Goal: Task Accomplishment & Management: Manage account settings

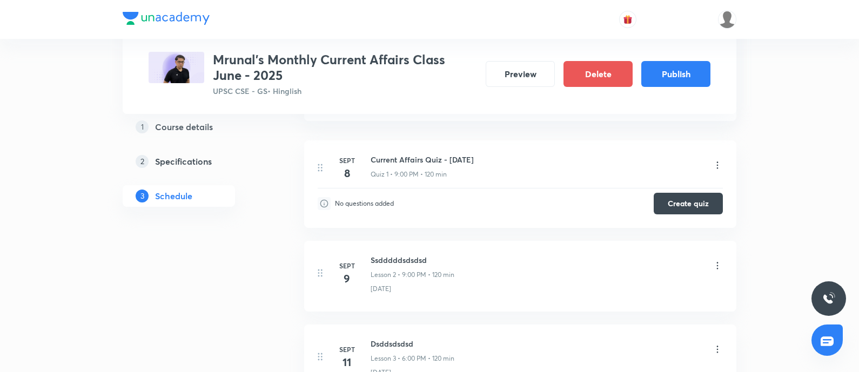
scroll to position [270, 0]
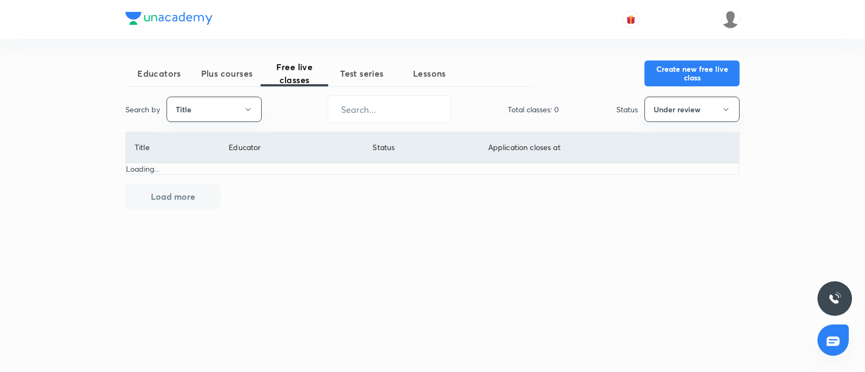
click at [242, 108] on button "Title" at bounding box center [213, 109] width 95 height 25
click at [200, 158] on span "Username" at bounding box center [213, 162] width 81 height 11
click at [357, 111] on input "text" at bounding box center [389, 110] width 122 height 28
type input "mrunal.org"
click at [730, 108] on button "Under review" at bounding box center [691, 109] width 95 height 25
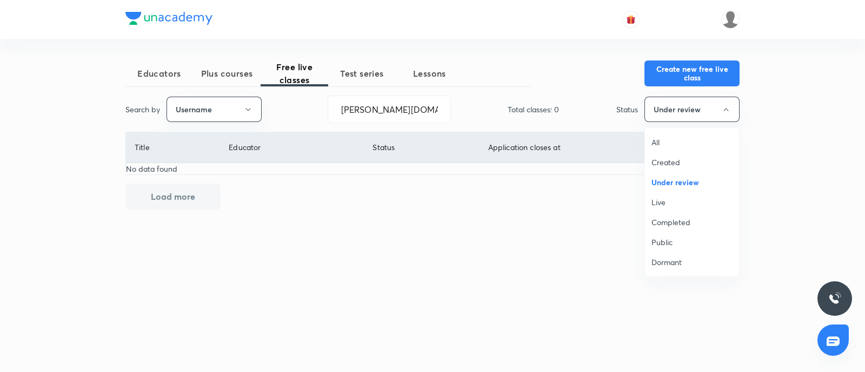
click at [653, 197] on span "Live" at bounding box center [691, 202] width 81 height 11
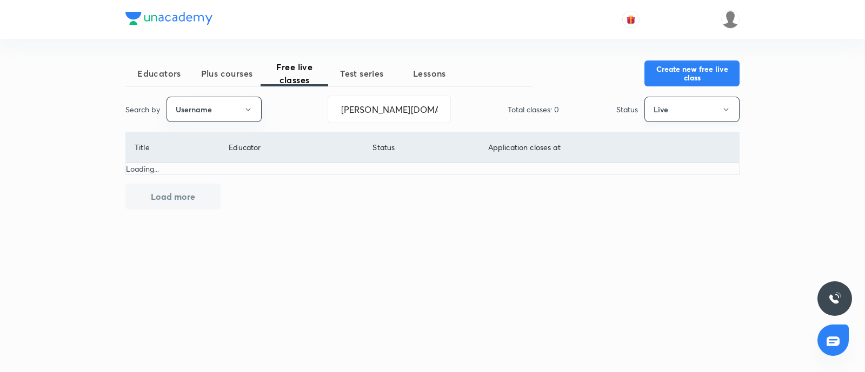
click at [692, 109] on button "Live" at bounding box center [691, 109] width 95 height 25
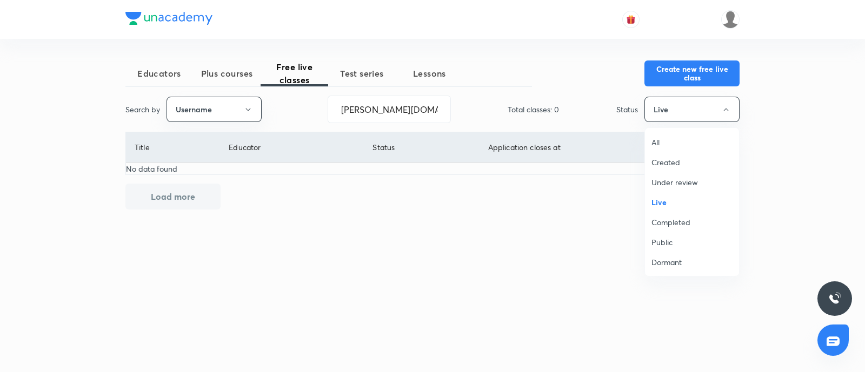
click at [678, 221] on span "Completed" at bounding box center [691, 222] width 81 height 11
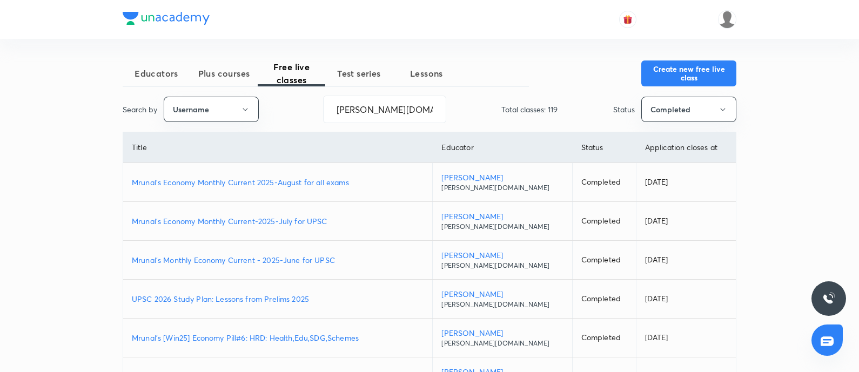
click at [206, 179] on p "Mrunal's Economy Monthly Current 2025-August for all exams" at bounding box center [278, 182] width 292 height 11
click at [224, 74] on span "Plus courses" at bounding box center [224, 73] width 68 height 13
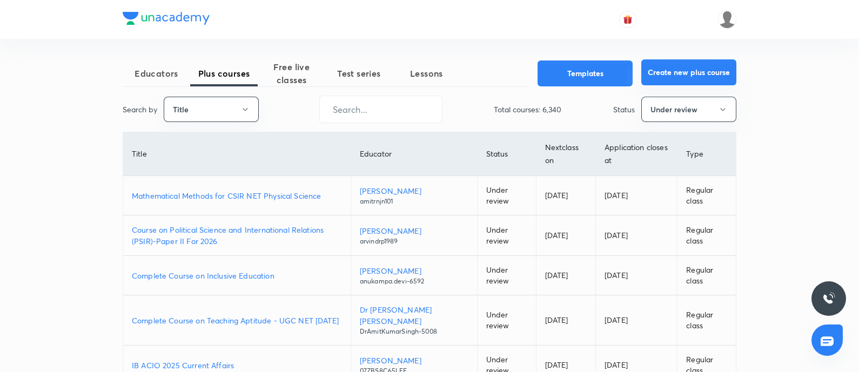
click at [666, 68] on button "Create new plus course" at bounding box center [688, 72] width 95 height 26
click at [667, 81] on button "Create new plus course" at bounding box center [688, 72] width 95 height 26
click at [670, 73] on button "Create new plus course" at bounding box center [688, 72] width 95 height 26
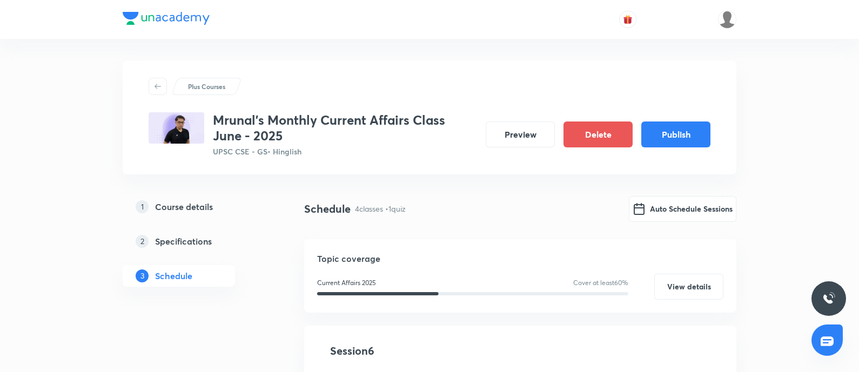
drag, startPoint x: 167, startPoint y: 209, endPoint x: 568, endPoint y: 193, distance: 401.8
click at [168, 208] on h5 "Course details" at bounding box center [184, 206] width 58 height 13
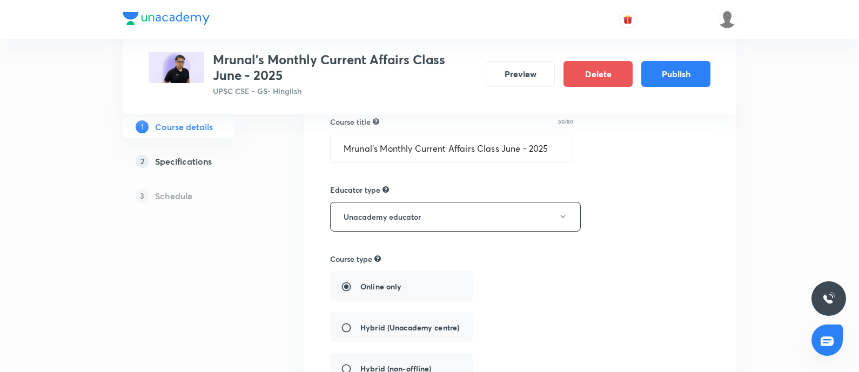
scroll to position [203, 0]
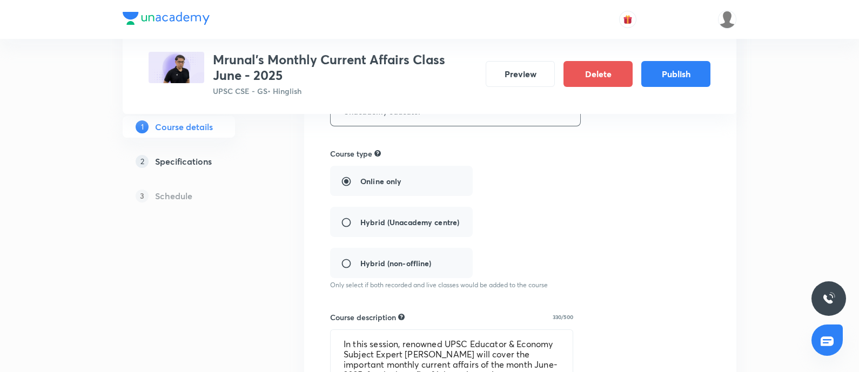
click at [179, 157] on h5 "Specifications" at bounding box center [183, 161] width 57 height 13
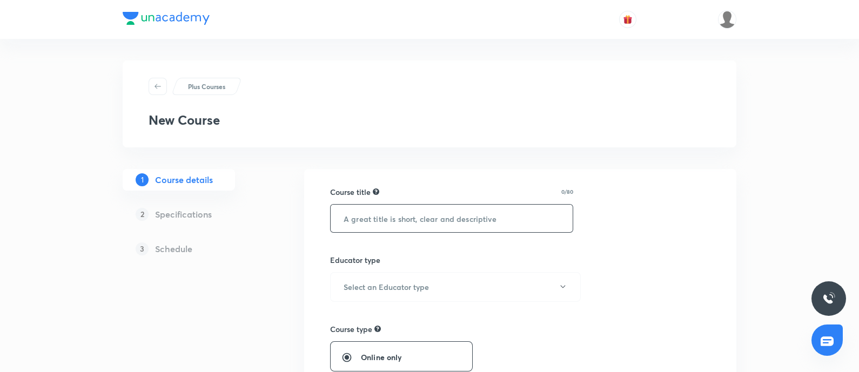
click at [361, 218] on input "text" at bounding box center [452, 219] width 242 height 28
paste input "Mrunal's Monthly Current Affairs Class June - 2025"
click at [340, 212] on input "Mrunal's Monthly Current Affairs Class June - 2025" at bounding box center [452, 219] width 242 height 28
type input "Mrunal's Monthly Current Affairs Class June - 2025"
click at [372, 282] on h6 "Select an Educator type" at bounding box center [386, 287] width 85 height 11
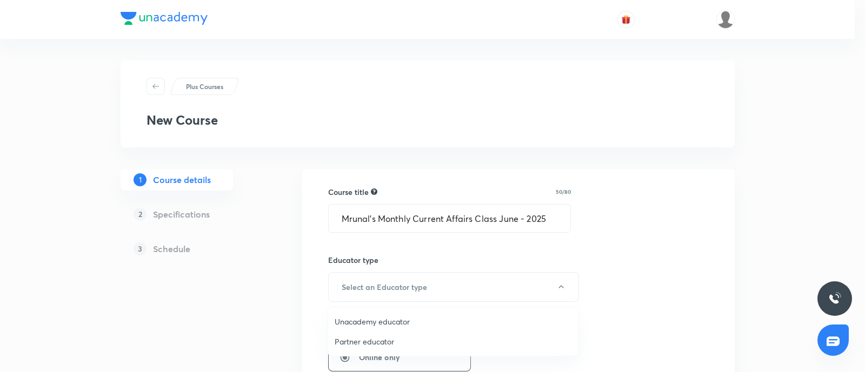
click at [384, 320] on span "Unacademy educator" at bounding box center [452, 321] width 237 height 11
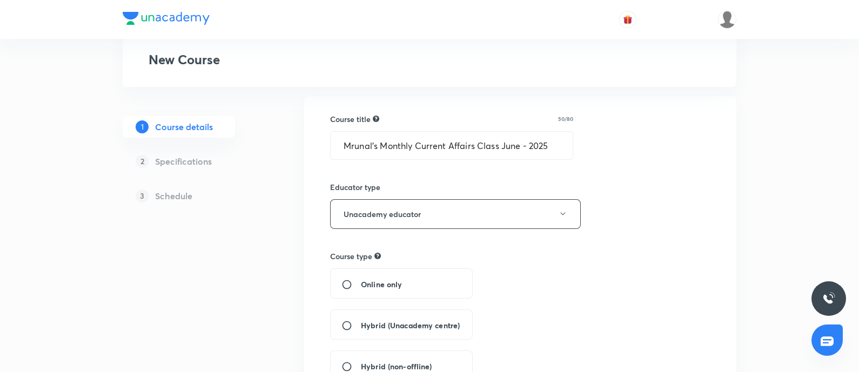
scroll to position [135, 0]
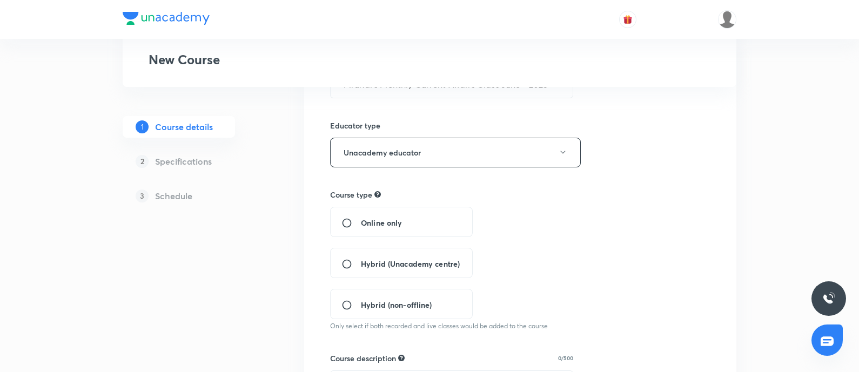
click at [344, 219] on input "Online only" at bounding box center [350, 223] width 19 height 11
radio input "true"
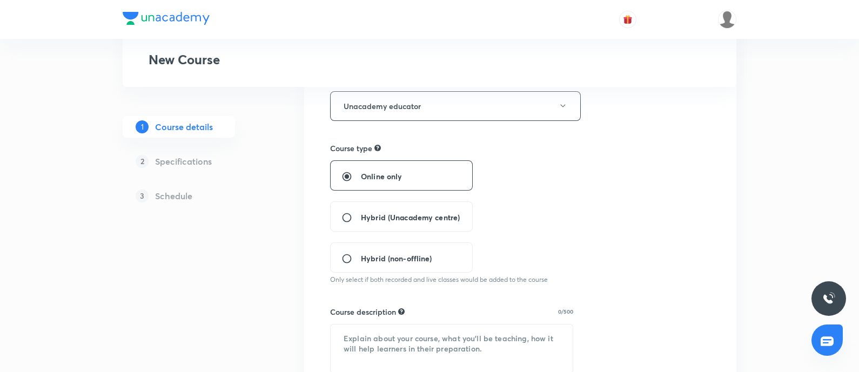
scroll to position [203, 0]
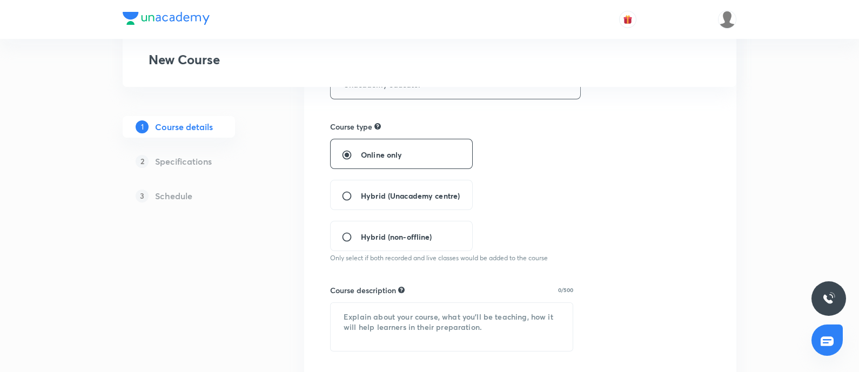
drag, startPoint x: 340, startPoint y: 238, endPoint x: 785, endPoint y: 196, distance: 446.7
click at [342, 238] on div "Hybrid (non-offline)" at bounding box center [401, 236] width 143 height 30
click at [343, 239] on input "Hybrid (non-offline)" at bounding box center [350, 237] width 19 height 11
radio input "true"
radio input "false"
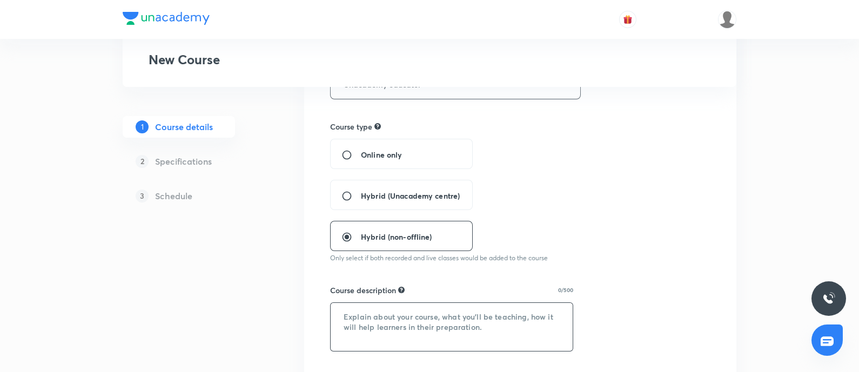
click at [341, 320] on textarea at bounding box center [452, 327] width 242 height 48
paste textarea "In this session, renowned UPSC Educator & Economy Subject Expert [PERSON_NAME] …"
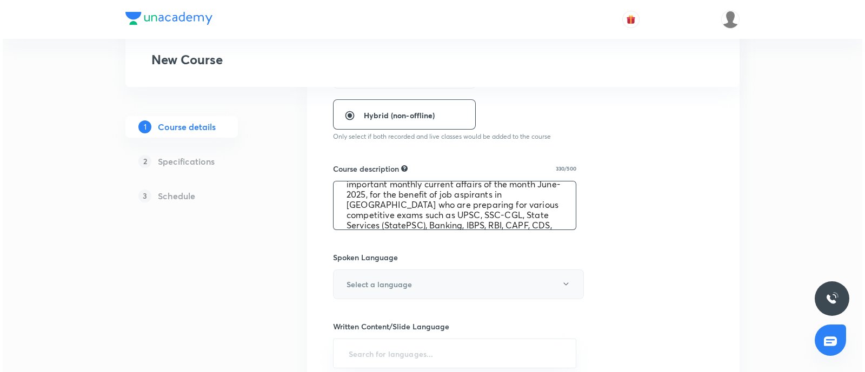
scroll to position [338, 0]
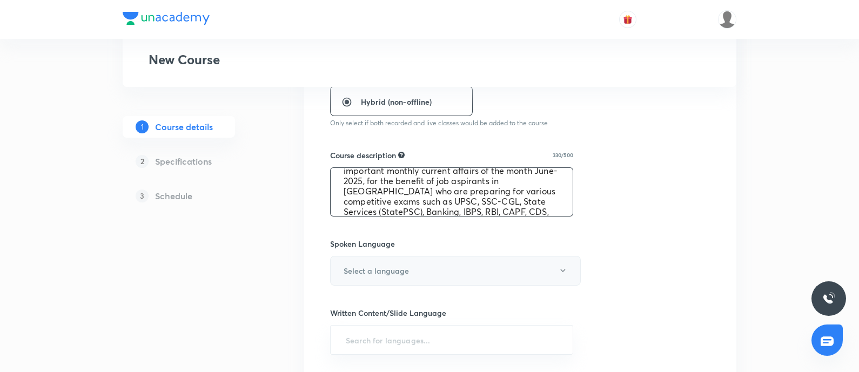
type textarea "In this session, renowned UPSC Educator & Economy Subject Expert [PERSON_NAME] …"
click at [402, 274] on h6 "Select a language" at bounding box center [376, 270] width 65 height 11
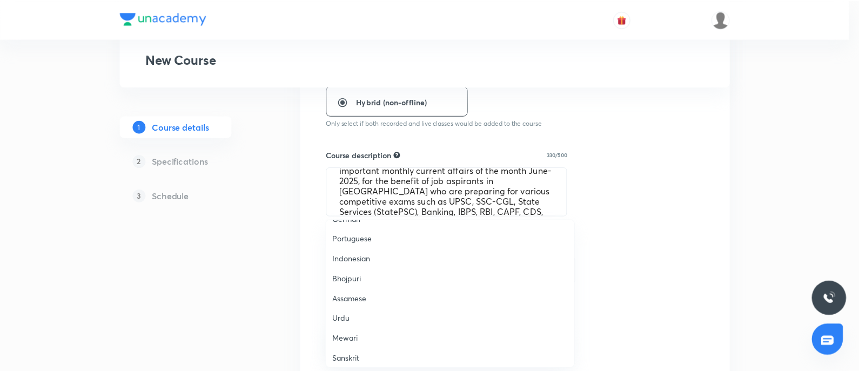
scroll to position [320, 0]
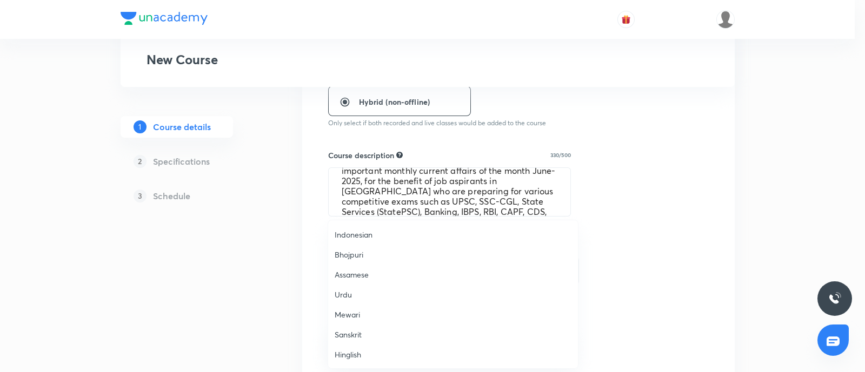
click at [354, 347] on li "Hinglish" at bounding box center [453, 355] width 250 height 20
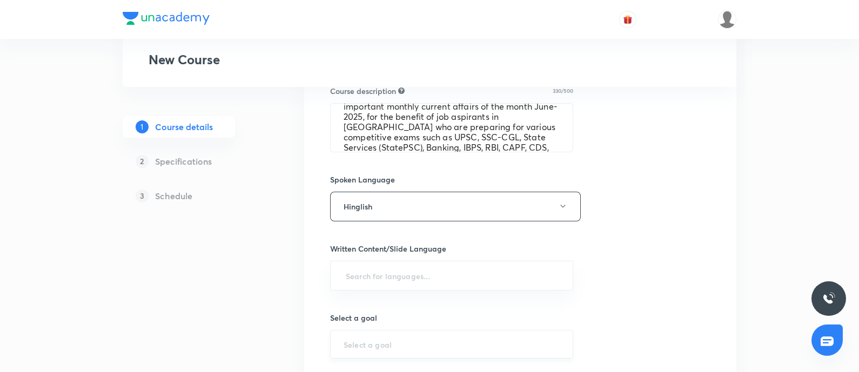
scroll to position [472, 0]
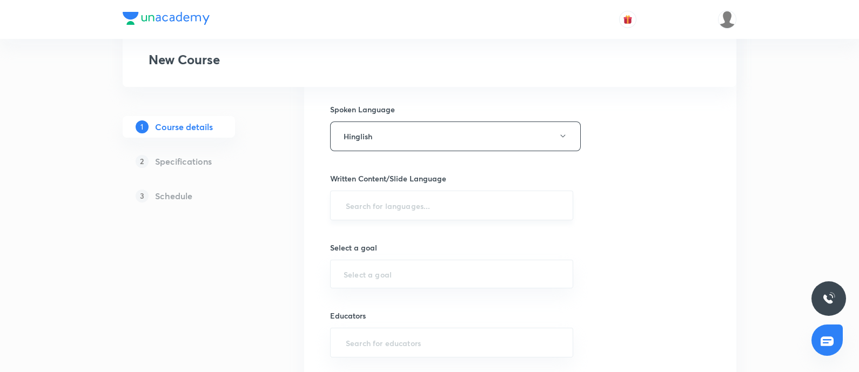
click at [371, 205] on input "text" at bounding box center [452, 206] width 216 height 20
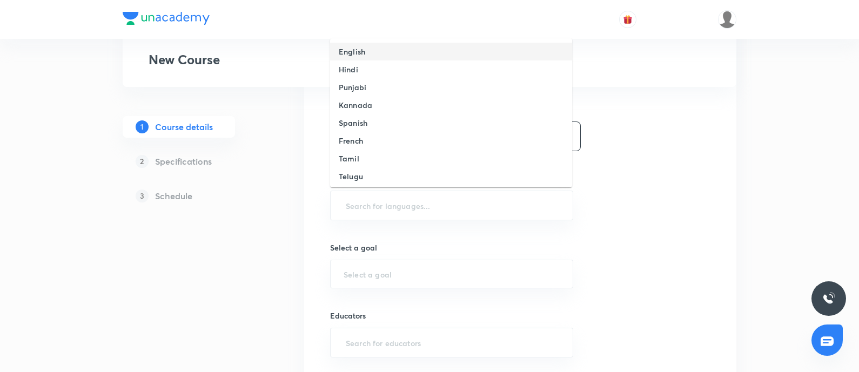
click at [367, 53] on li "English" at bounding box center [451, 52] width 242 height 18
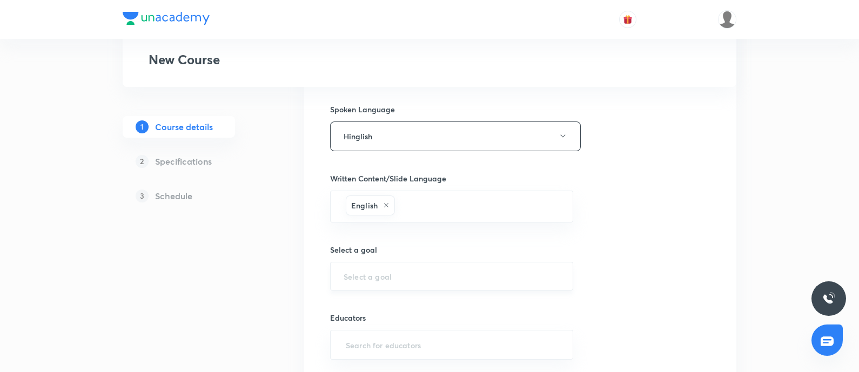
click at [360, 274] on input "text" at bounding box center [452, 276] width 216 height 10
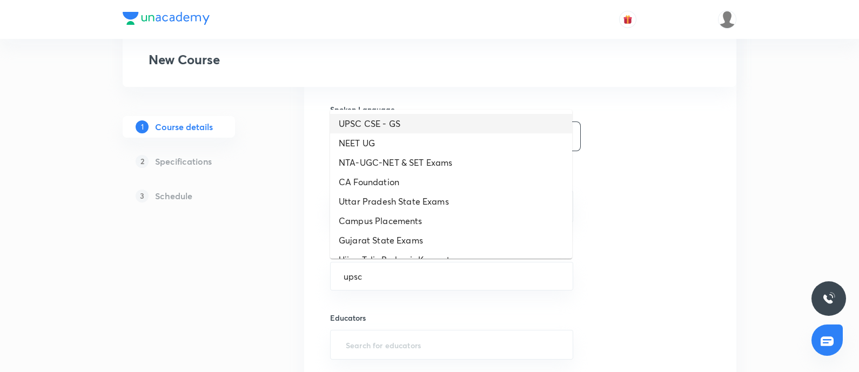
drag, startPoint x: 354, startPoint y: 120, endPoint x: 667, endPoint y: 147, distance: 314.5
click at [355, 120] on li "UPSC CSE - GS" at bounding box center [451, 123] width 242 height 19
type input "UPSC CSE - GS"
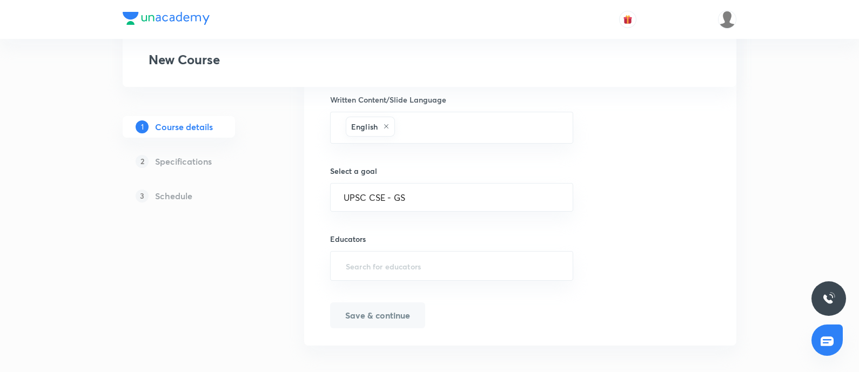
scroll to position [557, 0]
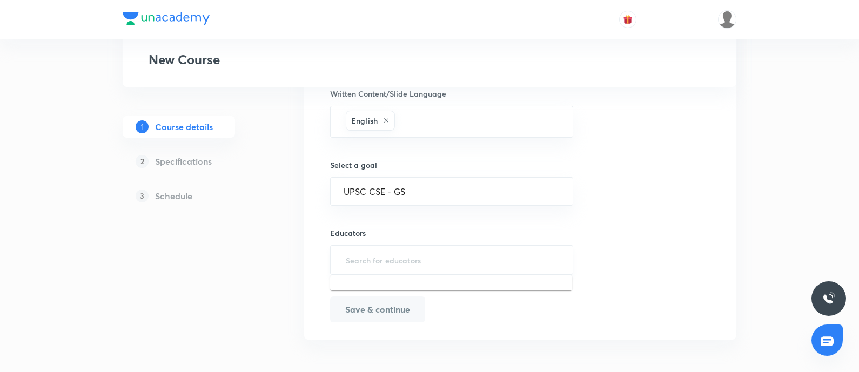
click at [381, 252] on input "text" at bounding box center [452, 260] width 216 height 20
type input "mrunal.org"
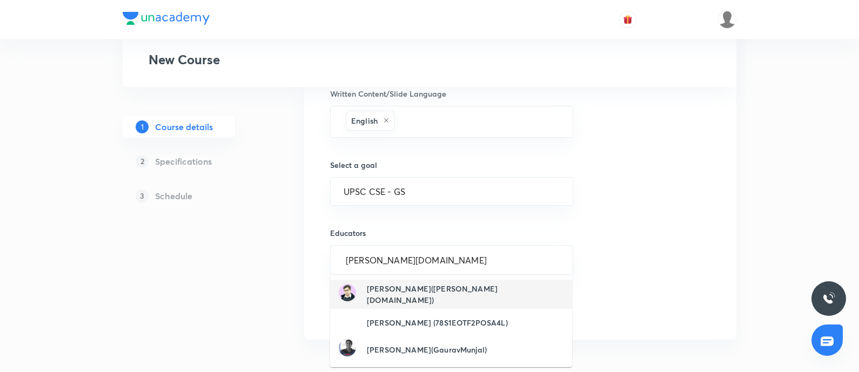
click at [435, 297] on h6 "Mrunal Patel(mrunal.org)" at bounding box center [465, 294] width 197 height 23
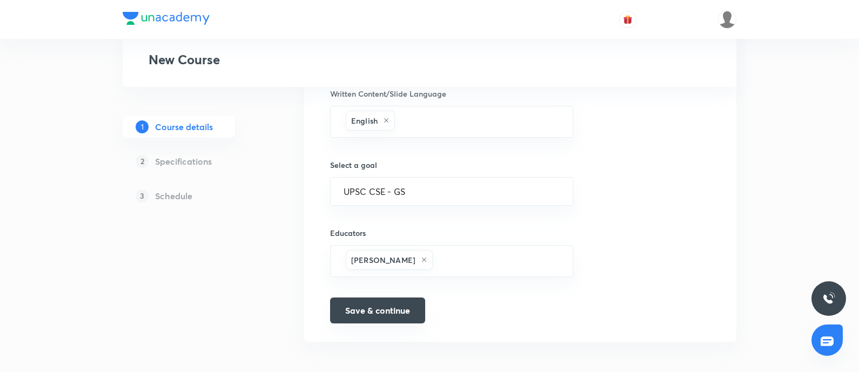
click at [370, 309] on button "Save & continue" at bounding box center [377, 311] width 95 height 26
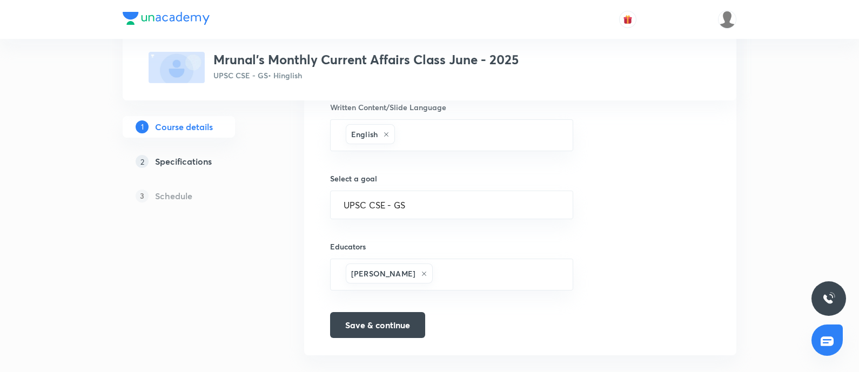
scroll to position [571, 0]
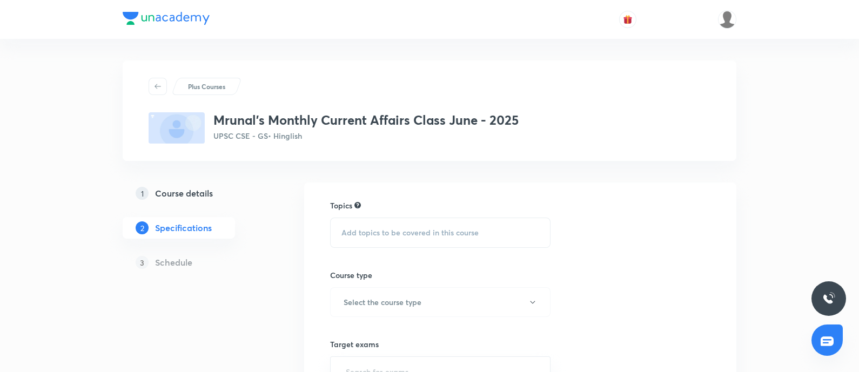
click at [370, 234] on span "Add topics to be covered in this course" at bounding box center [409, 233] width 137 height 9
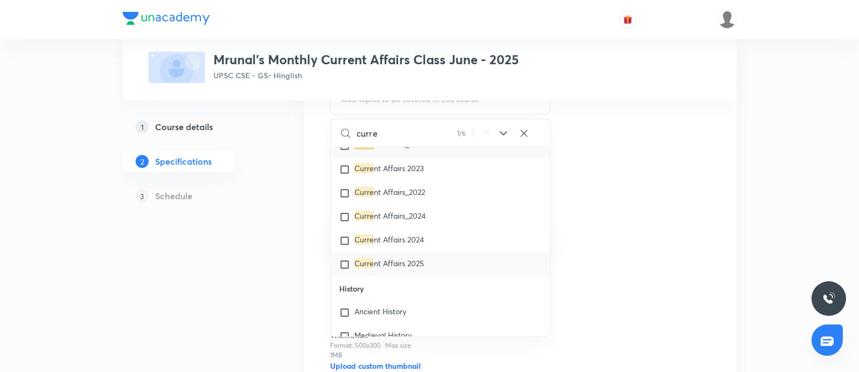
scroll to position [135, 0]
type input "curre"
click at [427, 274] on div "Curre nt Affairs 2025" at bounding box center [440, 264] width 219 height 24
checkbox input "true"
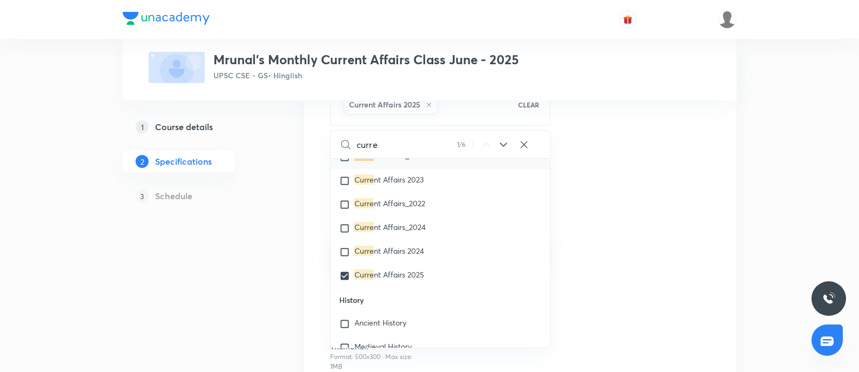
drag, startPoint x: 653, startPoint y: 211, endPoint x: 303, endPoint y: 226, distance: 349.9
click at [647, 212] on div "Topics Current Affairs 2025 CLEAR curre 1 / 6 ​ Optional Courses Hindi Literatu…" at bounding box center [520, 250] width 380 height 370
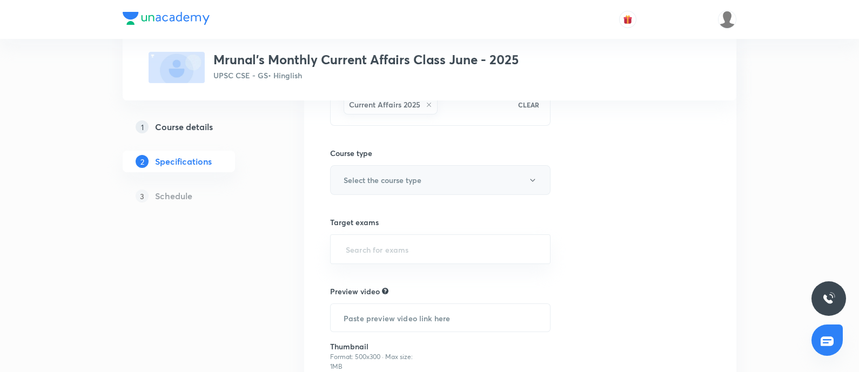
click at [432, 171] on button "Select the course type" at bounding box center [440, 180] width 220 height 30
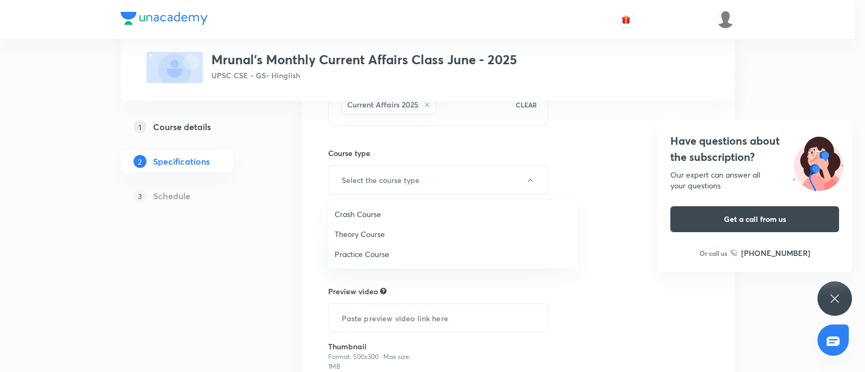
click at [371, 231] on span "Theory Course" at bounding box center [452, 234] width 237 height 11
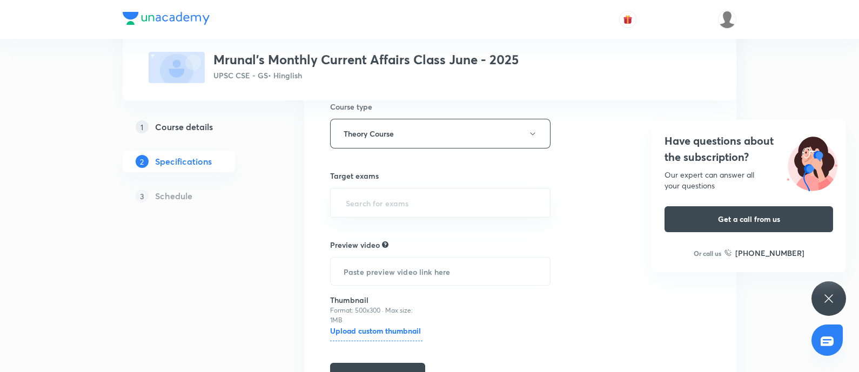
scroll to position [203, 0]
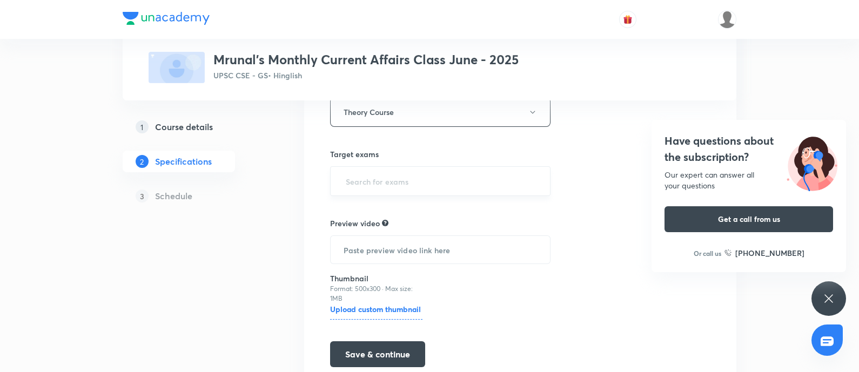
click at [385, 182] on input "text" at bounding box center [440, 181] width 193 height 20
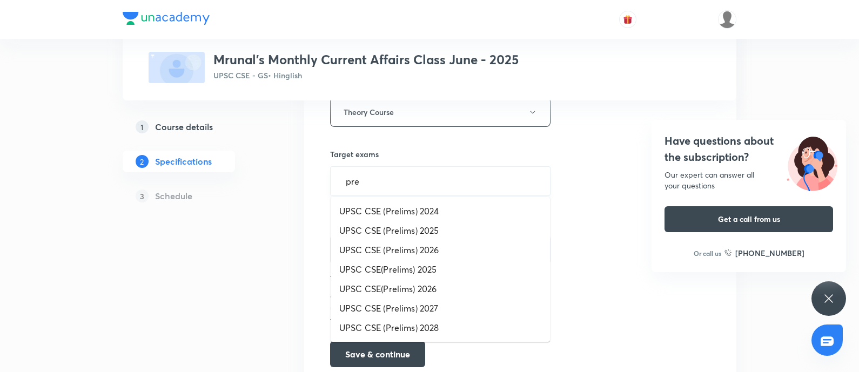
type input "prel"
click at [393, 245] on li "UPSC CSE (Prelims) 2026" at bounding box center [440, 249] width 219 height 19
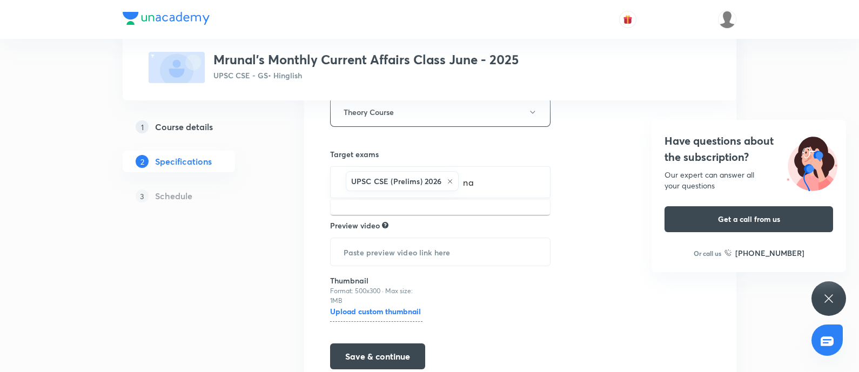
type input "n"
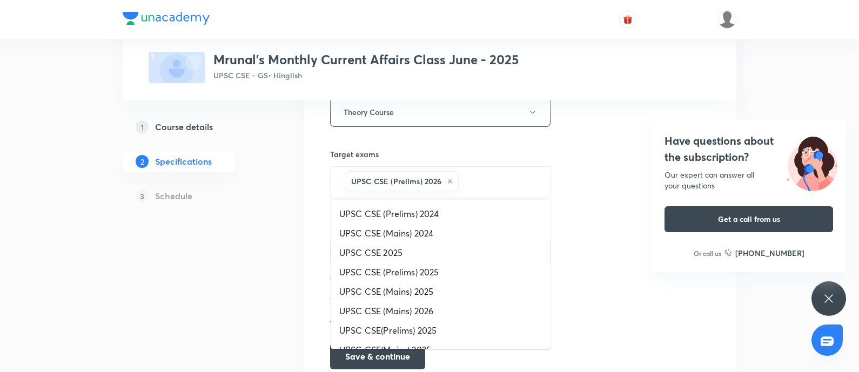
type input "a"
type input "mains"
click at [448, 253] on li "UPSC CSE (Mains) 2026" at bounding box center [440, 252] width 219 height 19
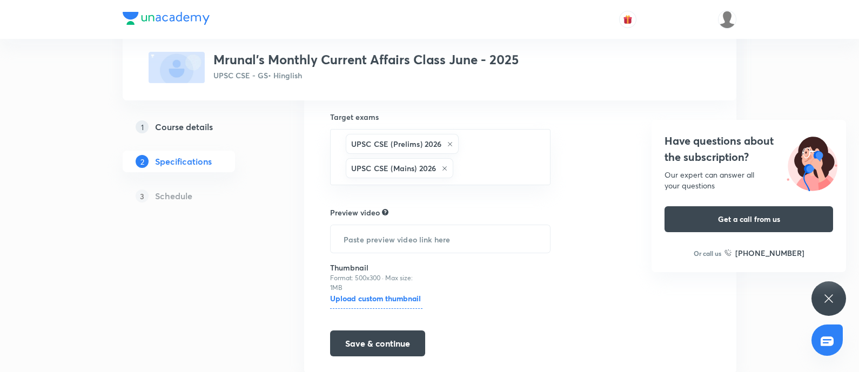
scroll to position [270, 0]
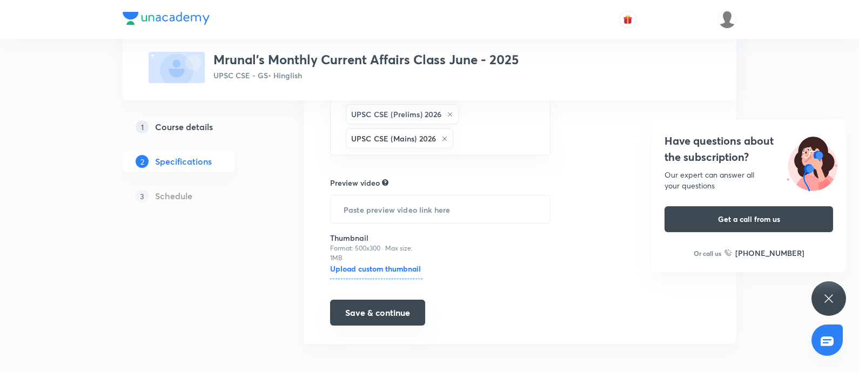
click at [381, 314] on button "Save & continue" at bounding box center [377, 313] width 95 height 26
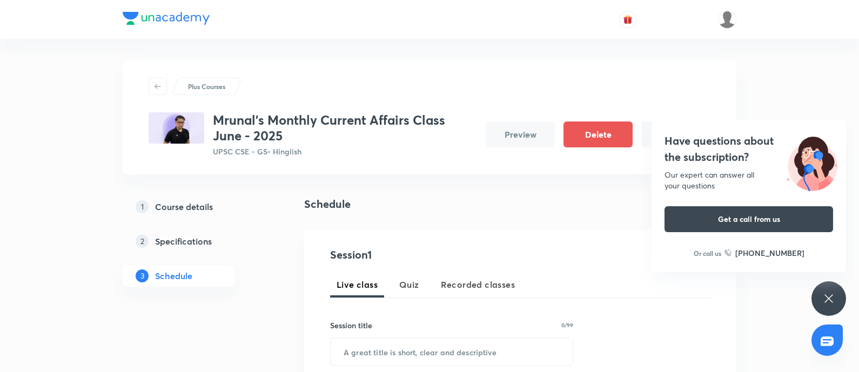
click at [714, 142] on h4 "Have questions about the subscription?" at bounding box center [749, 149] width 169 height 32
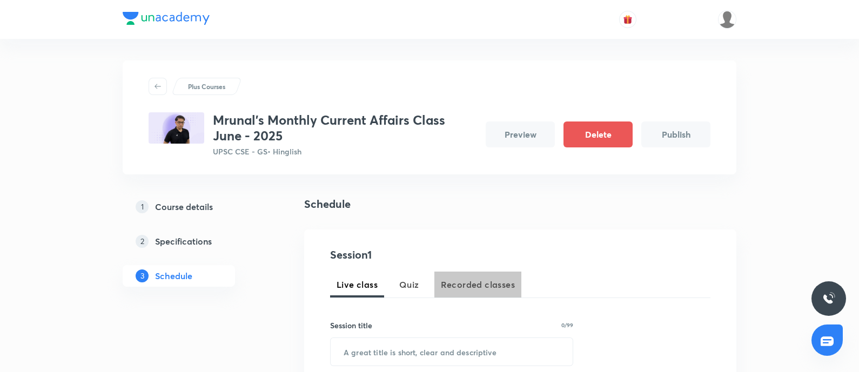
click at [464, 274] on button "Recorded classes" at bounding box center [477, 285] width 87 height 26
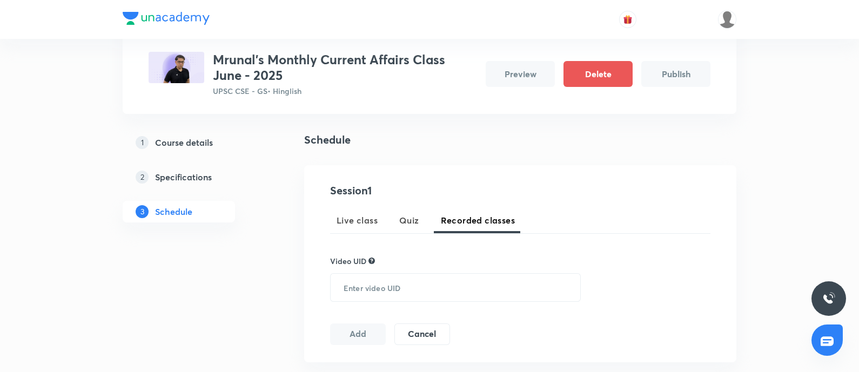
scroll to position [135, 0]
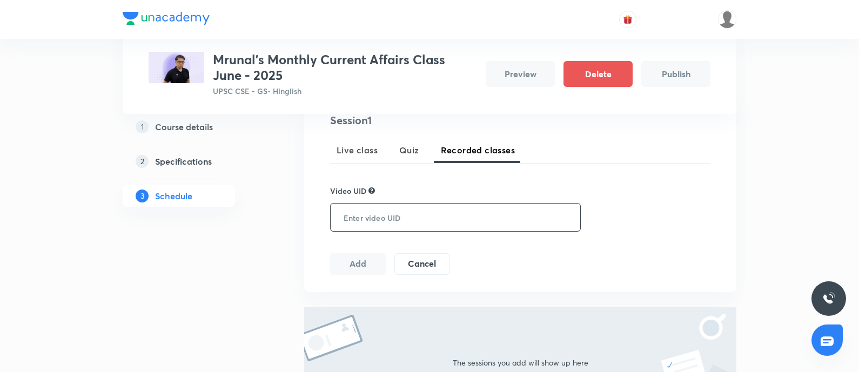
click at [360, 213] on input "text" at bounding box center [453, 218] width 245 height 28
paste input "84HGLIMAWF"
type input "84HGLIMAWF"
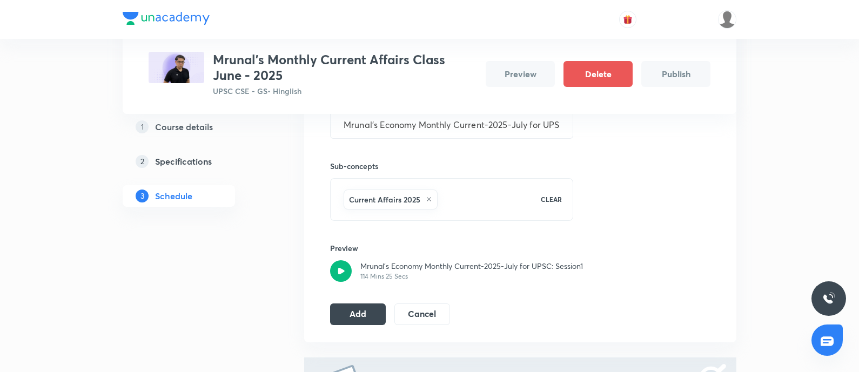
scroll to position [405, 0]
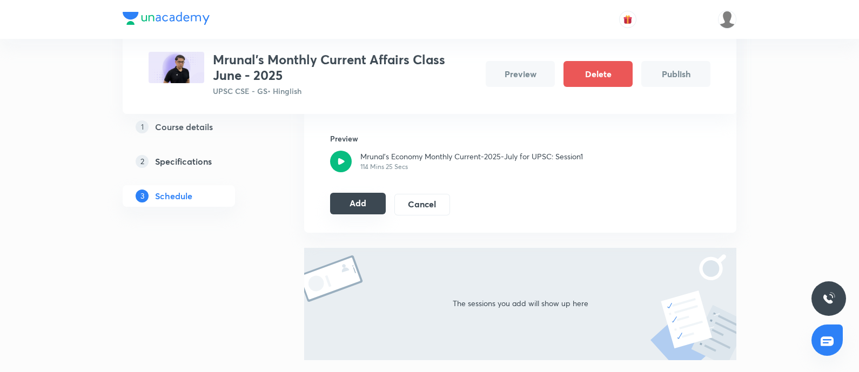
click at [333, 207] on button "Add" at bounding box center [358, 204] width 56 height 22
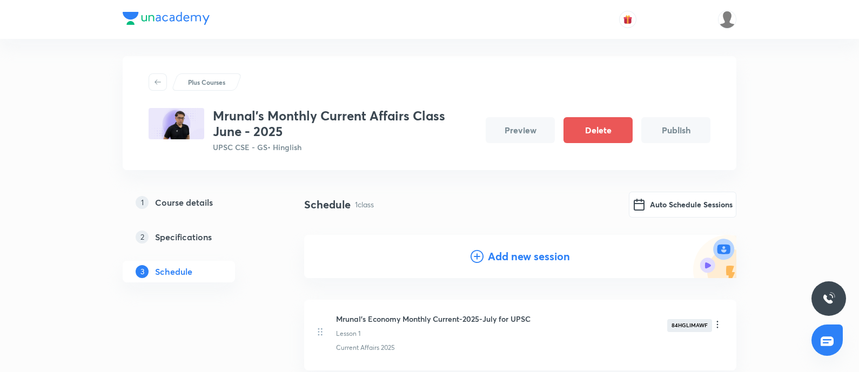
scroll to position [0, 0]
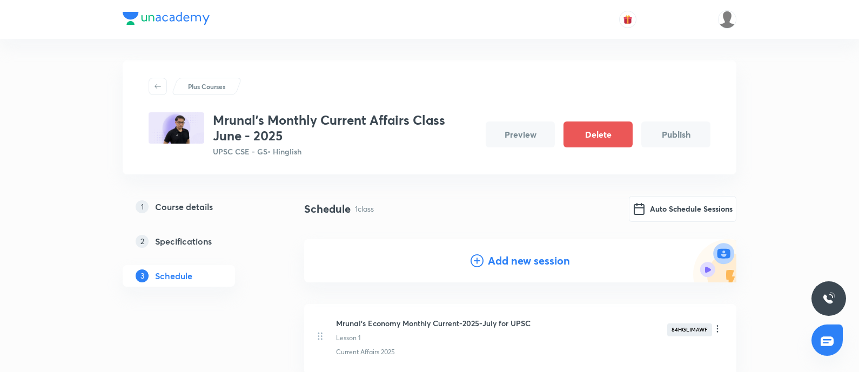
click at [532, 260] on h4 "Add new session" at bounding box center [529, 261] width 82 height 16
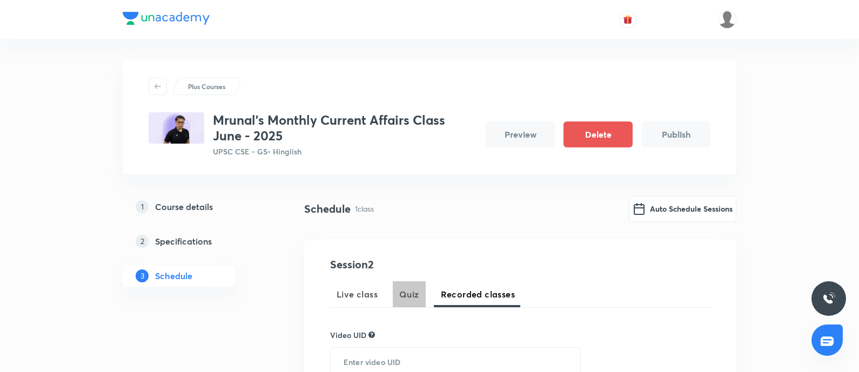
click at [405, 291] on span "Quiz" at bounding box center [409, 294] width 20 height 13
click at [368, 356] on input "text" at bounding box center [452, 362] width 242 height 28
paste input "Current Affairs Quiz - [DATE]"
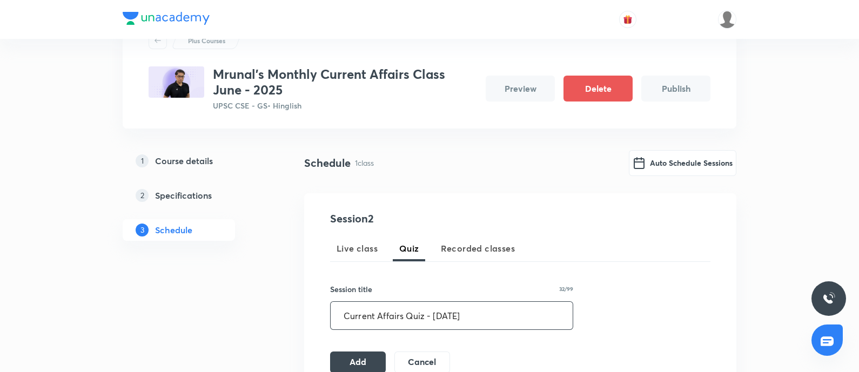
scroll to position [67, 0]
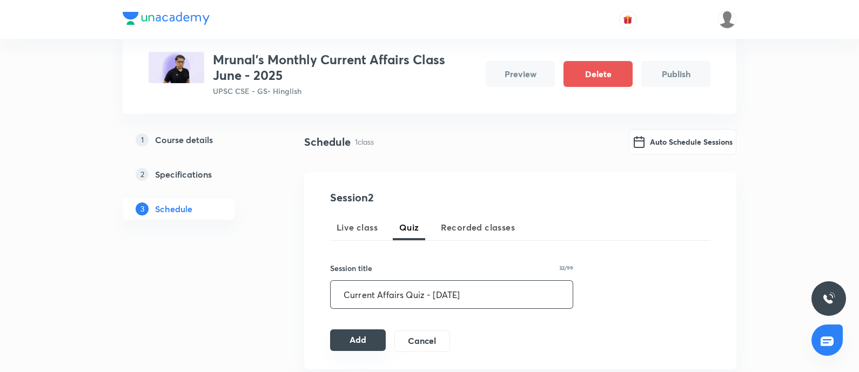
type input "Current Affairs Quiz - [DATE]"
drag, startPoint x: 346, startPoint y: 349, endPoint x: 351, endPoint y: 346, distance: 6.0
click at [347, 349] on button "Add" at bounding box center [358, 341] width 56 height 22
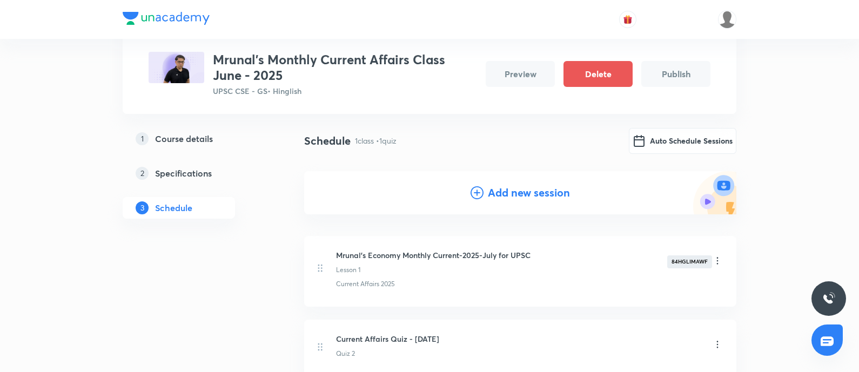
scroll to position [0, 0]
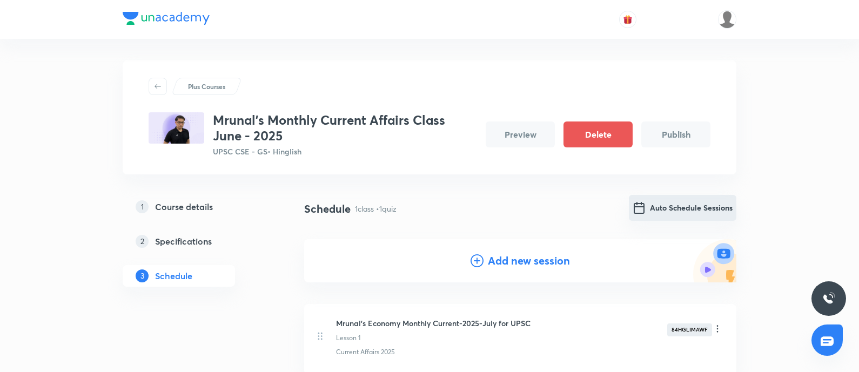
click at [673, 210] on button "Auto Schedule Sessions" at bounding box center [683, 208] width 108 height 26
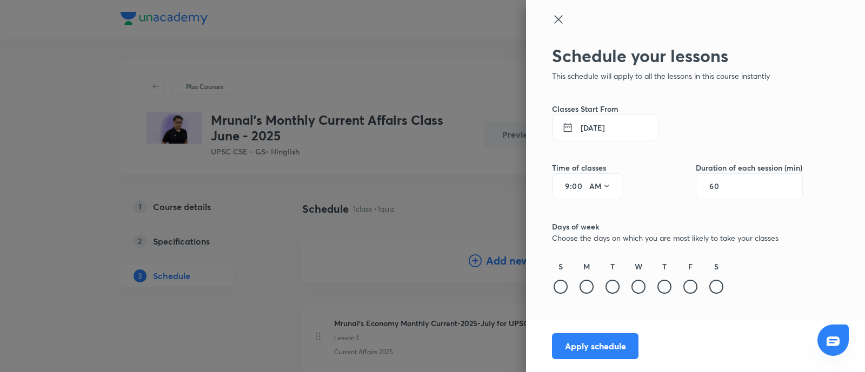
click at [605, 121] on button "4 Sept 2025" at bounding box center [605, 128] width 107 height 26
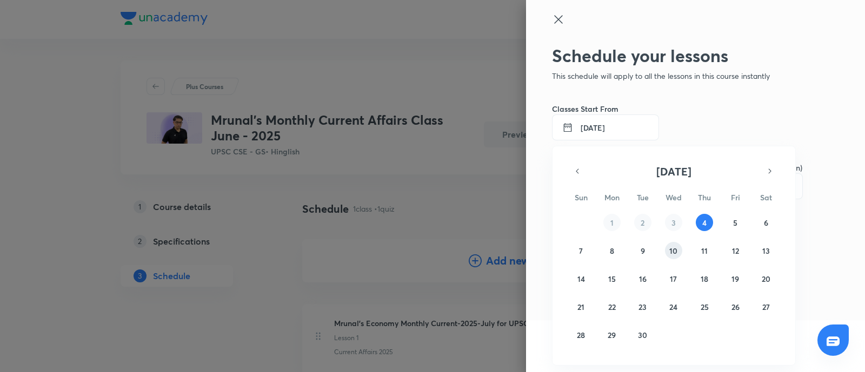
click at [676, 257] on button "10" at bounding box center [673, 250] width 17 height 17
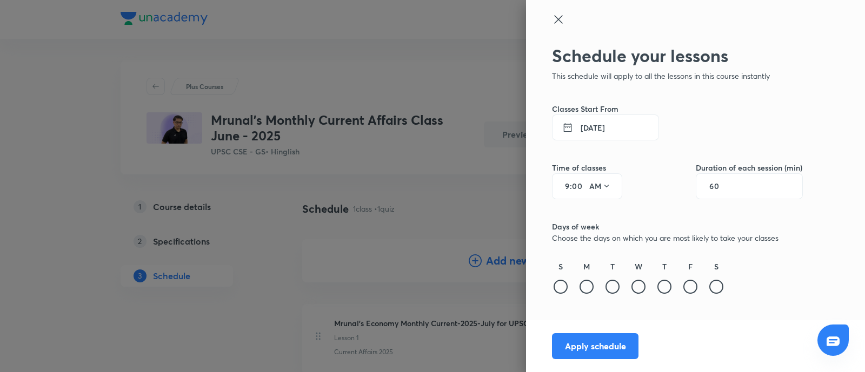
click at [565, 184] on input "9" at bounding box center [563, 186] width 13 height 9
click at [605, 185] on icon at bounding box center [606, 186] width 9 height 9
click at [596, 207] on div "PM" at bounding box center [600, 214] width 39 height 26
click at [725, 182] on input "60" at bounding box center [719, 186] width 21 height 9
type input "120"
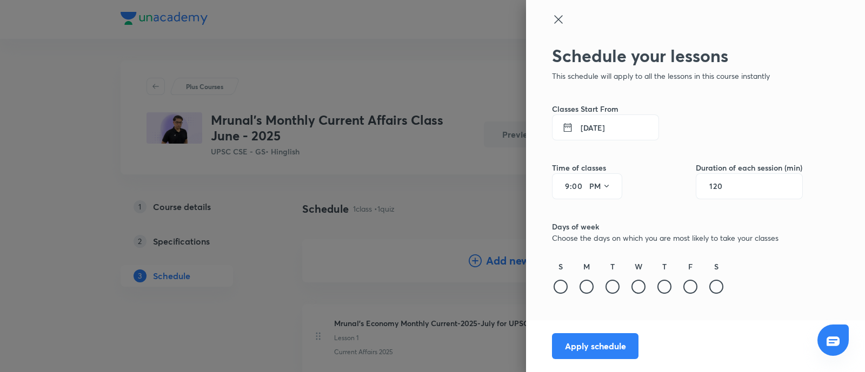
drag, startPoint x: 586, startPoint y: 290, endPoint x: 634, endPoint y: 280, distance: 49.1
click at [589, 290] on div at bounding box center [586, 287] width 14 height 14
click at [635, 281] on div at bounding box center [638, 287] width 14 height 14
click at [684, 287] on div at bounding box center [690, 287] width 14 height 14
click at [618, 348] on button "Apply schedule" at bounding box center [595, 345] width 86 height 26
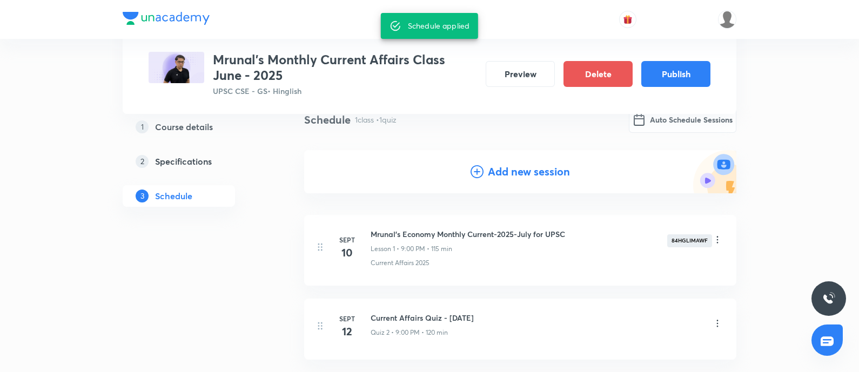
scroll to position [110, 0]
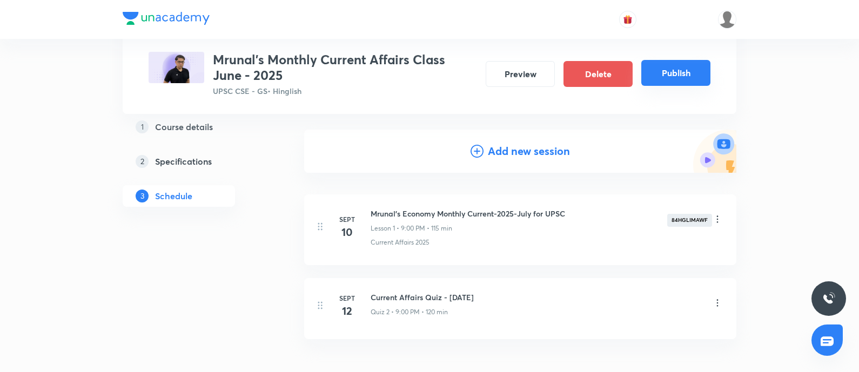
click at [678, 75] on button "Publish" at bounding box center [675, 73] width 69 height 26
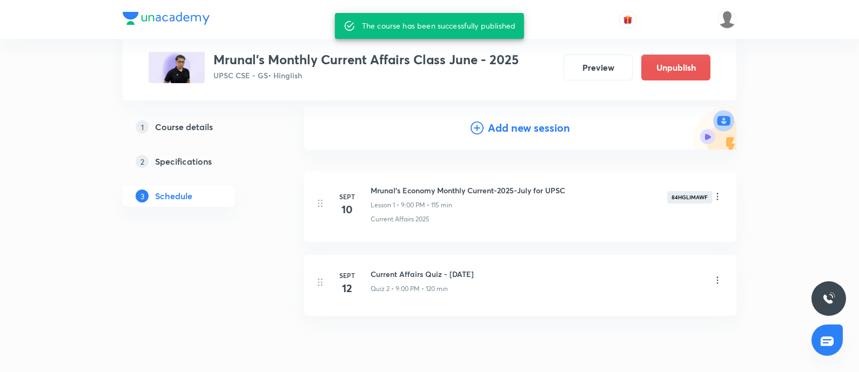
scroll to position [97, 0]
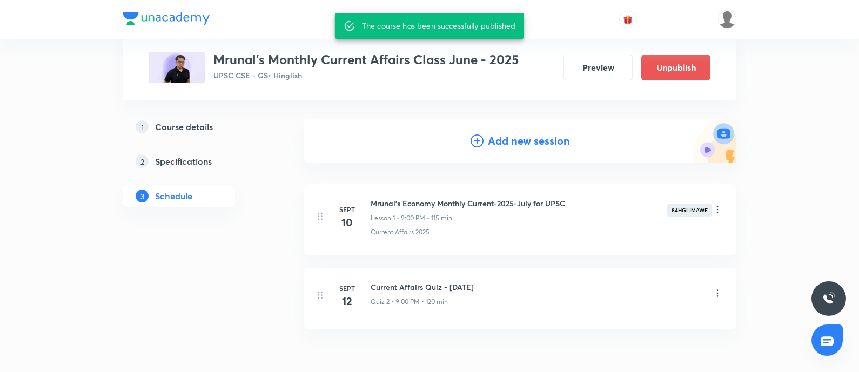
click at [622, 80] on div "Preview Unpublish" at bounding box center [633, 68] width 156 height 26
click at [591, 71] on button "Preview" at bounding box center [598, 66] width 69 height 26
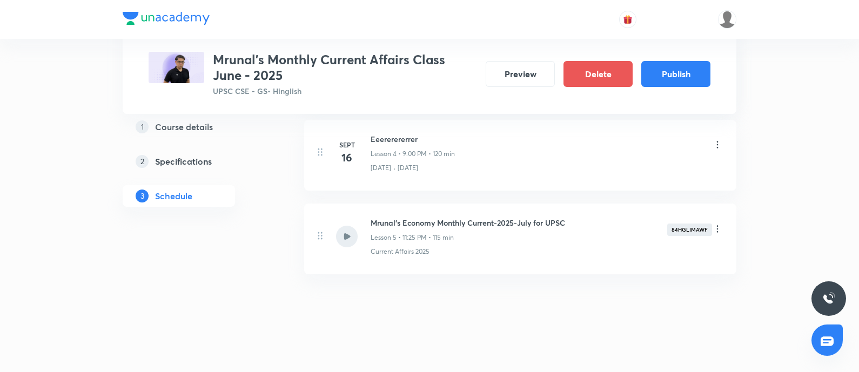
scroll to position [898, 0]
click at [672, 68] on button "Publish" at bounding box center [675, 73] width 69 height 26
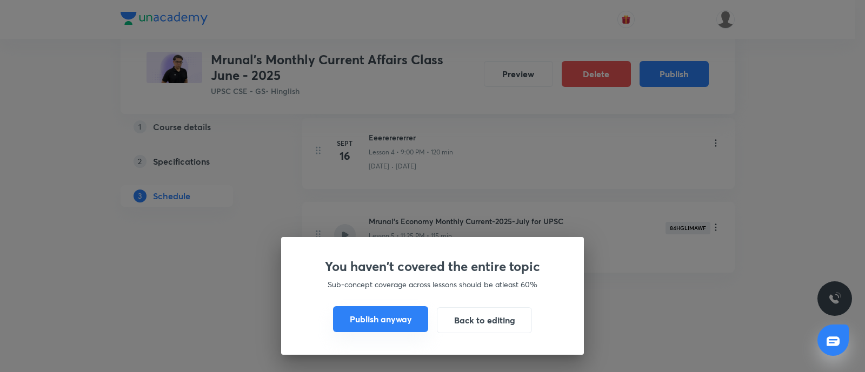
click at [366, 314] on button "Publish anyway" at bounding box center [380, 319] width 95 height 26
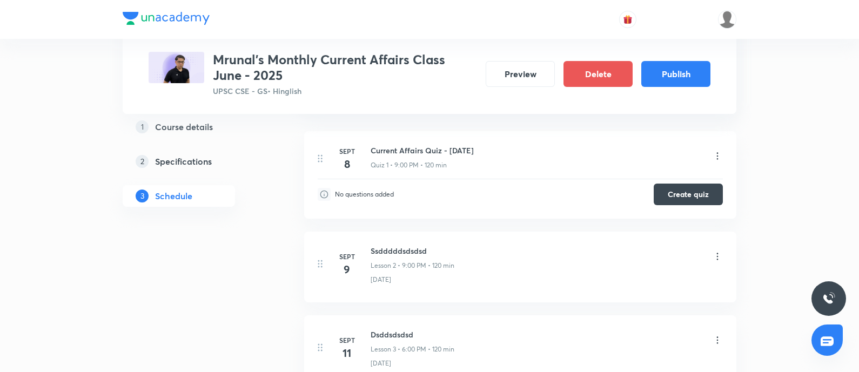
scroll to position [628, 0]
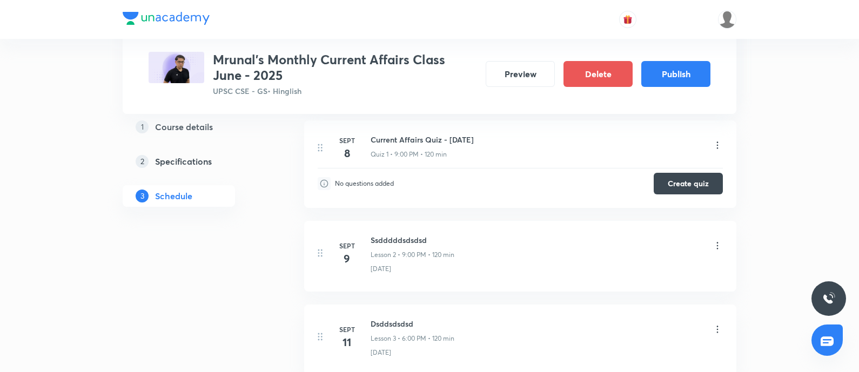
click at [720, 144] on icon at bounding box center [717, 145] width 11 height 11
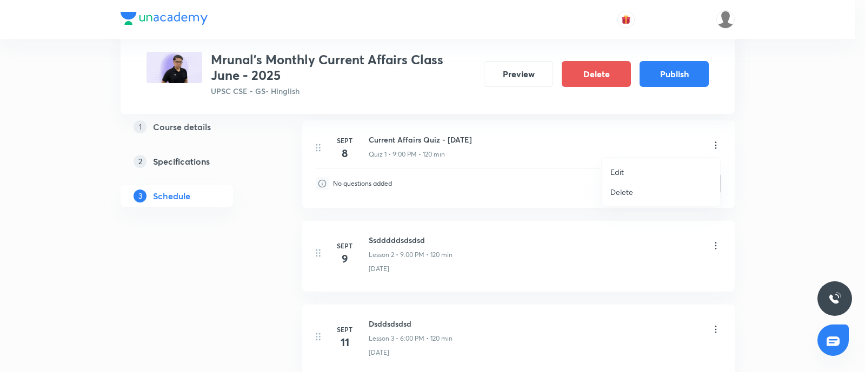
click at [611, 169] on p "Edit" at bounding box center [617, 171] width 14 height 11
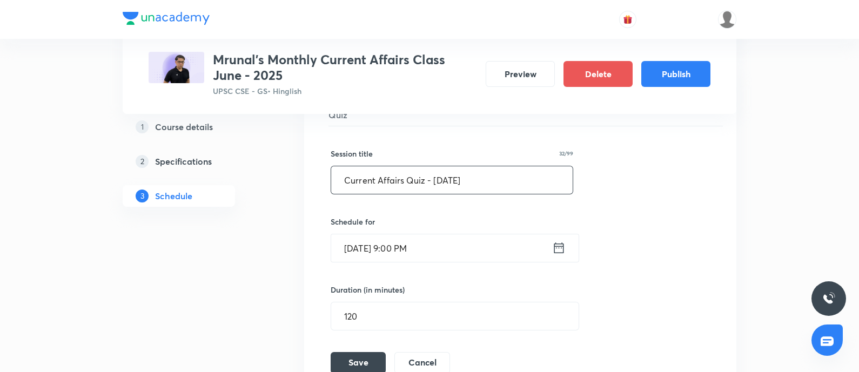
scroll to position [223, 0]
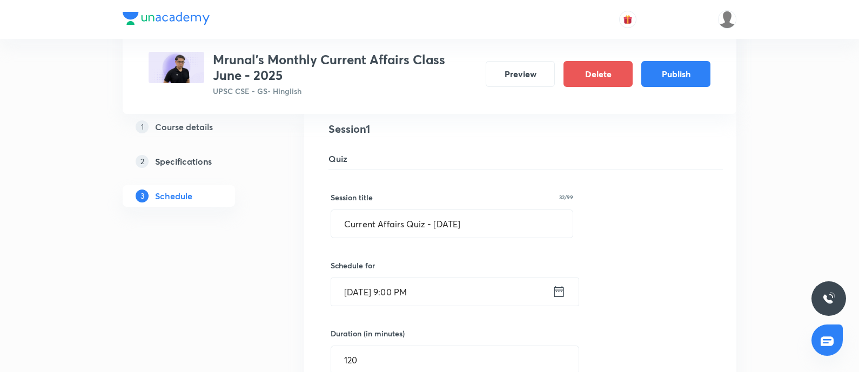
click at [555, 290] on icon at bounding box center [559, 291] width 14 height 15
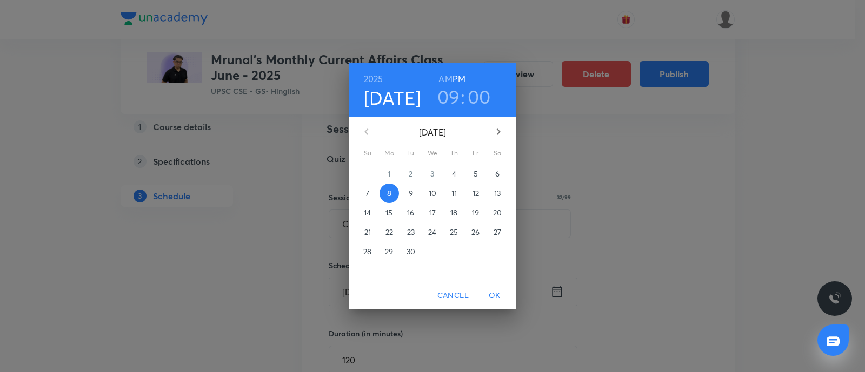
click at [491, 174] on span "6" at bounding box center [496, 174] width 19 height 11
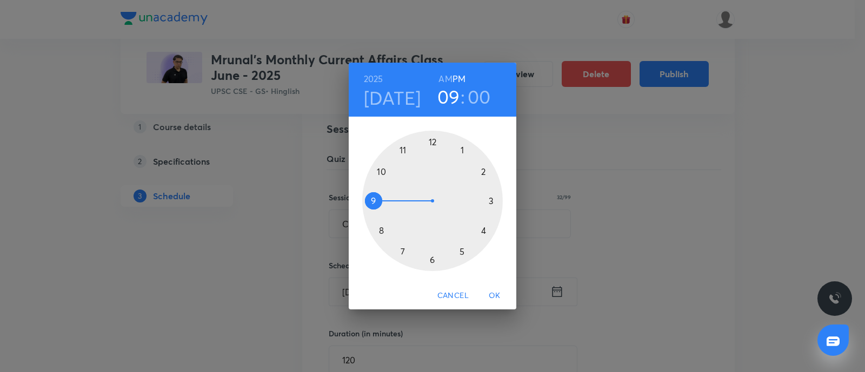
drag, startPoint x: 496, startPoint y: 294, endPoint x: 285, endPoint y: 287, distance: 211.4
click at [493, 291] on span "OK" at bounding box center [494, 296] width 26 height 14
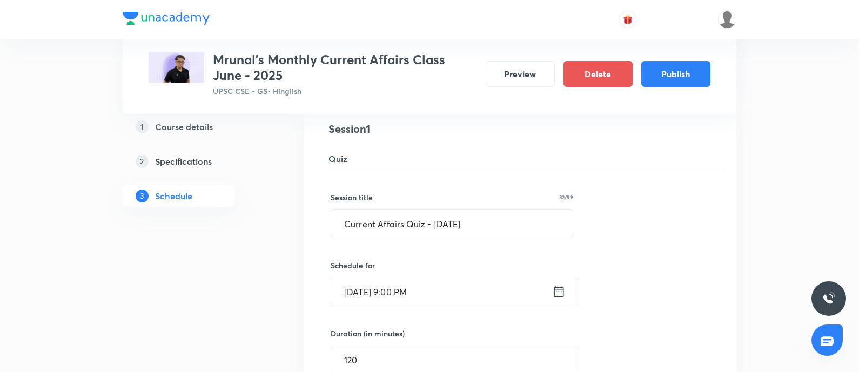
scroll to position [425, 0]
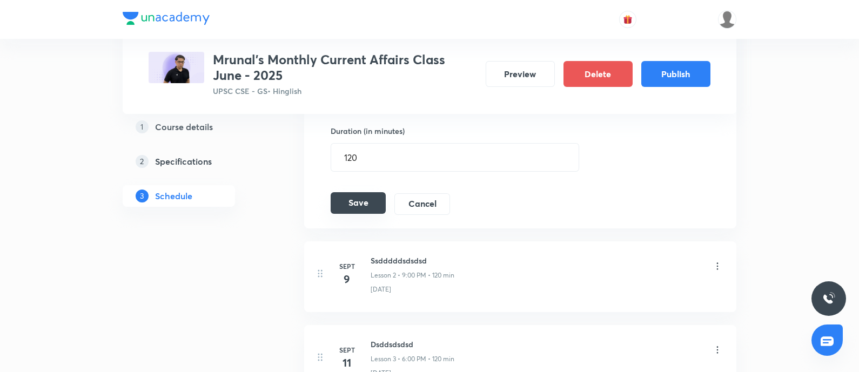
click at [362, 204] on button "Save" at bounding box center [358, 203] width 55 height 22
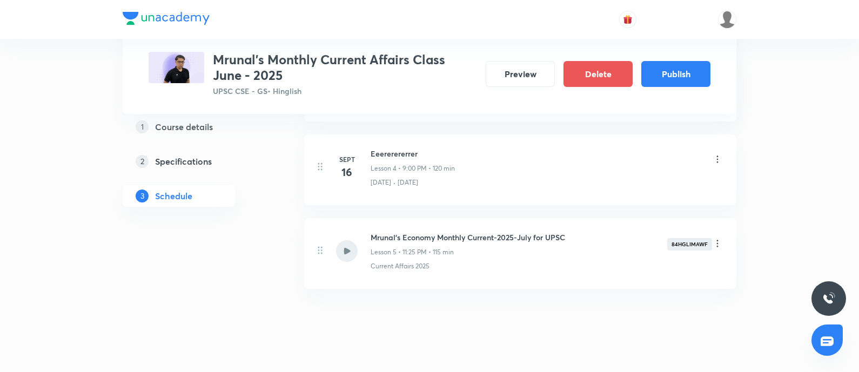
scroll to position [541, 0]
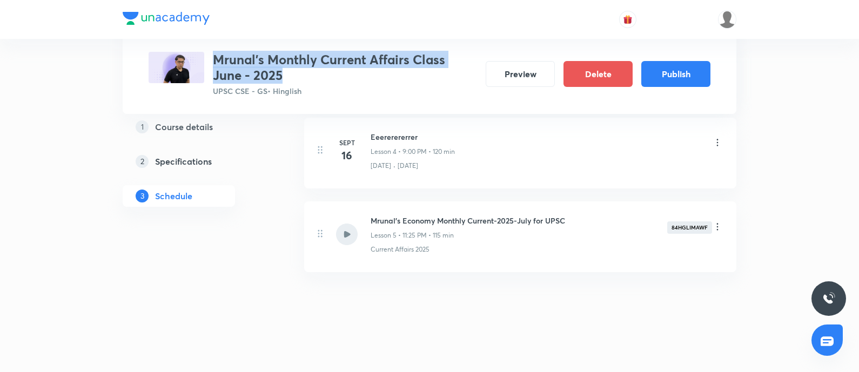
drag, startPoint x: 212, startPoint y: 58, endPoint x: 306, endPoint y: 76, distance: 95.2
click at [306, 76] on div "Mrunal's Monthly Current Affairs Class June - 2025 UPSC CSE - GS • Hinglish" at bounding box center [313, 74] width 329 height 45
copy h3 "Mrunal's Monthly Current Affairs Class June - 2025"
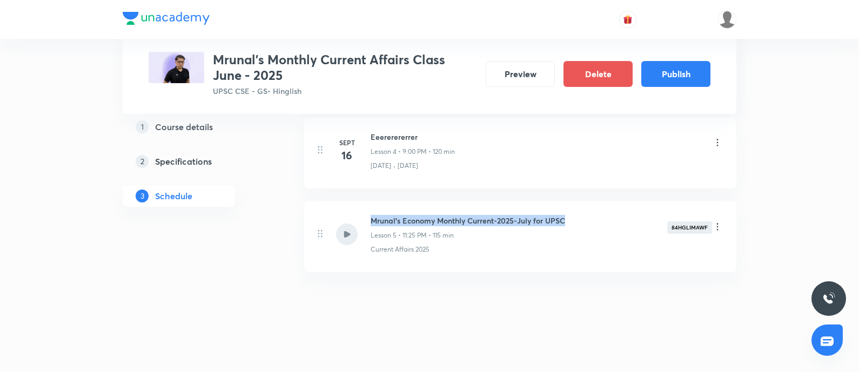
drag, startPoint x: 370, startPoint y: 218, endPoint x: 595, endPoint y: 205, distance: 225.7
click at [595, 205] on li "Mrunal's Economy Monthly Current-2025-July for UPSC Lesson 5 • 11:25 PM • 115 m…" at bounding box center [520, 237] width 432 height 71
click at [185, 121] on h5 "Course details" at bounding box center [184, 126] width 58 height 13
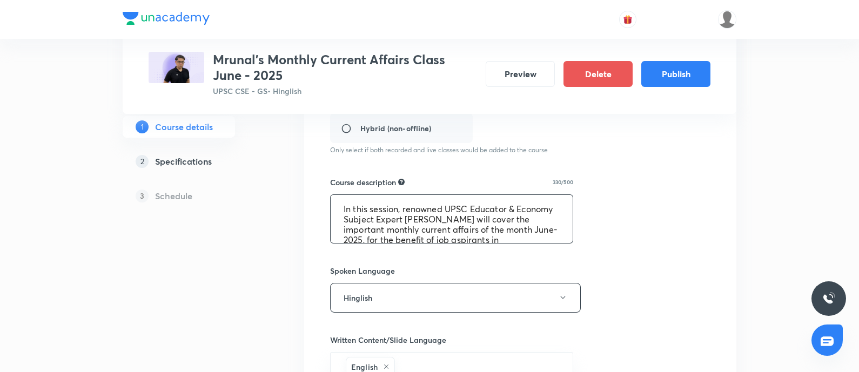
scroll to position [41, 0]
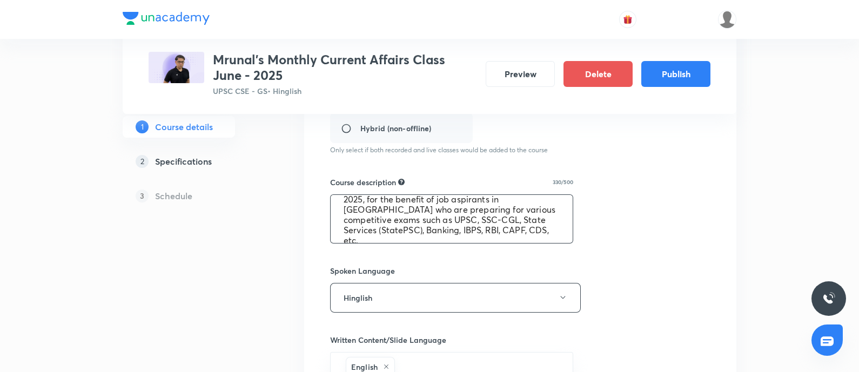
drag, startPoint x: 363, startPoint y: 202, endPoint x: 673, endPoint y: 262, distance: 315.3
click at [673, 262] on div "Course title 50/80 Mrunal's Monthly Current Affairs Class June - 2025 ​ Educato…" at bounding box center [520, 223] width 380 height 695
click at [172, 165] on h5 "Specifications" at bounding box center [183, 161] width 57 height 13
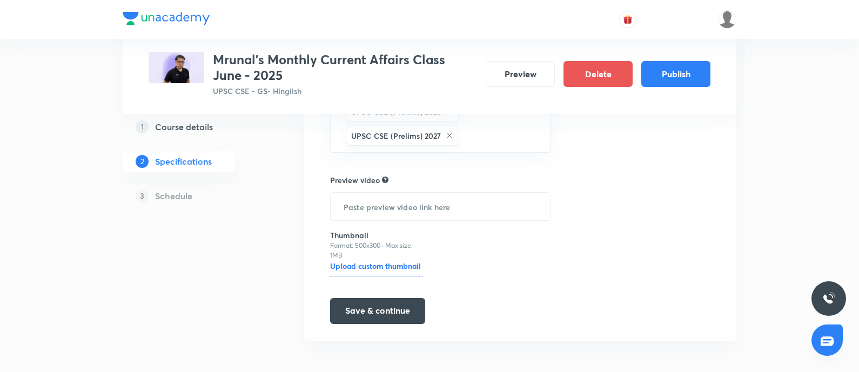
scroll to position [287, 0]
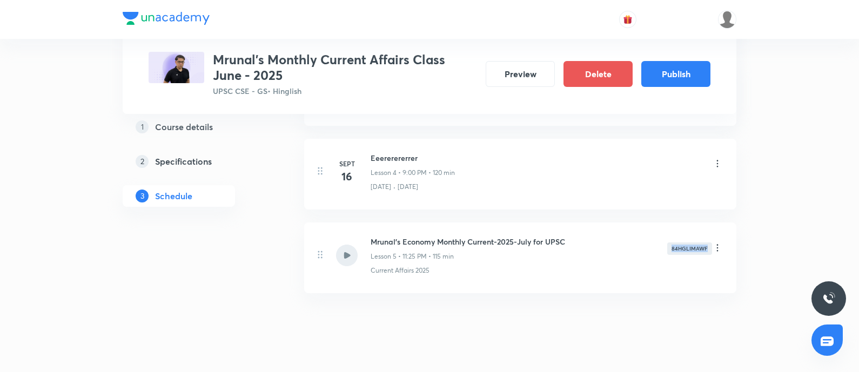
drag, startPoint x: 670, startPoint y: 246, endPoint x: 864, endPoint y: 246, distance: 194.0
click at [711, 246] on div "84HGLIMAWF" at bounding box center [689, 249] width 45 height 12
copy div "84HGLIMAWF"
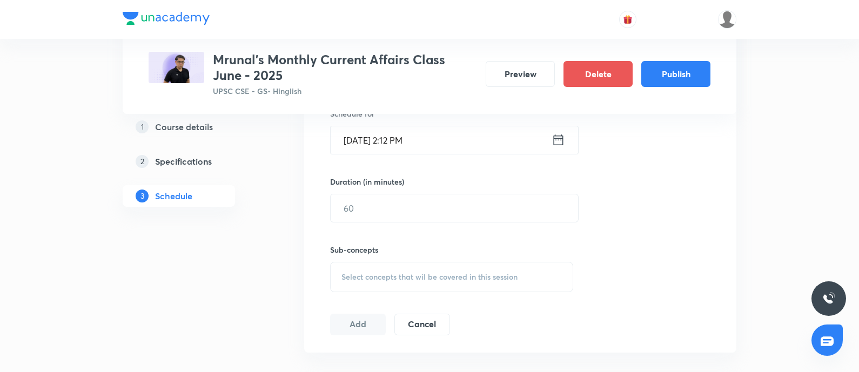
scroll to position [472, 0]
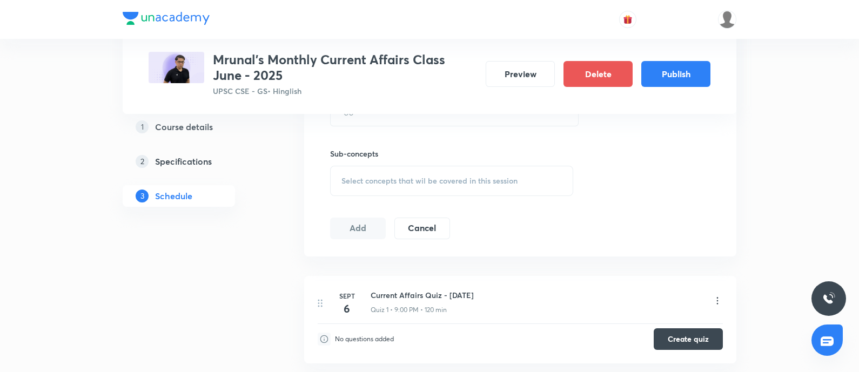
drag, startPoint x: 373, startPoint y: 293, endPoint x: 340, endPoint y: 296, distance: 32.5
click at [496, 290] on div "Current Affairs Quiz - [DATE] Quiz 1 • 9:00 PM • 120 min" at bounding box center [547, 302] width 352 height 25
drag, startPoint x: 370, startPoint y: 293, endPoint x: 502, endPoint y: 283, distance: 132.2
click at [502, 283] on li "[DATE] Current Affairs Quiz - [DATE] Quiz 1 • 9:00 PM • 120 min No questions ad…" at bounding box center [520, 320] width 432 height 88
copy h6 "Current Affairs Quiz - [DATE]"
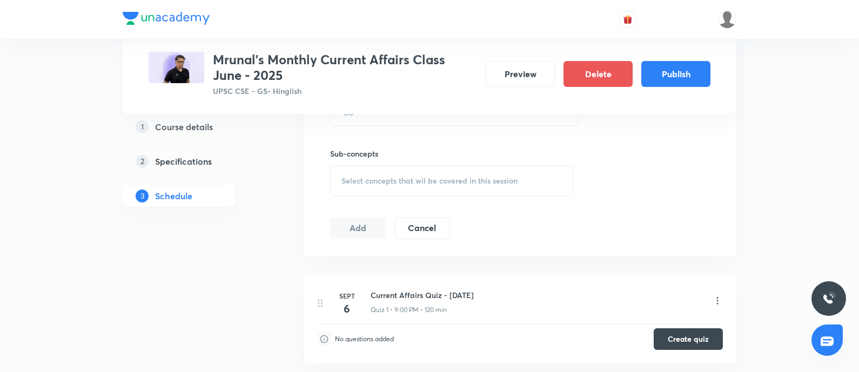
drag, startPoint x: 189, startPoint y: 128, endPoint x: 354, endPoint y: 137, distance: 165.1
click at [189, 128] on h5 "Course details" at bounding box center [184, 126] width 58 height 13
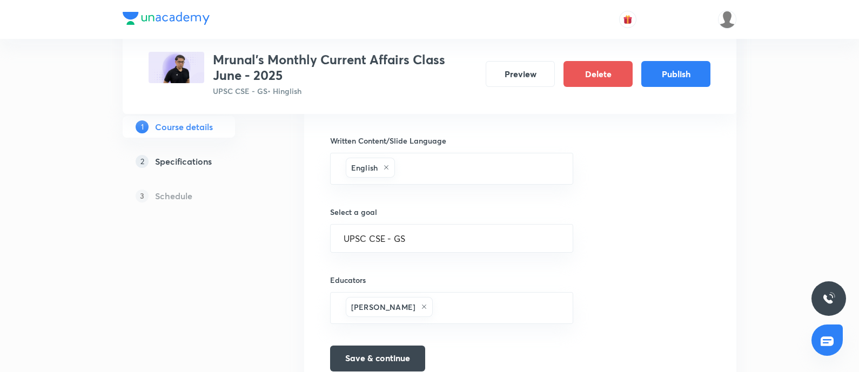
scroll to position [540, 0]
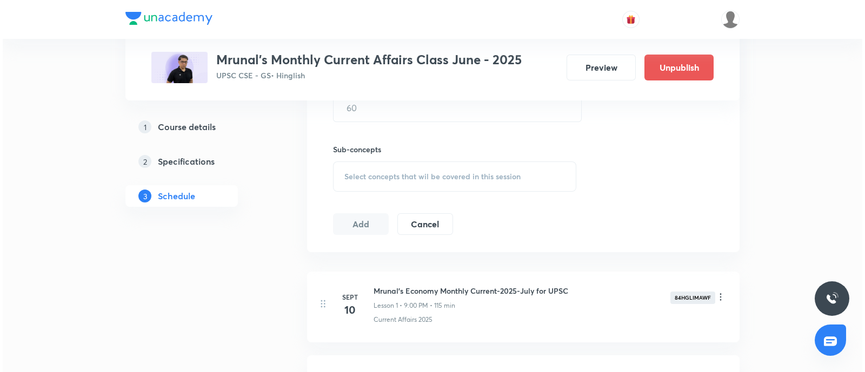
scroll to position [444, 0]
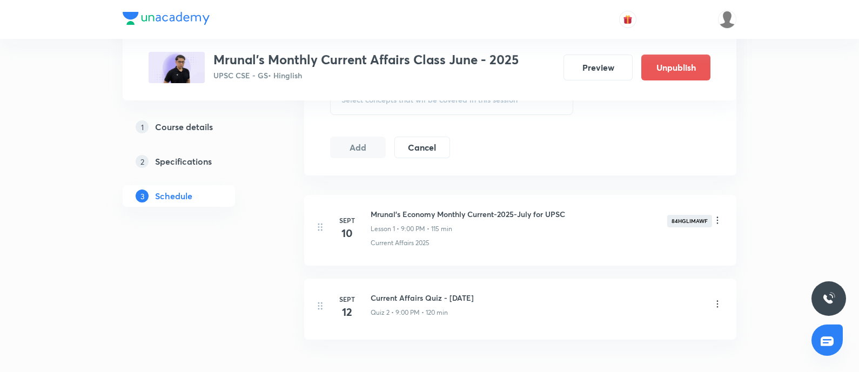
click at [717, 302] on icon at bounding box center [718, 303] width 2 height 7
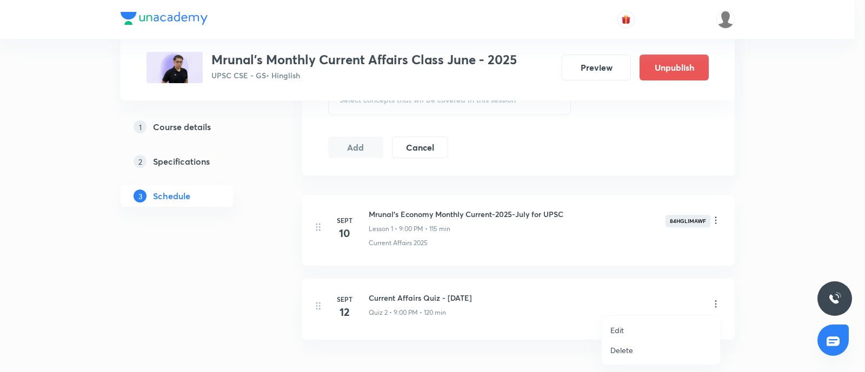
click at [619, 331] on p "Edit" at bounding box center [617, 330] width 14 height 11
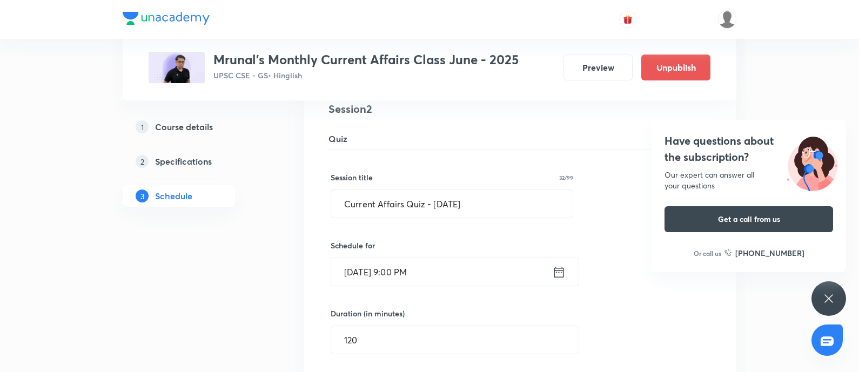
scroll to position [221, 0]
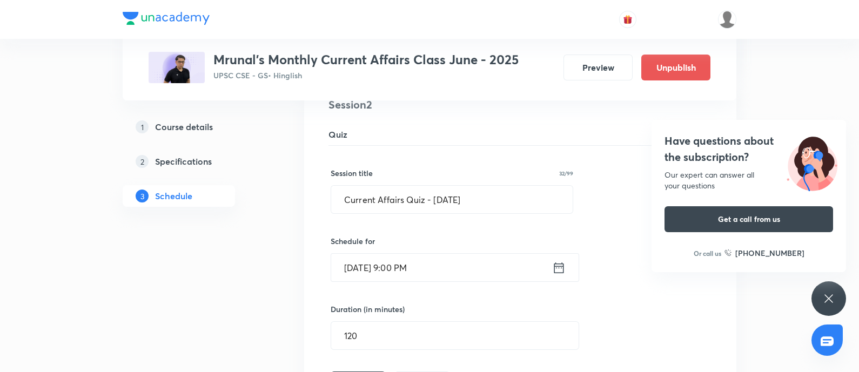
click at [561, 267] on icon at bounding box center [559, 267] width 10 height 11
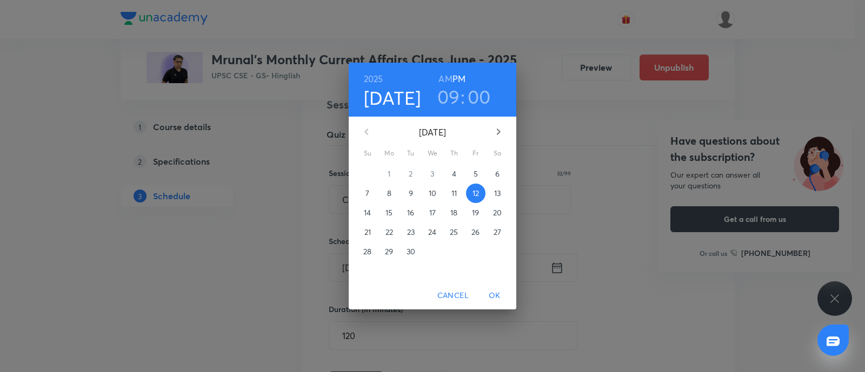
click at [0, 130] on div "[DATE] 09 : 00 AM PM [DATE] Su Mo Tu We Th Fr Sa 31 1 2 3 4 5 6 7 8 9 10 11 12 …" at bounding box center [432, 186] width 865 height 372
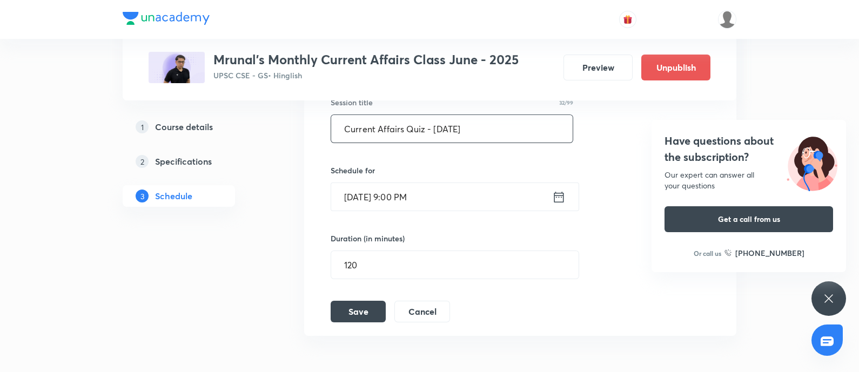
scroll to position [356, 0]
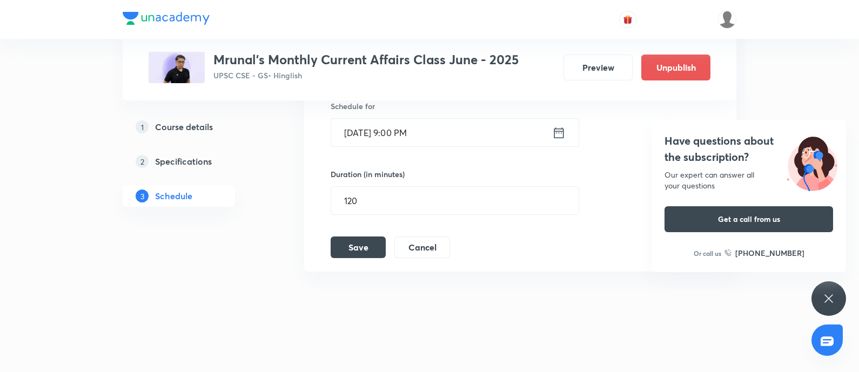
drag, startPoint x: 180, startPoint y: 131, endPoint x: 340, endPoint y: 131, distance: 159.9
click at [181, 131] on h5 "Course details" at bounding box center [184, 126] width 58 height 13
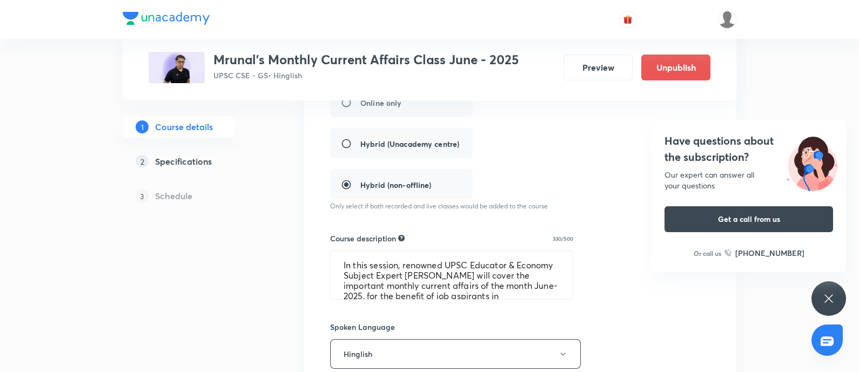
scroll to position [203, 0]
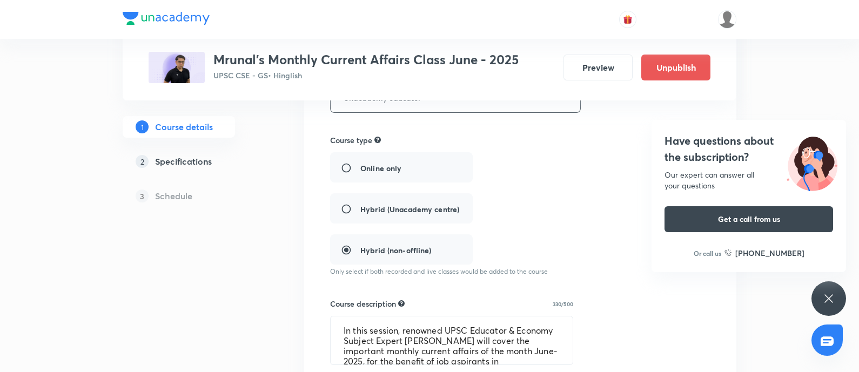
click at [352, 170] on div "Online only Hybrid (Unacademy centre) Hybrid (non-offline)" at bounding box center [474, 208] width 289 height 112
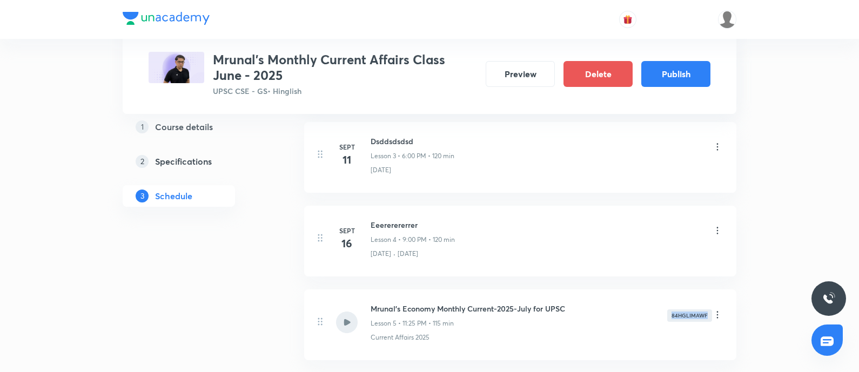
drag, startPoint x: 669, startPoint y: 309, endPoint x: 708, endPoint y: 311, distance: 38.4
click at [708, 311] on div "84HGLIMAWF" at bounding box center [689, 316] width 45 height 12
copy div "84HGLIMAWF"
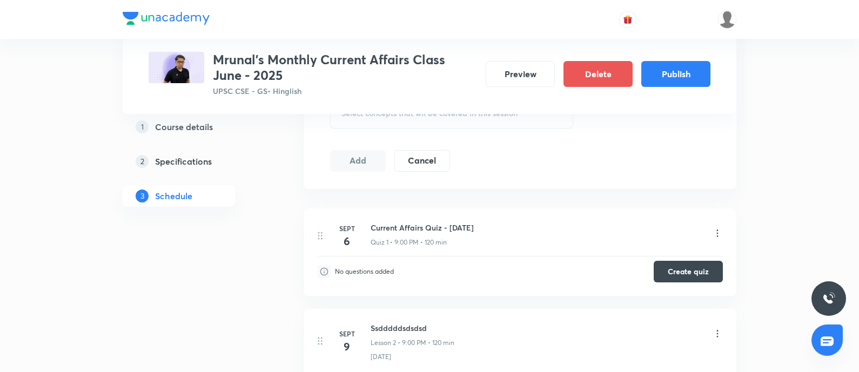
click at [199, 123] on h5 "Course details" at bounding box center [184, 126] width 58 height 13
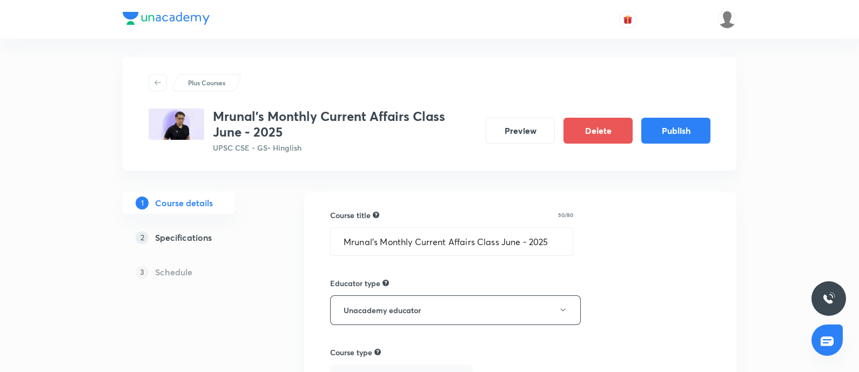
scroll to position [270, 0]
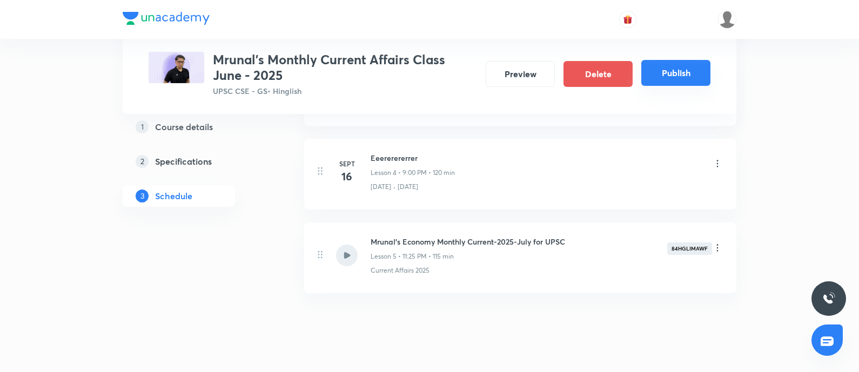
click at [672, 76] on button "Publish" at bounding box center [675, 73] width 69 height 26
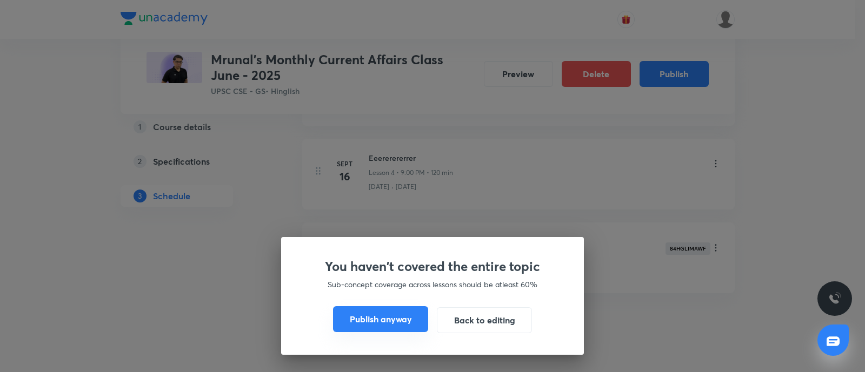
click at [394, 309] on button "Publish anyway" at bounding box center [380, 319] width 95 height 26
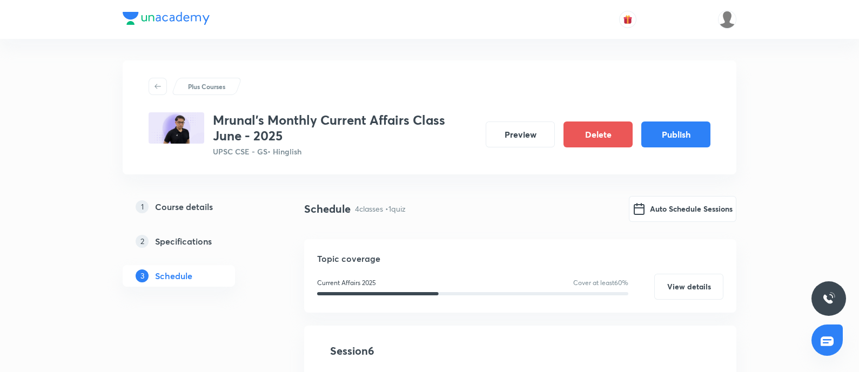
click at [182, 215] on link "1 Course details" at bounding box center [196, 207] width 147 height 22
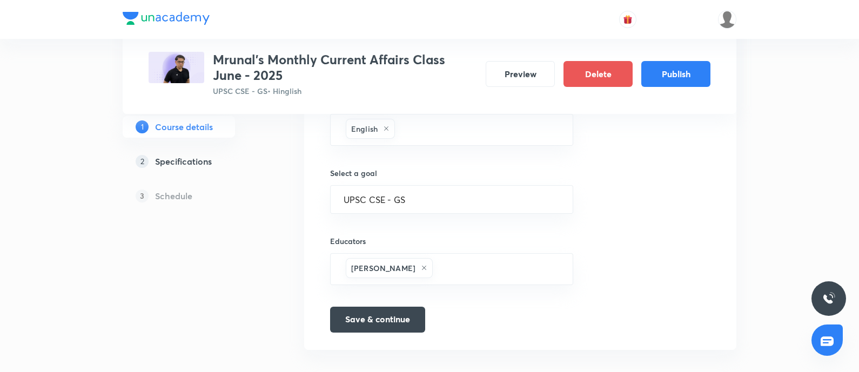
scroll to position [586, 0]
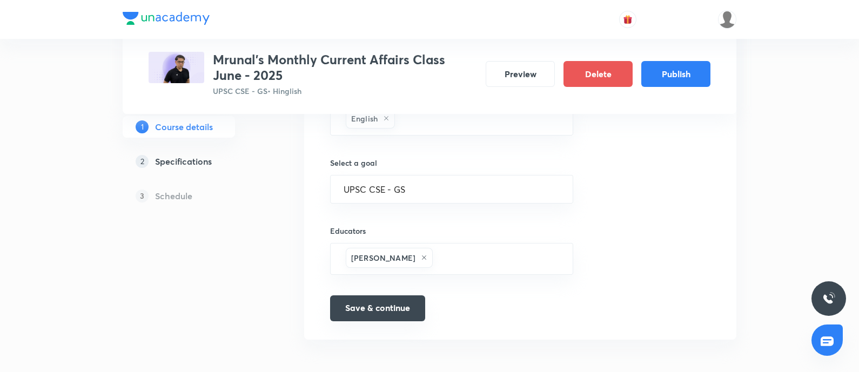
drag, startPoint x: 351, startPoint y: 320, endPoint x: 353, endPoint y: 309, distance: 12.1
click at [353, 309] on button "Save & continue" at bounding box center [377, 309] width 95 height 26
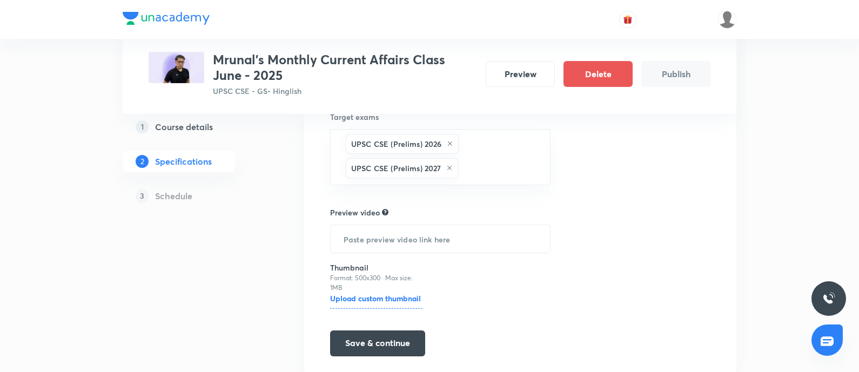
scroll to position [287, 0]
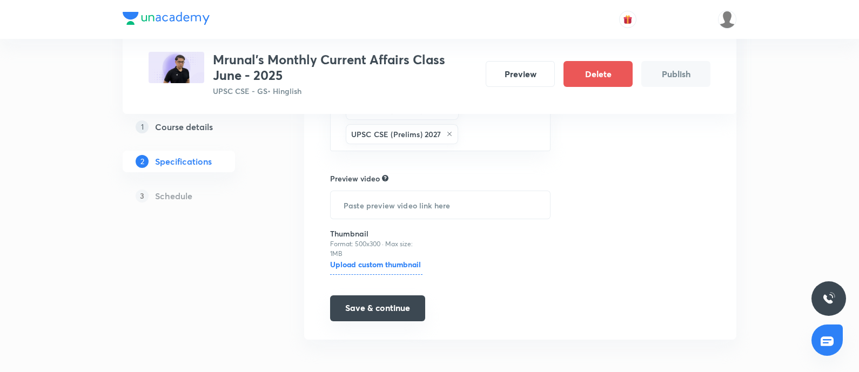
click at [358, 307] on button "Save & continue" at bounding box center [377, 309] width 95 height 26
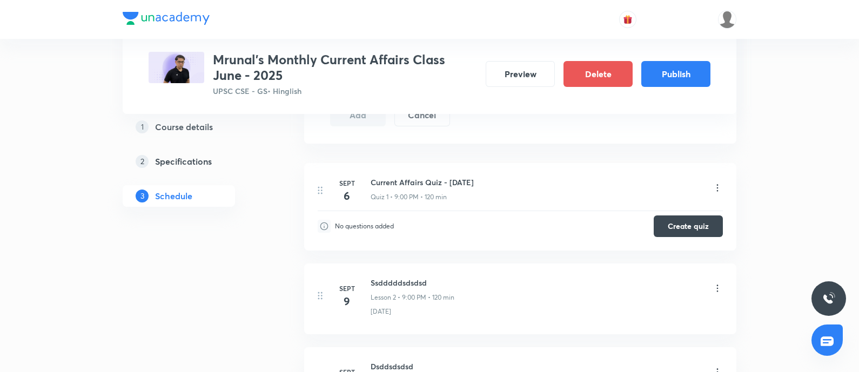
scroll to position [472, 0]
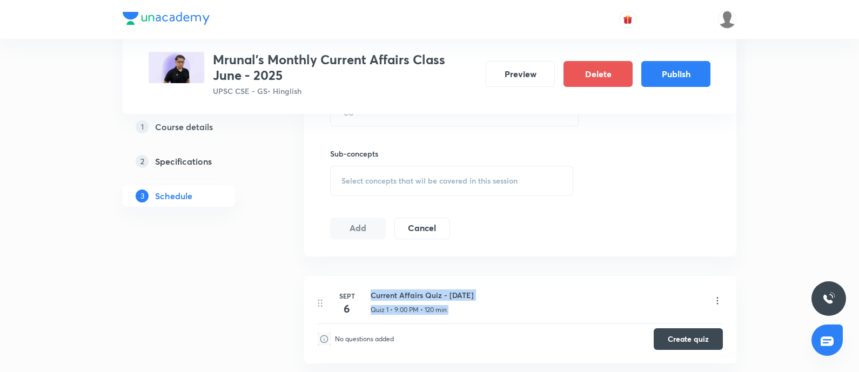
drag, startPoint x: 378, startPoint y: 290, endPoint x: 627, endPoint y: 278, distance: 248.9
click at [627, 278] on li "Sept 6 Current Affairs Quiz - June 2025 Quiz 1 • 9:00 PM • 120 min No questions…" at bounding box center [520, 320] width 432 height 88
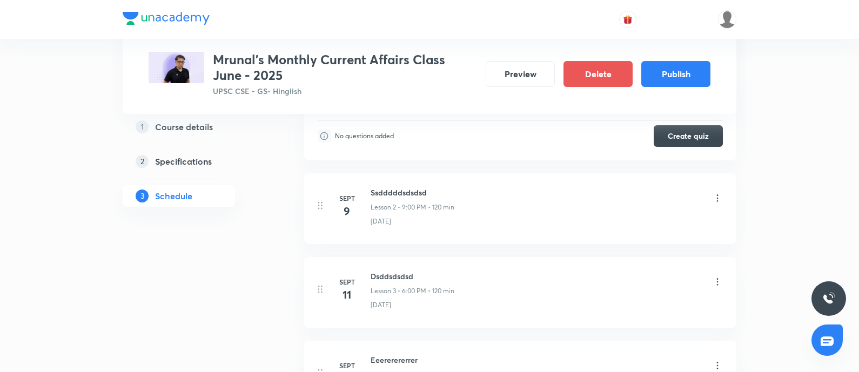
click at [719, 196] on icon at bounding box center [717, 198] width 11 height 11
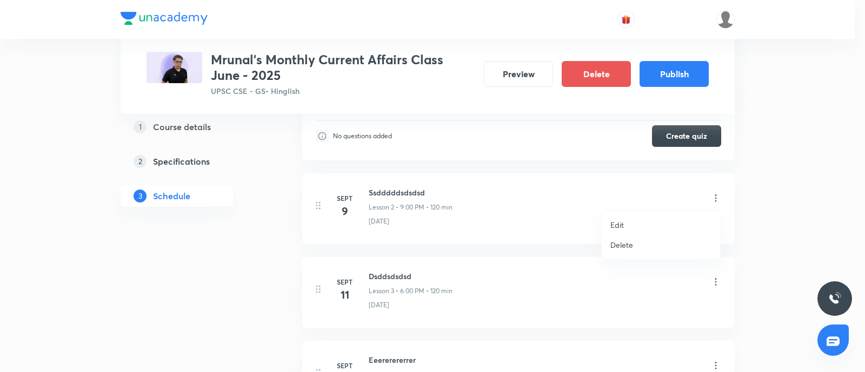
click at [622, 249] on p "Delete" at bounding box center [621, 244] width 23 height 11
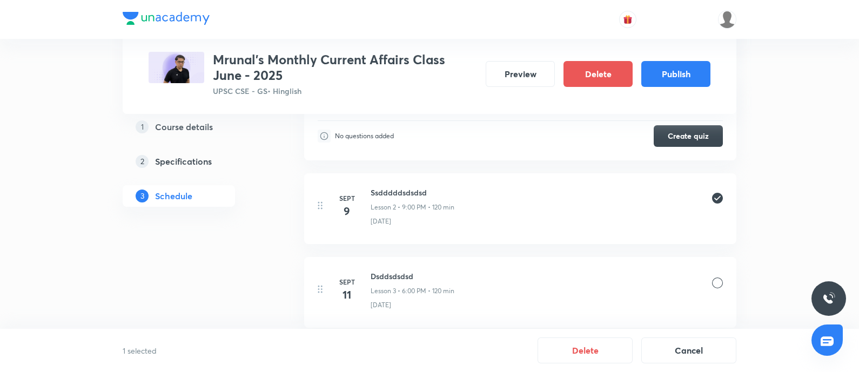
drag, startPoint x: 713, startPoint y: 283, endPoint x: 817, endPoint y: 216, distance: 123.7
click at [715, 282] on div at bounding box center [717, 283] width 11 height 11
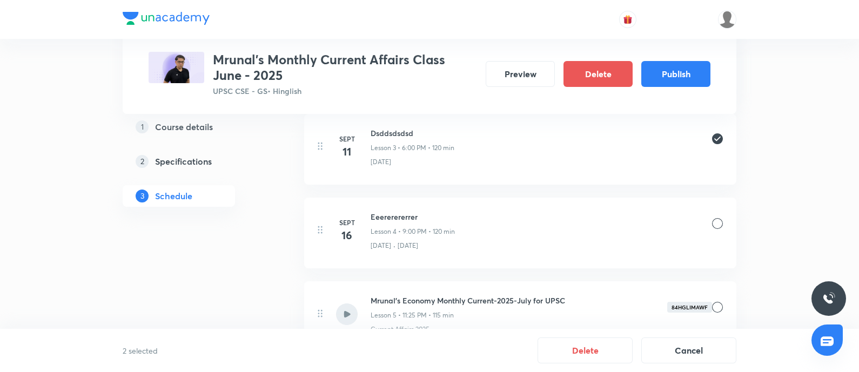
scroll to position [877, 0]
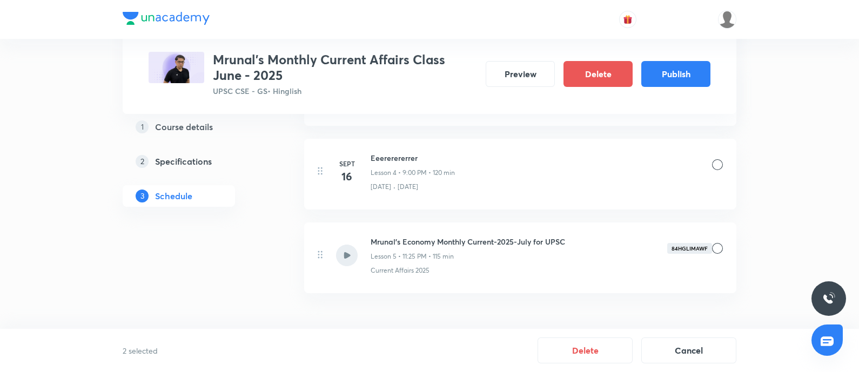
click at [719, 161] on div at bounding box center [717, 164] width 11 height 11
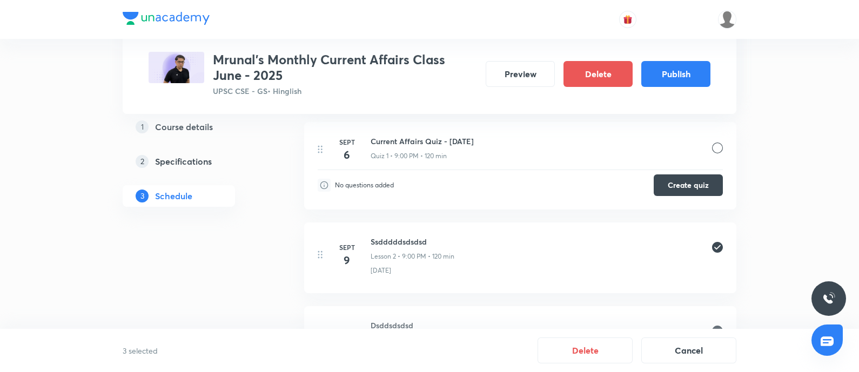
scroll to position [540, 0]
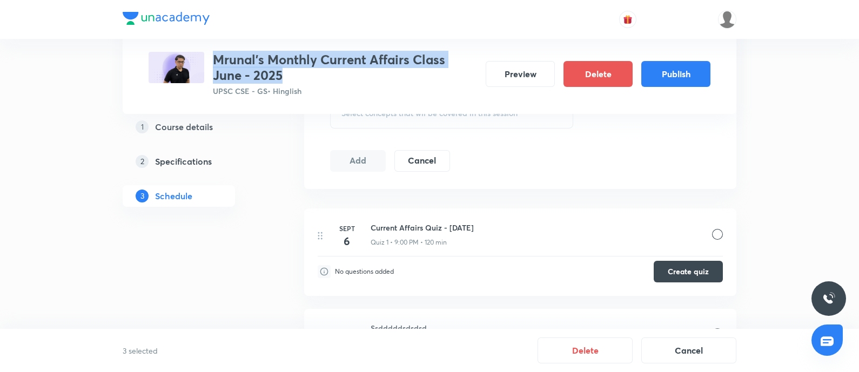
drag, startPoint x: 211, startPoint y: 62, endPoint x: 304, endPoint y: 80, distance: 94.6
click at [304, 80] on div "Mrunal's Monthly Current Affairs Class June - 2025 UPSC CSE - GS • Hinglish" at bounding box center [313, 74] width 329 height 45
copy h3 "Mrunal's Monthly Current Affairs Class June - 2025"
drag, startPoint x: 147, startPoint y: 129, endPoint x: 314, endPoint y: 119, distance: 167.8
click at [149, 129] on div "1 Course details" at bounding box center [198, 126] width 125 height 13
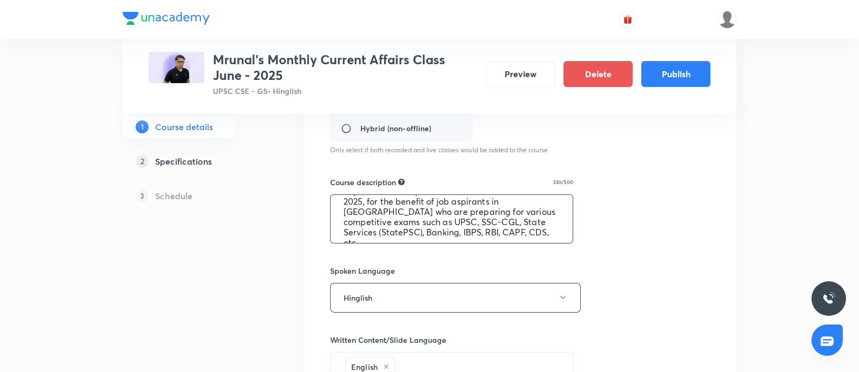
scroll to position [41, 0]
drag, startPoint x: 364, startPoint y: 202, endPoint x: 616, endPoint y: 249, distance: 256.7
click at [616, 249] on div "Course title 50/80 Mrunal's Monthly Current Affairs Class June - 2025 ​ Educato…" at bounding box center [520, 223] width 380 height 695
drag, startPoint x: 351, startPoint y: 206, endPoint x: 703, endPoint y: 284, distance: 361.3
click at [703, 284] on div "Course title 50/80 Mrunal's Monthly Current Affairs Class June - 2025 ​ Educato…" at bounding box center [520, 223] width 380 height 695
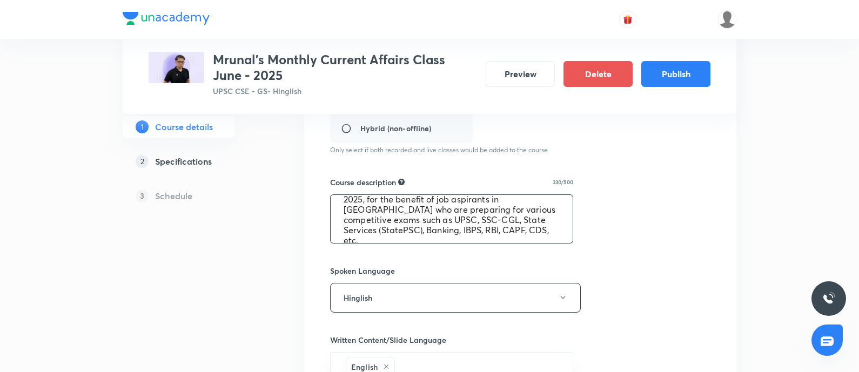
drag, startPoint x: 165, startPoint y: 162, endPoint x: 491, endPoint y: 150, distance: 326.0
click at [165, 162] on h5 "Specifications" at bounding box center [183, 161] width 57 height 13
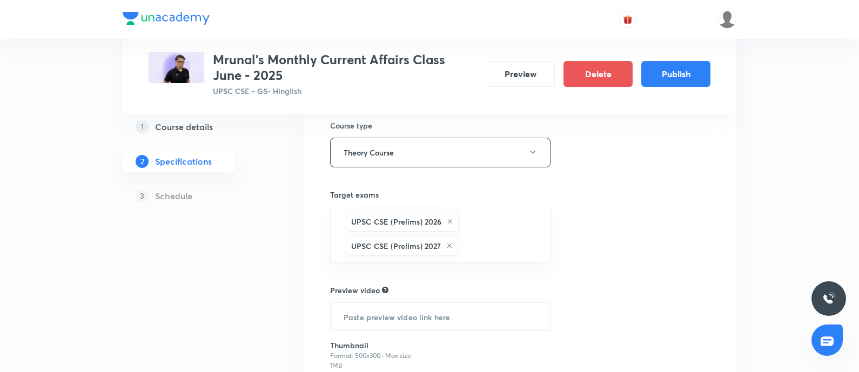
scroll to position [85, 0]
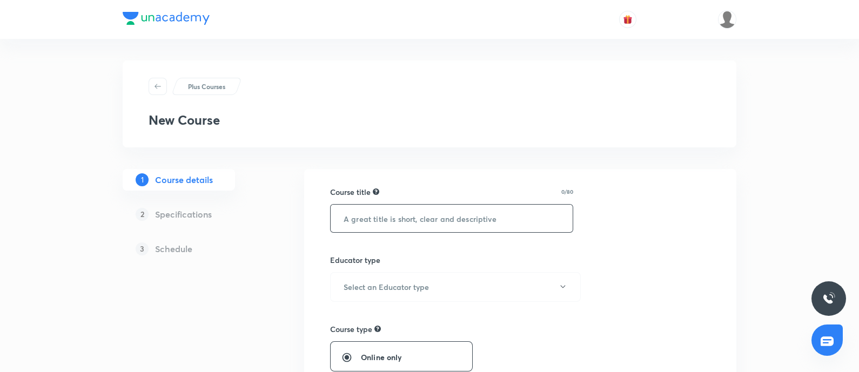
click at [362, 212] on input "text" at bounding box center [452, 219] width 242 height 28
paste input "Mrunal's Monthly Current Affairs Class June - 2025"
click at [334, 221] on input "Mrunal's Monthly Current Affairs Class June - 2025" at bounding box center [452, 219] width 242 height 28
type input "Mrunal's Monthly Current Affairs Class June - 2025"
click at [397, 278] on button "Select an Educator type" at bounding box center [455, 287] width 251 height 30
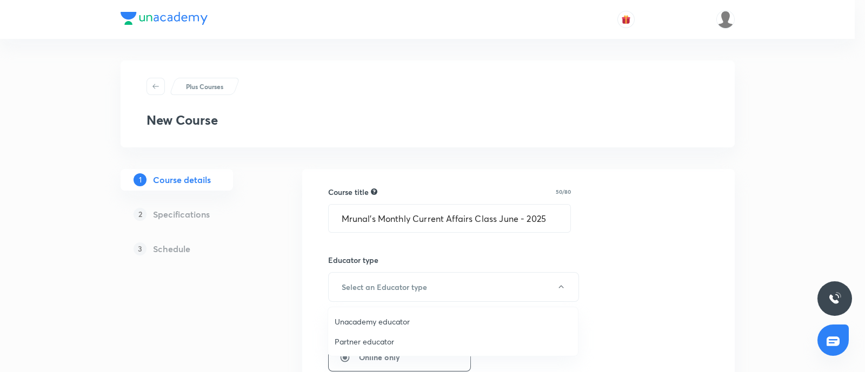
drag, startPoint x: 381, startPoint y: 318, endPoint x: 413, endPoint y: 300, distance: 36.7
click at [383, 317] on span "Unacademy educator" at bounding box center [452, 321] width 237 height 11
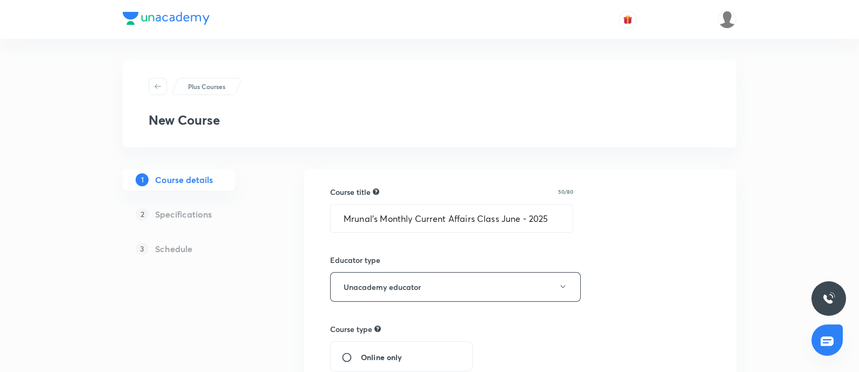
scroll to position [135, 0]
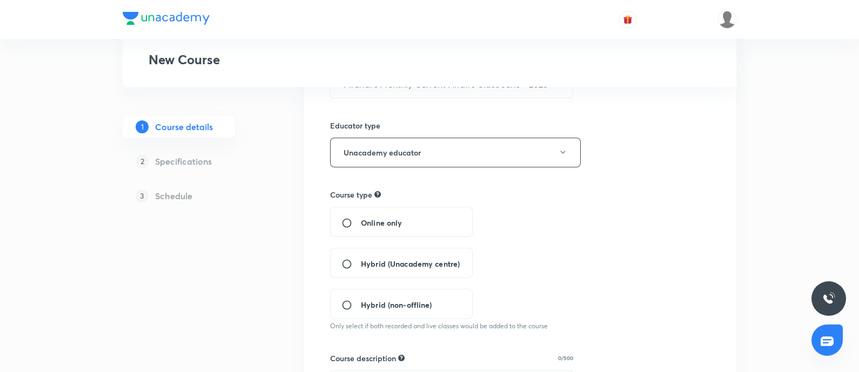
click at [344, 221] on input "Online only" at bounding box center [350, 223] width 19 height 11
radio input "true"
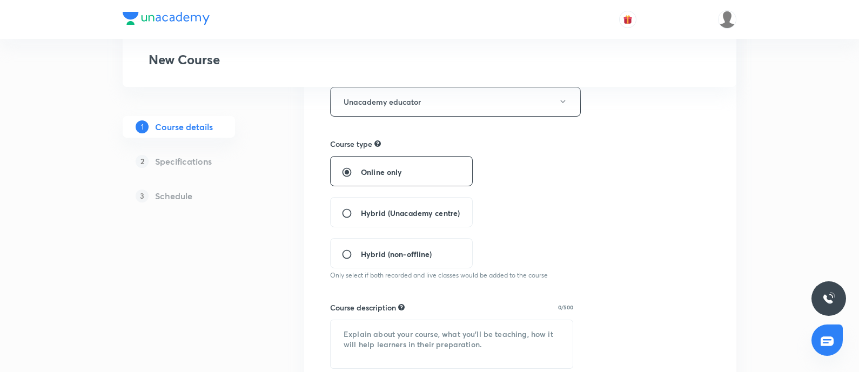
scroll to position [203, 0]
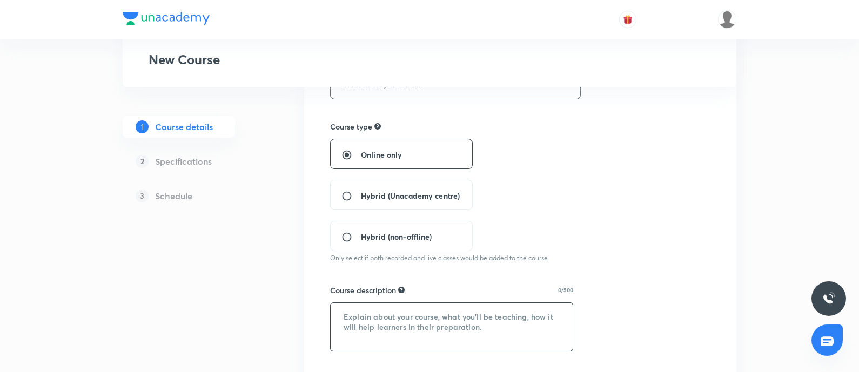
click at [387, 317] on textarea at bounding box center [452, 327] width 242 height 48
paste textarea "In this session, renowned UPSC Educator & Economy Subject Expert Dr. Mrunal Pat…"
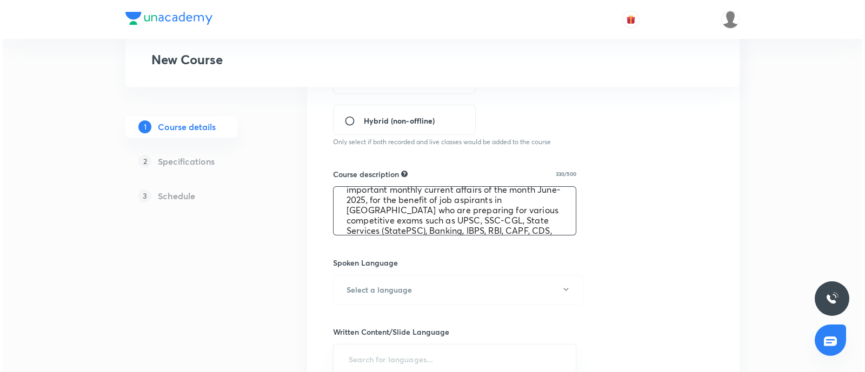
scroll to position [405, 0]
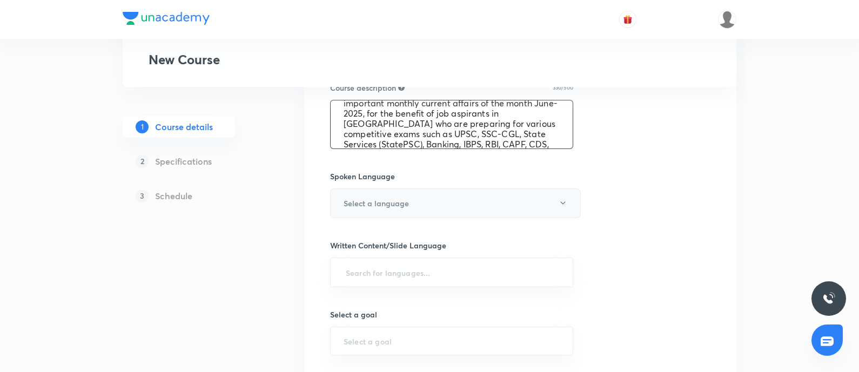
type textarea "In this session, renowned UPSC Educator & Economy Subject Expert Dr. Mrunal Pat…"
click at [394, 201] on h6 "Select a language" at bounding box center [376, 203] width 65 height 11
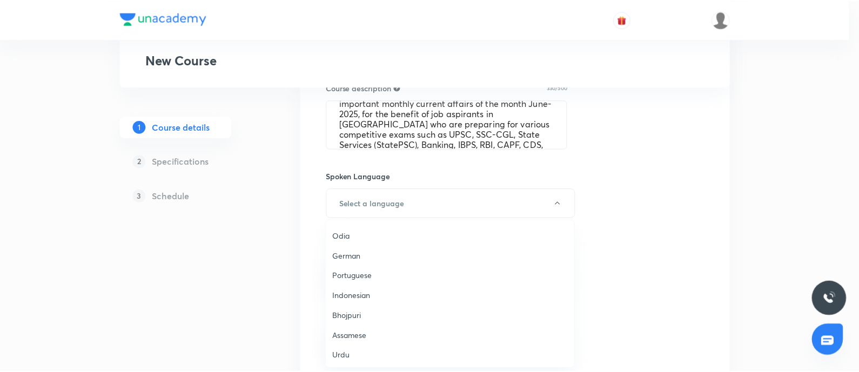
scroll to position [320, 0]
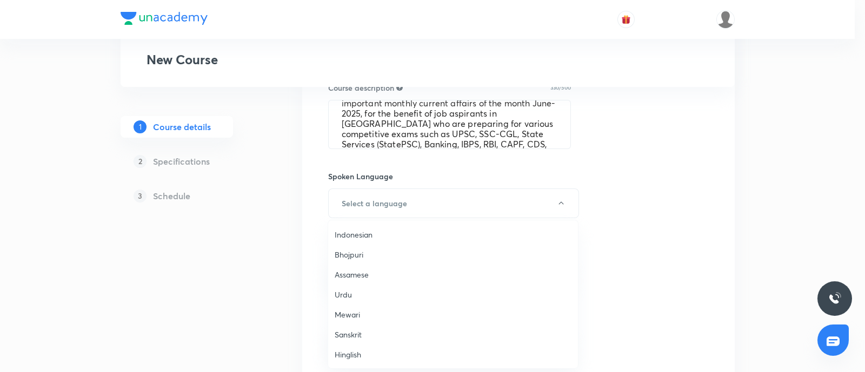
drag, startPoint x: 357, startPoint y: 355, endPoint x: 430, endPoint y: 325, distance: 78.8
click at [362, 353] on span "Hinglish" at bounding box center [452, 354] width 237 height 11
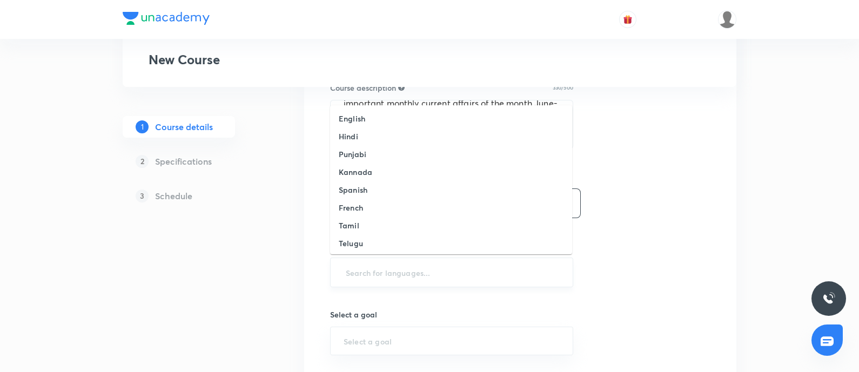
click at [406, 269] on input "text" at bounding box center [452, 273] width 216 height 20
click at [346, 115] on h6 "English" at bounding box center [352, 118] width 26 height 11
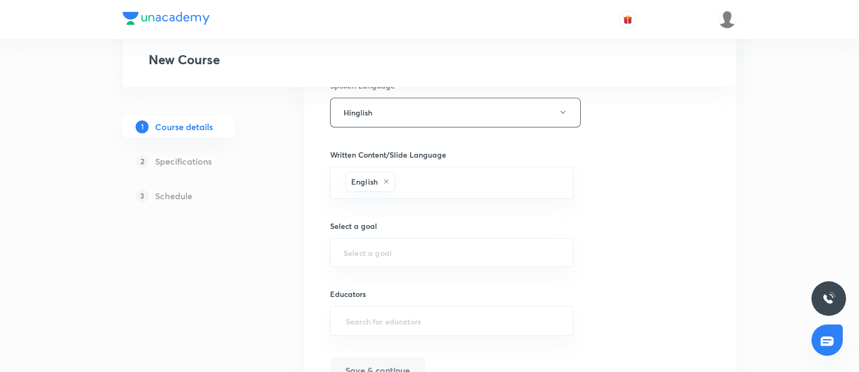
scroll to position [557, 0]
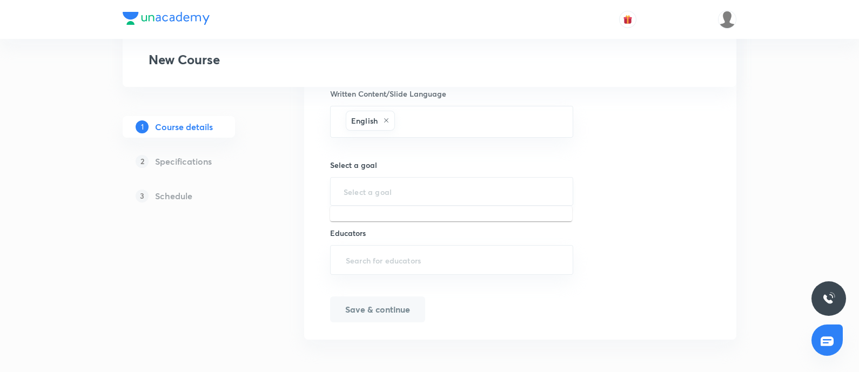
click at [354, 187] on input "text" at bounding box center [452, 191] width 216 height 10
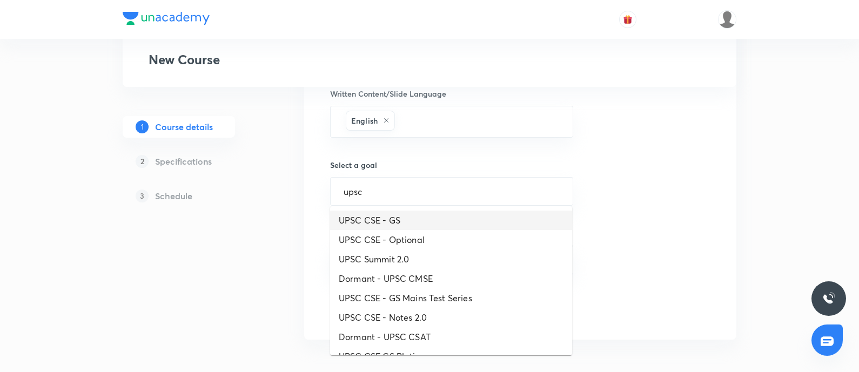
click at [372, 220] on li "UPSC CSE - GS" at bounding box center [451, 220] width 242 height 19
type input "UPSC CSE - GS"
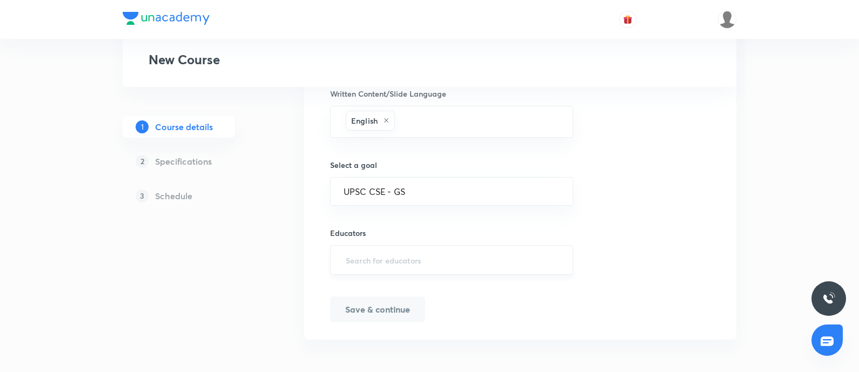
click at [420, 256] on input "text" at bounding box center [452, 260] width 216 height 20
type input "[PERSON_NAME][DOMAIN_NAME]"
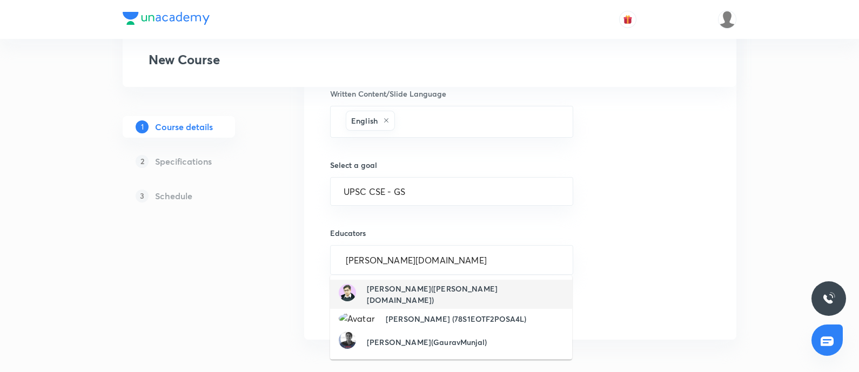
click at [419, 292] on h6 "[PERSON_NAME]([PERSON_NAME][DOMAIN_NAME])" at bounding box center [465, 294] width 197 height 23
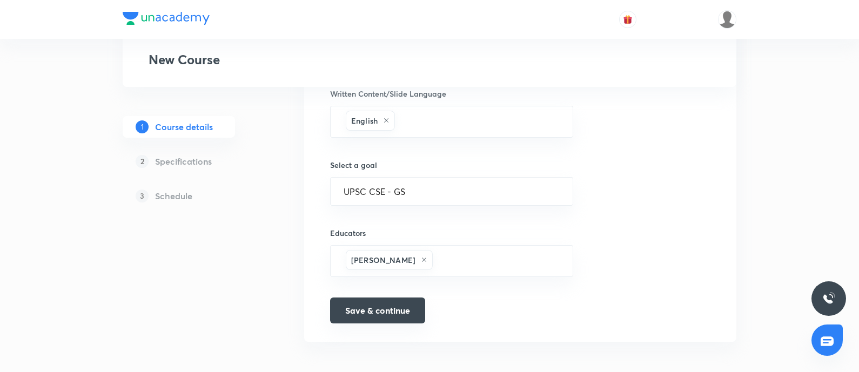
click at [362, 308] on button "Save & continue" at bounding box center [377, 311] width 95 height 26
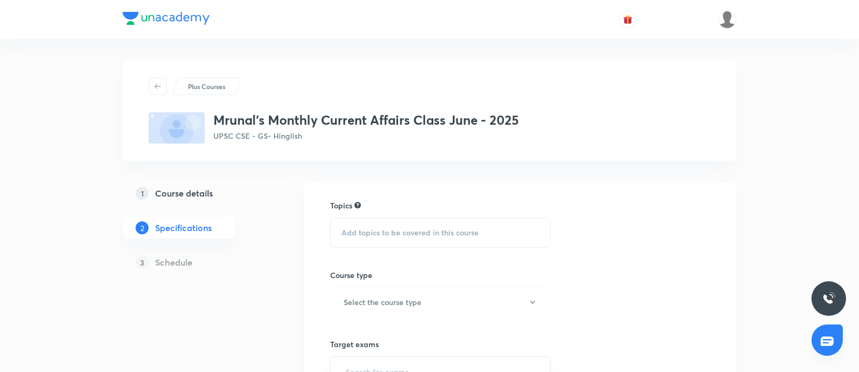
click at [198, 184] on link "1 Course details" at bounding box center [196, 194] width 147 height 22
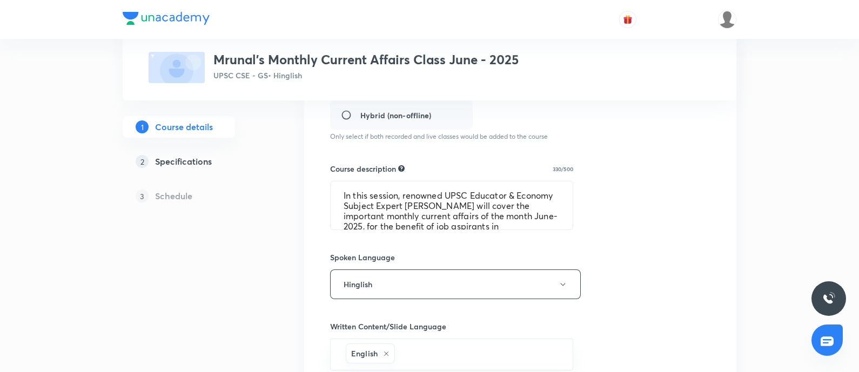
scroll to position [573, 0]
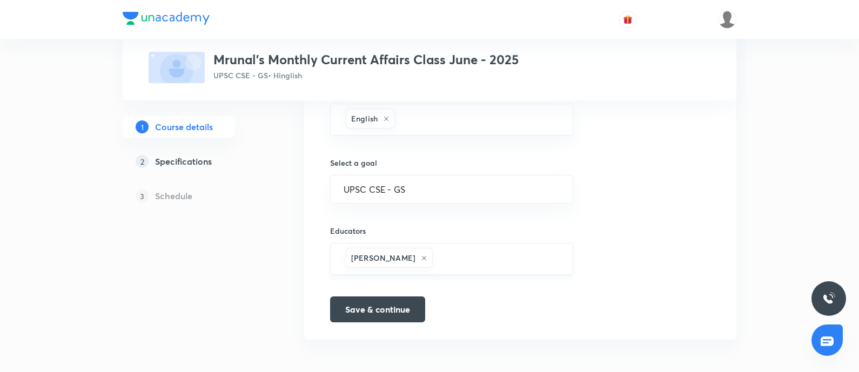
click at [408, 262] on div "Sweta Kumari" at bounding box center [389, 258] width 87 height 20
drag, startPoint x: 410, startPoint y: 254, endPoint x: 298, endPoint y: 252, distance: 111.3
click at [421, 255] on icon at bounding box center [424, 258] width 6 height 6
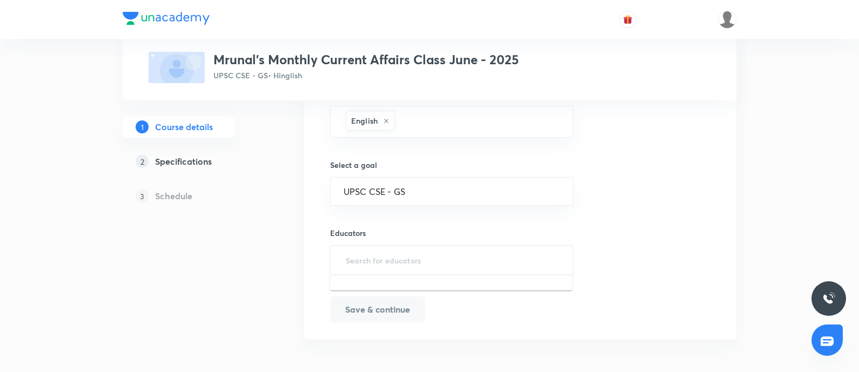
click at [359, 261] on input "text" at bounding box center [452, 260] width 216 height 20
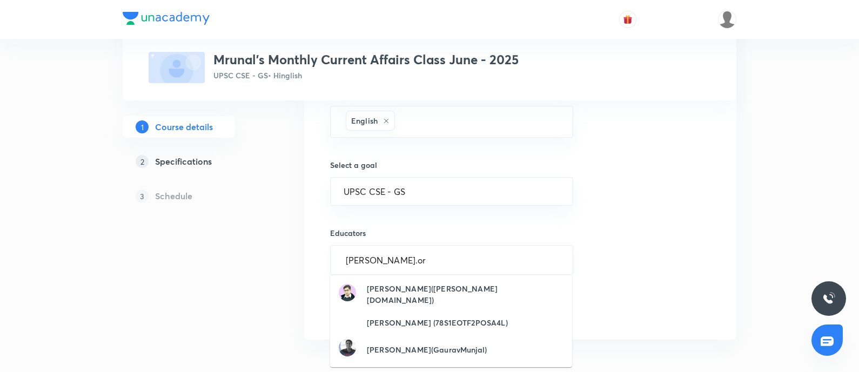
type input "[PERSON_NAME][DOMAIN_NAME]"
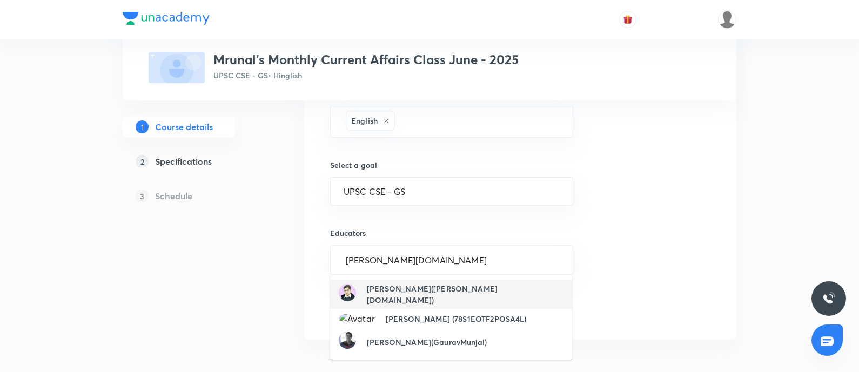
click at [419, 288] on h6 "[PERSON_NAME]([PERSON_NAME][DOMAIN_NAME])" at bounding box center [465, 294] width 197 height 23
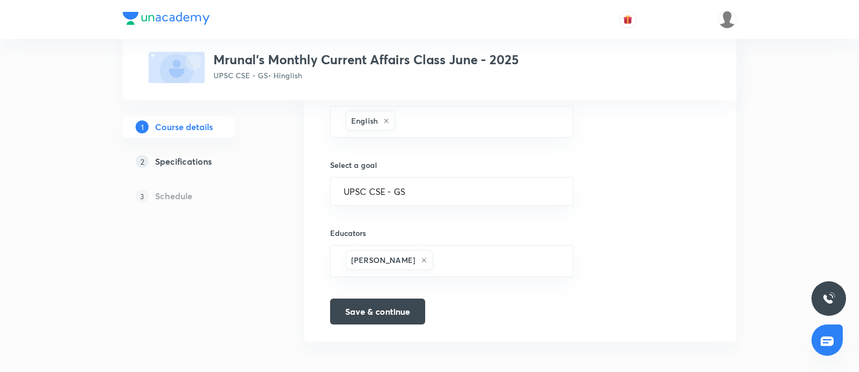
scroll to position [573, 0]
drag, startPoint x: 370, startPoint y: 307, endPoint x: 686, endPoint y: 269, distance: 317.9
click at [374, 305] on button "Save & continue" at bounding box center [377, 310] width 95 height 26
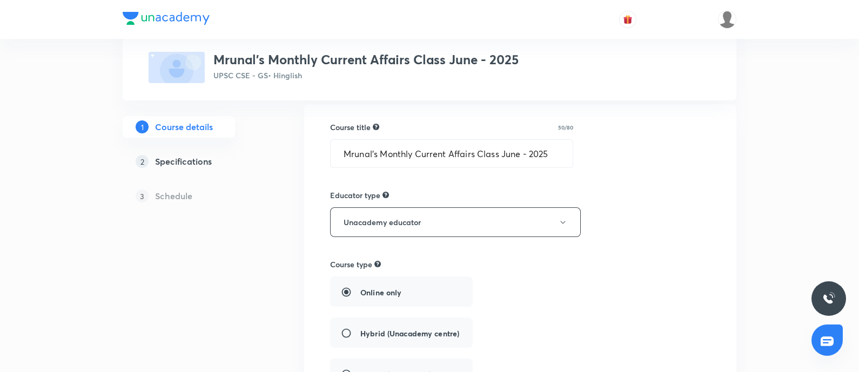
scroll to position [0, 0]
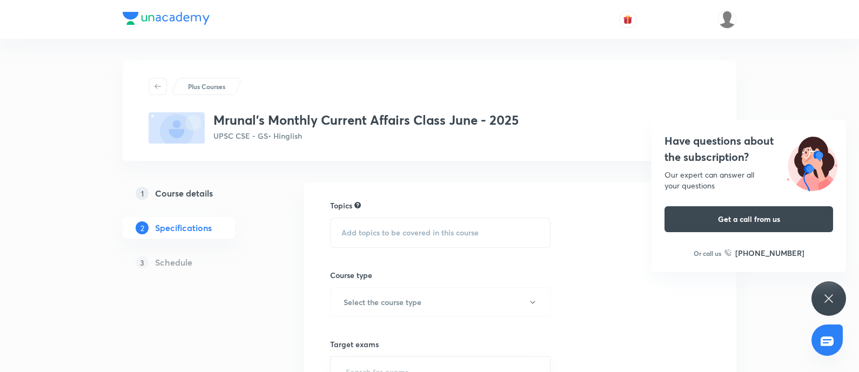
click at [413, 229] on span "Add topics to be covered in this course" at bounding box center [409, 233] width 137 height 9
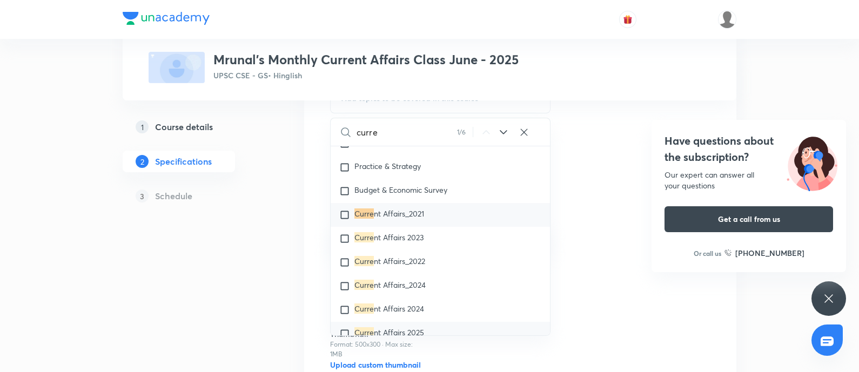
scroll to position [1301, 0]
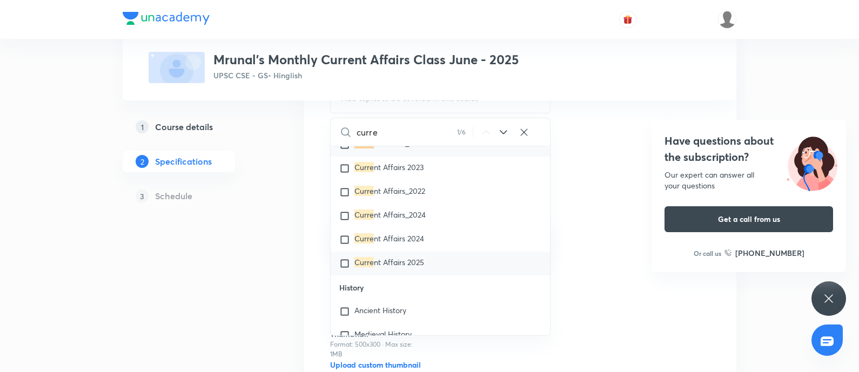
type input "curre"
click at [430, 259] on div "Curre nt Affairs 2025" at bounding box center [440, 264] width 219 height 24
checkbox input "true"
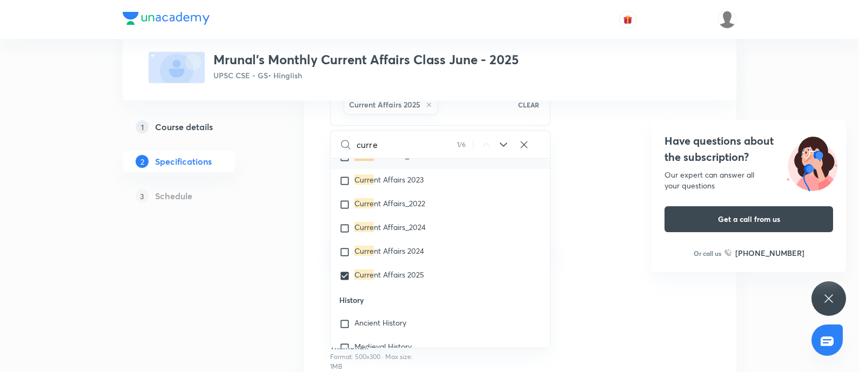
click at [203, 252] on div "1 Course details 2 Specifications 3 Schedule" at bounding box center [196, 258] width 147 height 420
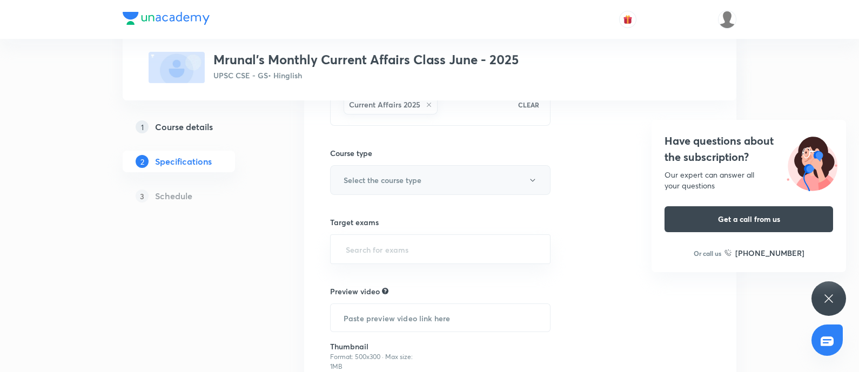
click at [397, 178] on h6 "Select the course type" at bounding box center [383, 180] width 78 height 11
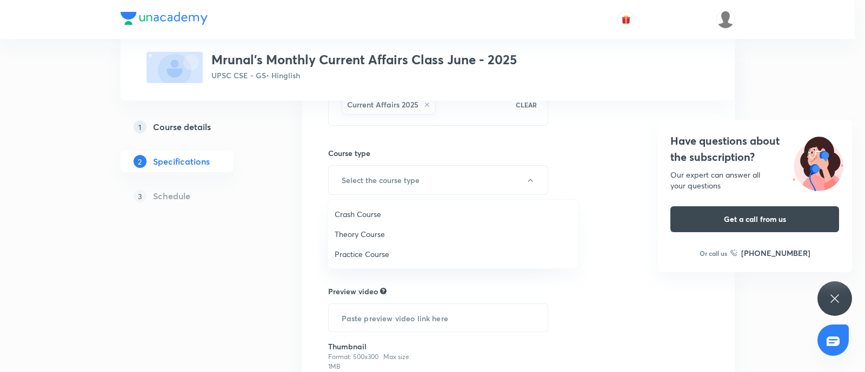
click at [439, 167] on div at bounding box center [432, 186] width 865 height 372
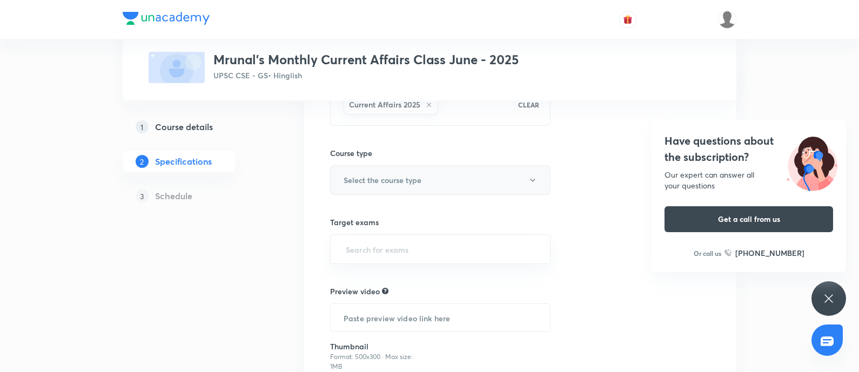
click at [380, 175] on h6 "Select the course type" at bounding box center [383, 180] width 78 height 11
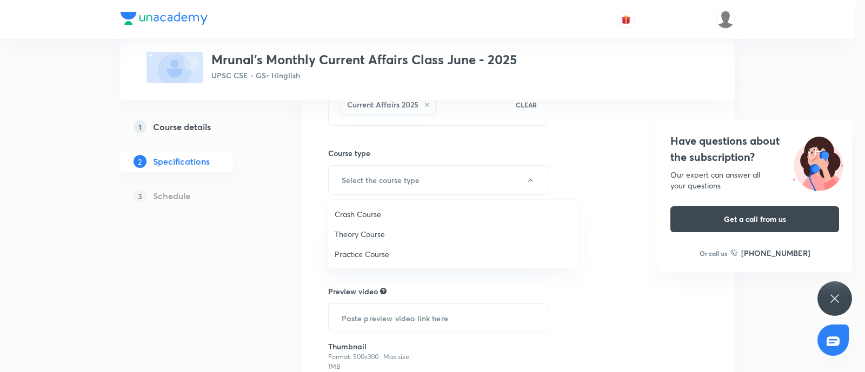
click at [372, 236] on span "Theory Course" at bounding box center [452, 234] width 237 height 11
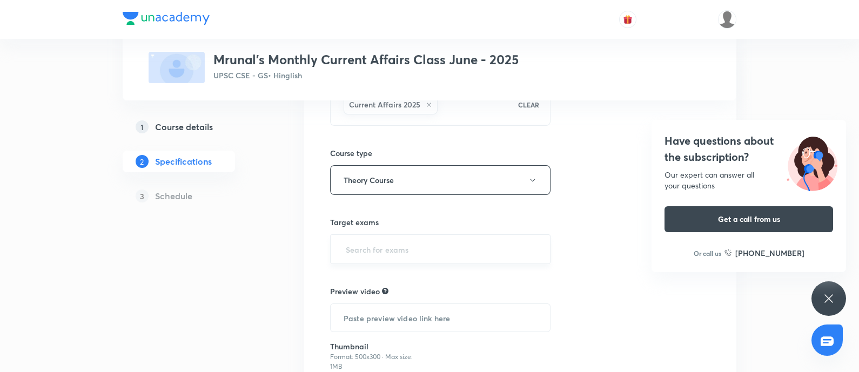
click at [400, 253] on input "text" at bounding box center [440, 249] width 193 height 20
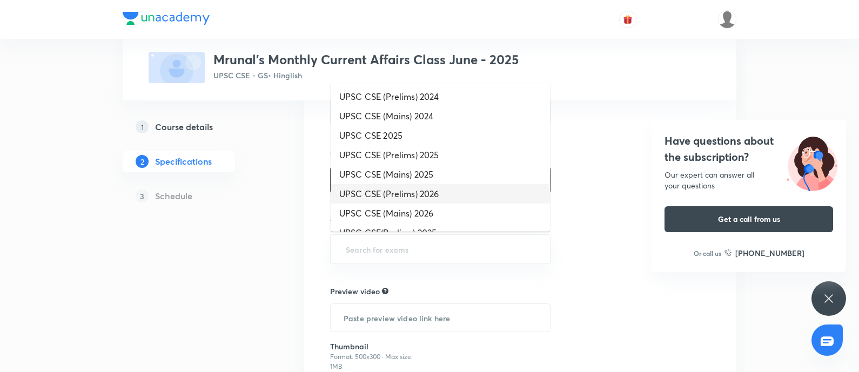
click at [419, 192] on li "UPSC CSE (Prelims) 2026" at bounding box center [440, 193] width 219 height 19
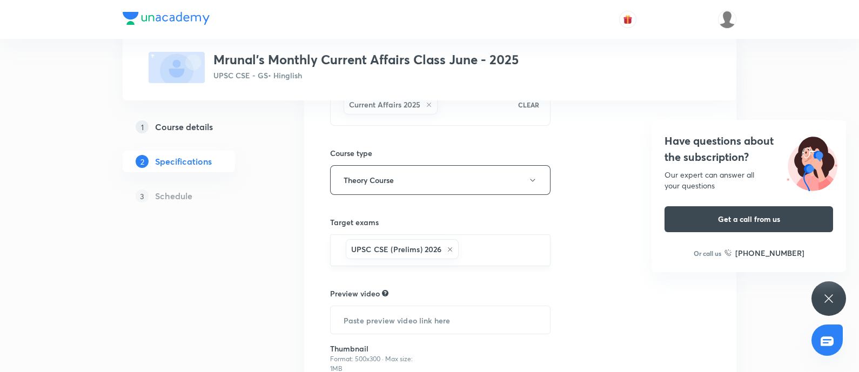
click at [494, 245] on input "text" at bounding box center [499, 250] width 76 height 20
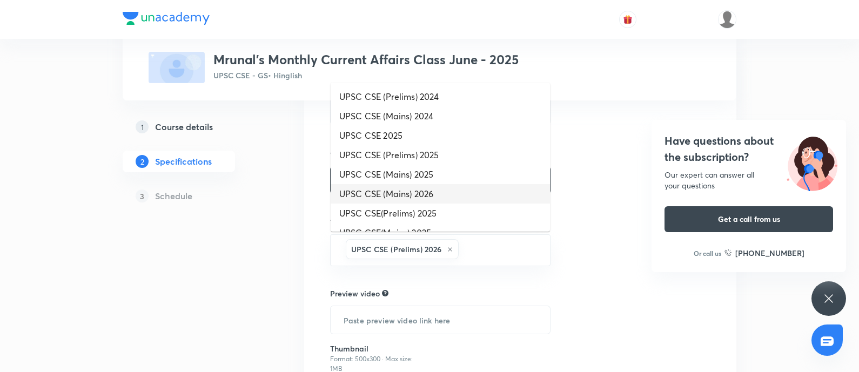
click at [416, 196] on li "UPSC CSE (Mains) 2026" at bounding box center [440, 193] width 219 height 19
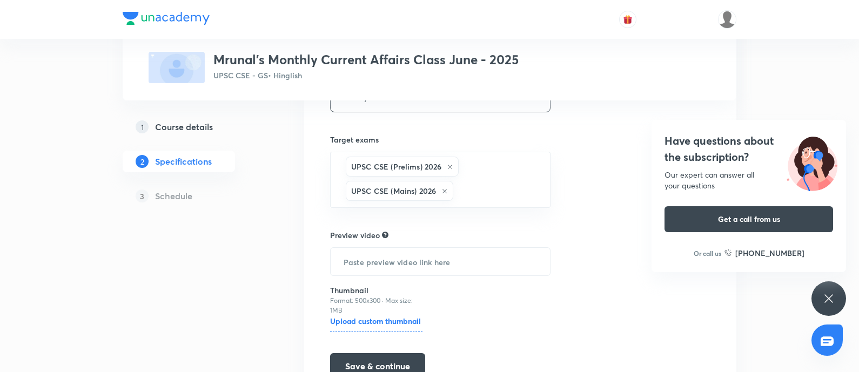
scroll to position [270, 0]
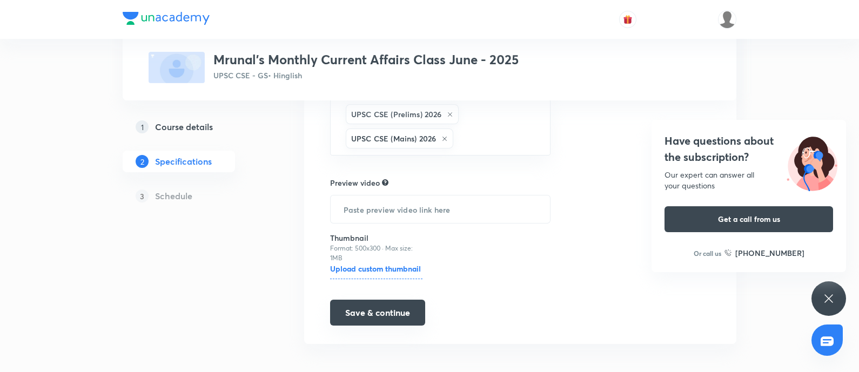
click at [367, 311] on button "Save & continue" at bounding box center [377, 313] width 95 height 26
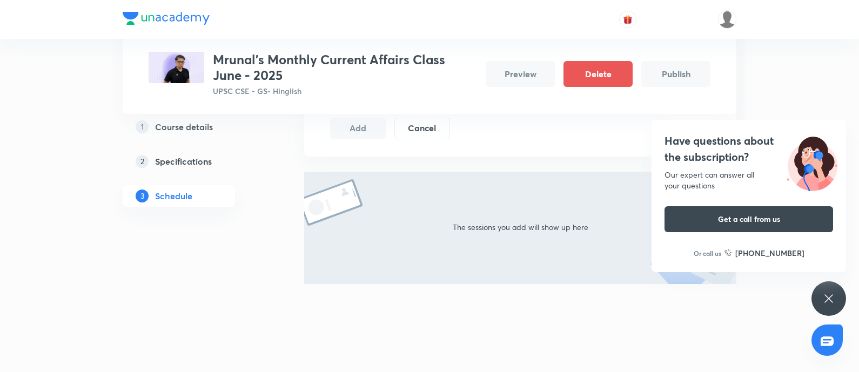
scroll to position [156, 0]
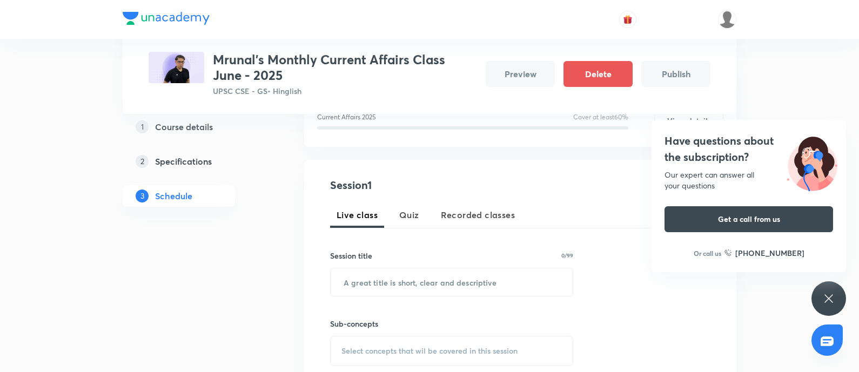
click at [460, 210] on span "Recorded classes" at bounding box center [478, 215] width 74 height 13
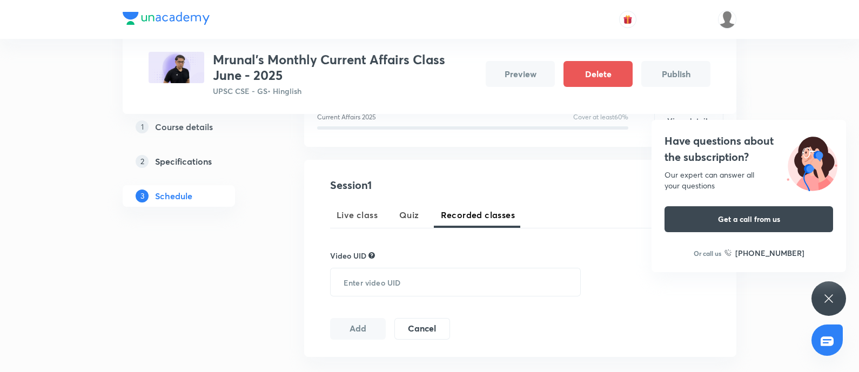
click at [368, 209] on span "Live class" at bounding box center [357, 215] width 41 height 13
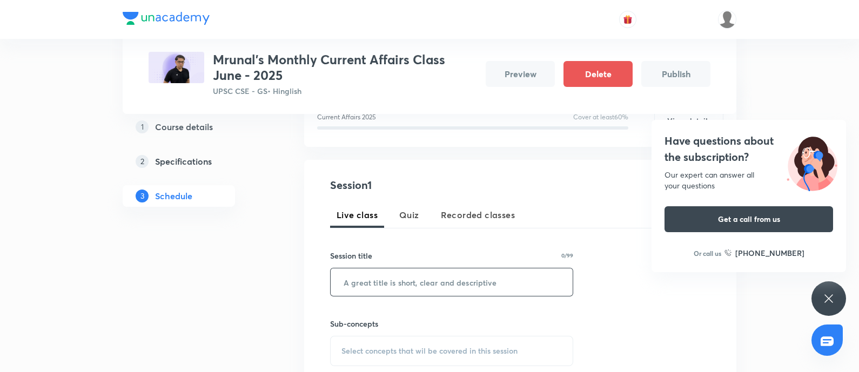
click at [355, 269] on input "text" at bounding box center [452, 283] width 242 height 28
click at [468, 209] on span "Recorded classes" at bounding box center [478, 215] width 74 height 13
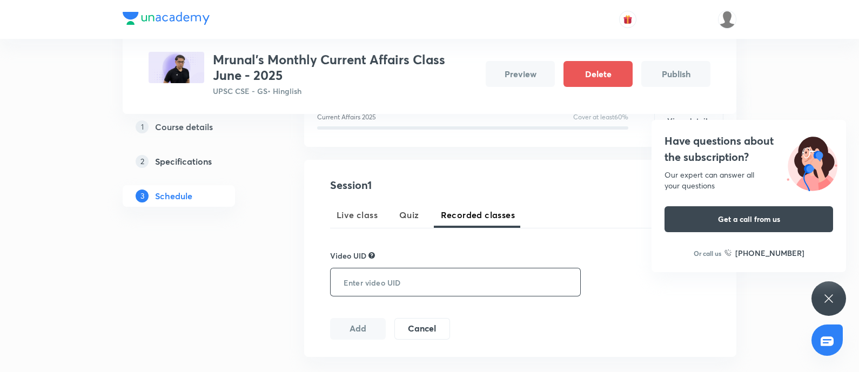
click at [411, 279] on input "text" at bounding box center [453, 283] width 245 height 28
paste input "84HGLIMAWF"
type input "84HGLIMAWF"
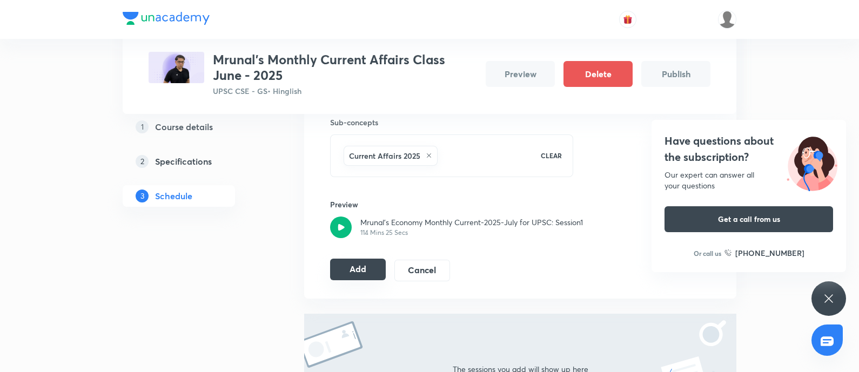
scroll to position [426, 0]
click at [359, 263] on button "Add" at bounding box center [358, 269] width 56 height 22
click at [724, 147] on h4 "Have questions about the subscription?" at bounding box center [749, 149] width 169 height 32
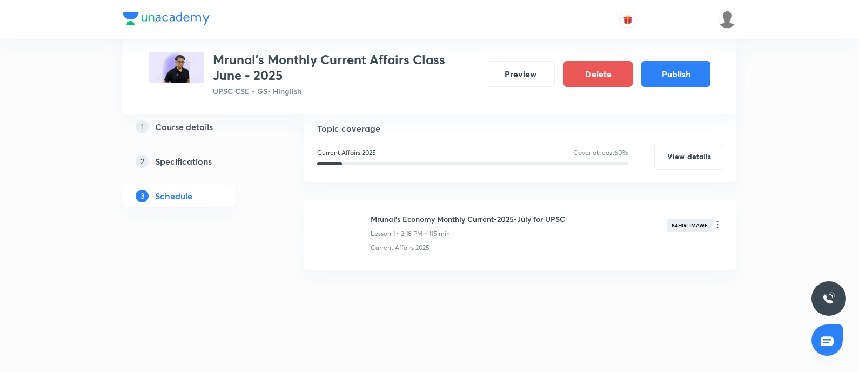
scroll to position [190, 0]
click at [658, 88] on div "Mrunal's Monthly Current Affairs Class June - 2025 UPSC CSE - GS • Hinglish Pre…" at bounding box center [430, 74] width 562 height 45
click at [655, 78] on button "Publish" at bounding box center [675, 73] width 69 height 26
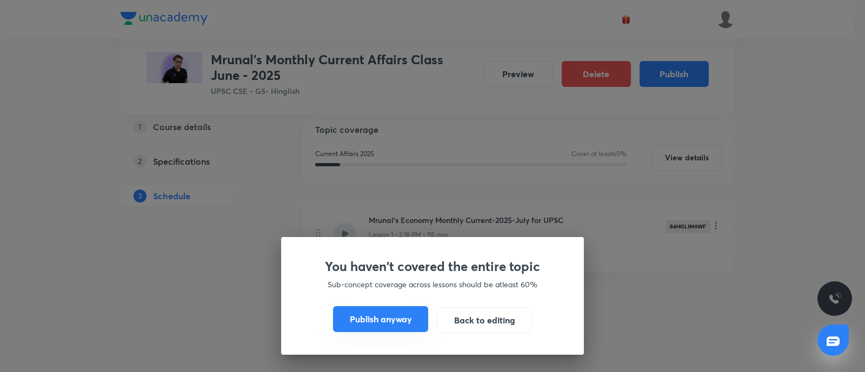
click at [377, 321] on button "Publish anyway" at bounding box center [380, 319] width 95 height 26
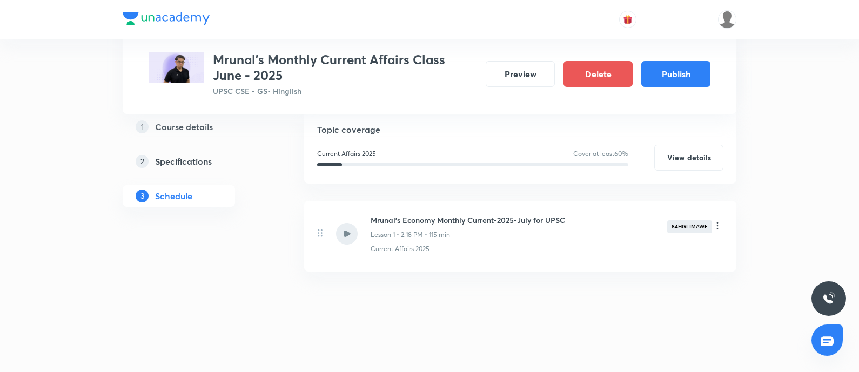
scroll to position [167, 0]
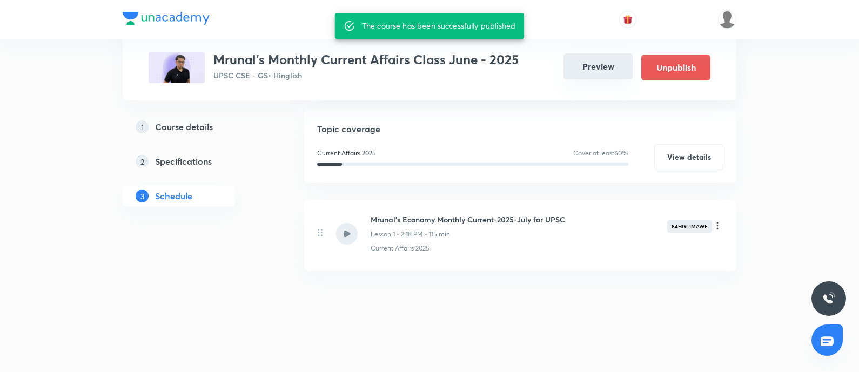
click at [581, 71] on button "Preview" at bounding box center [598, 66] width 69 height 26
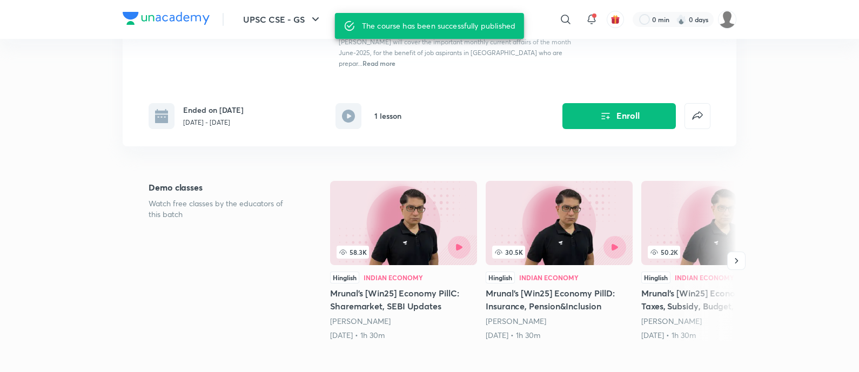
scroll to position [67, 0]
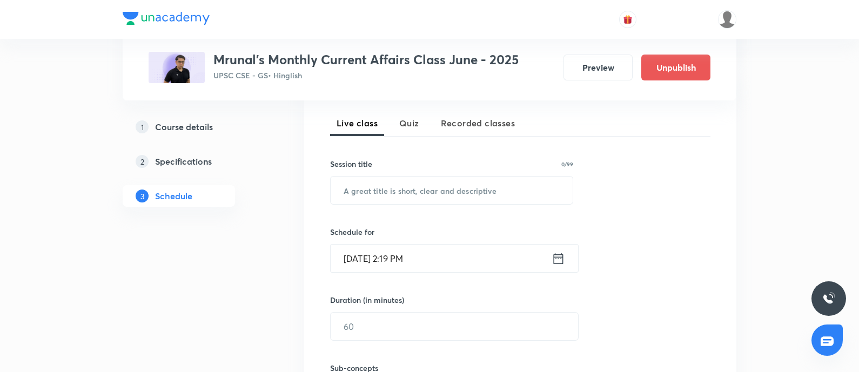
scroll to position [186, 0]
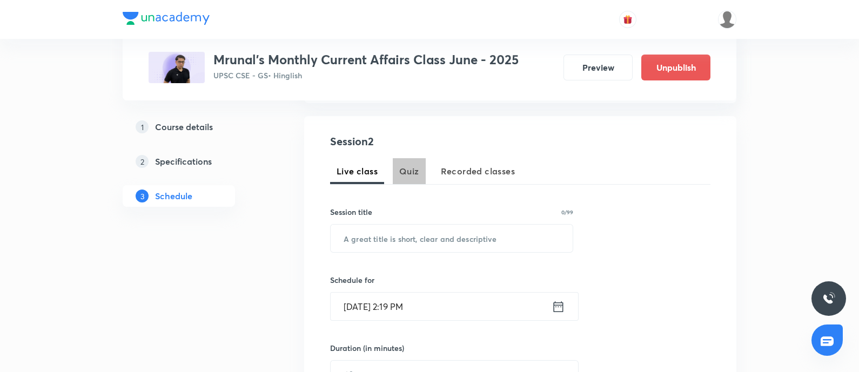
click at [417, 169] on span "Quiz" at bounding box center [409, 171] width 20 height 13
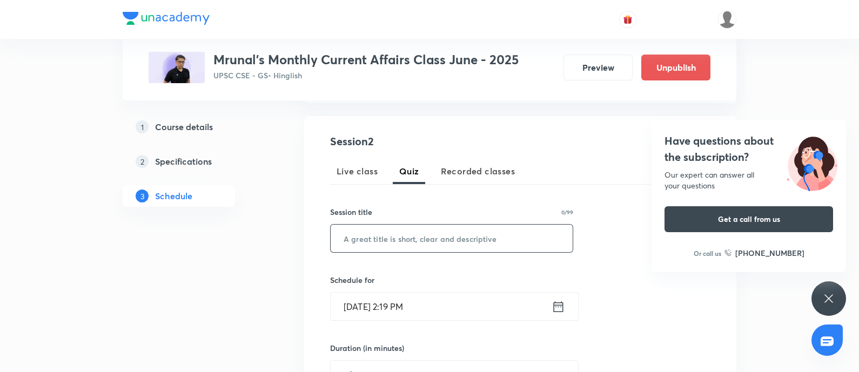
click at [370, 240] on input "text" at bounding box center [452, 239] width 242 height 28
paste input "Current Affairs Quiz - June 2025"
click at [334, 237] on input "Current Affairs Quiz - June 2025" at bounding box center [452, 239] width 242 height 28
type input "Current Affairs Quiz - June 2025"
click at [689, 155] on h4 "Have questions about the subscription?" at bounding box center [749, 149] width 169 height 32
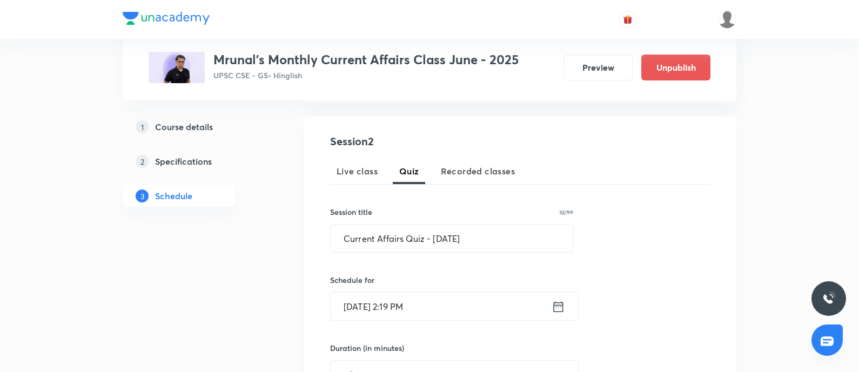
click at [550, 304] on input "Sept 4, 2025, 2:19 PM" at bounding box center [441, 307] width 221 height 28
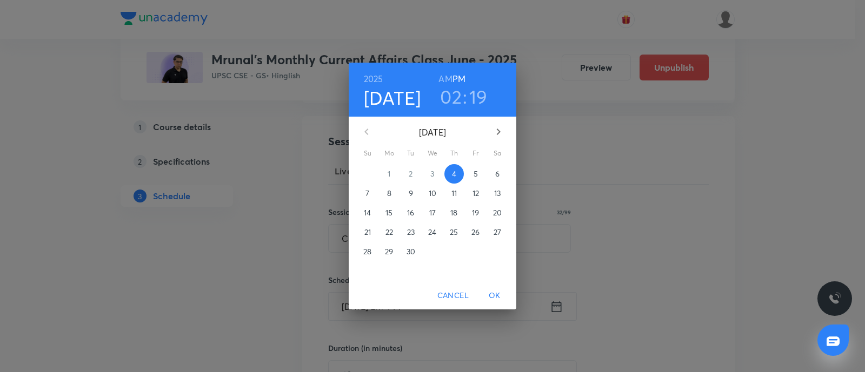
click at [502, 173] on span "6" at bounding box center [496, 174] width 19 height 11
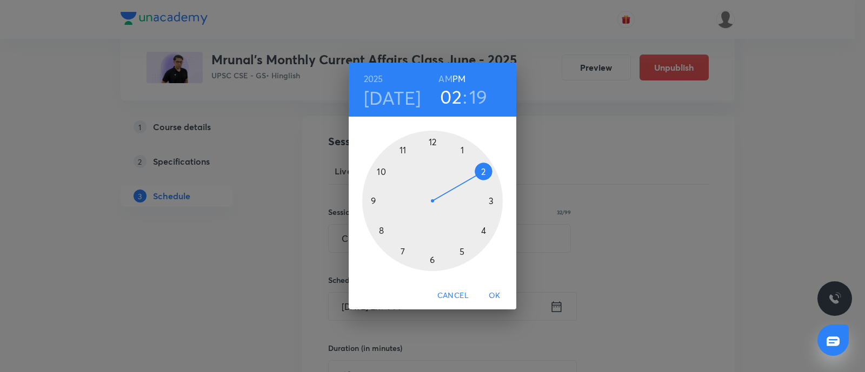
click at [378, 104] on h4 "Sep 6" at bounding box center [392, 97] width 57 height 23
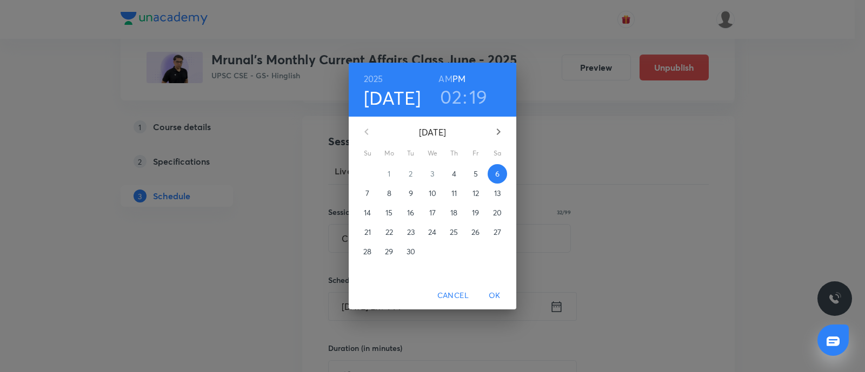
click at [395, 214] on span "15" at bounding box center [388, 212] width 19 height 11
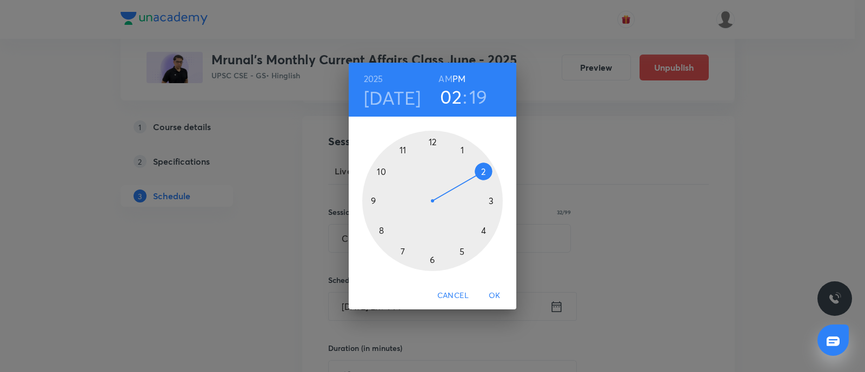
click at [372, 201] on div at bounding box center [432, 201] width 140 height 140
click at [432, 142] on div at bounding box center [432, 201] width 140 height 140
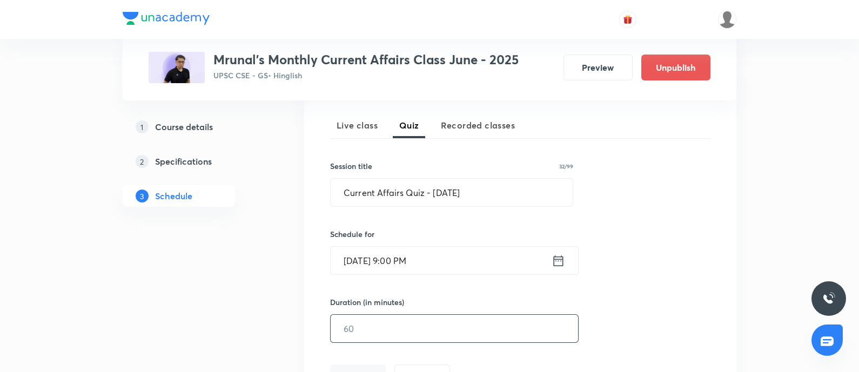
scroll to position [253, 0]
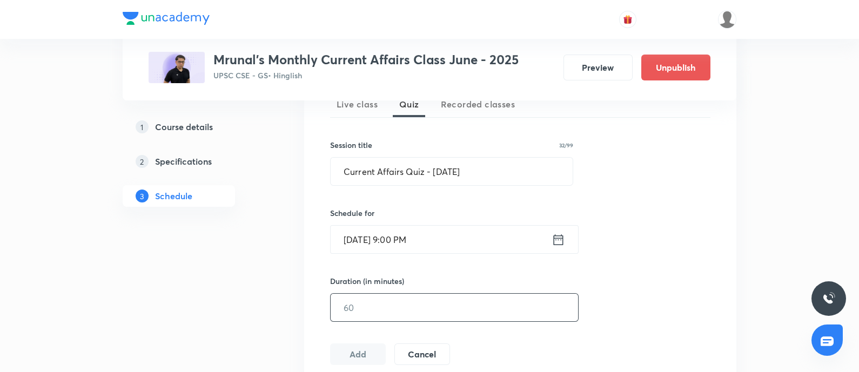
click at [360, 305] on input "text" at bounding box center [454, 308] width 247 height 28
type input "120"
click at [344, 353] on button "Add" at bounding box center [358, 354] width 56 height 22
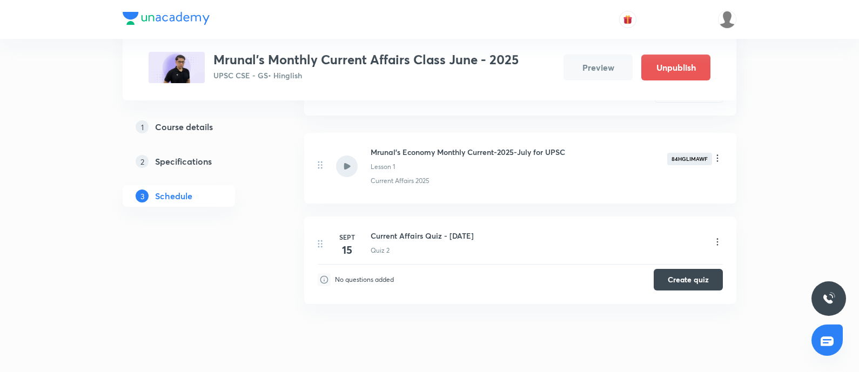
scroll to position [0, 0]
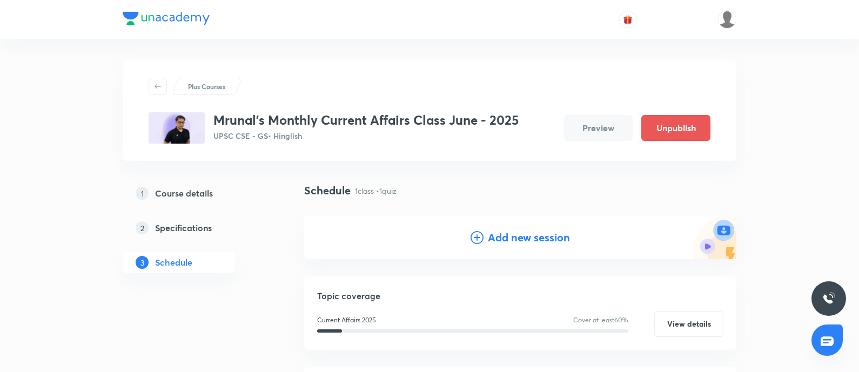
click at [584, 125] on button "Preview" at bounding box center [598, 128] width 69 height 26
click at [588, 130] on button "Preview" at bounding box center [598, 128] width 69 height 26
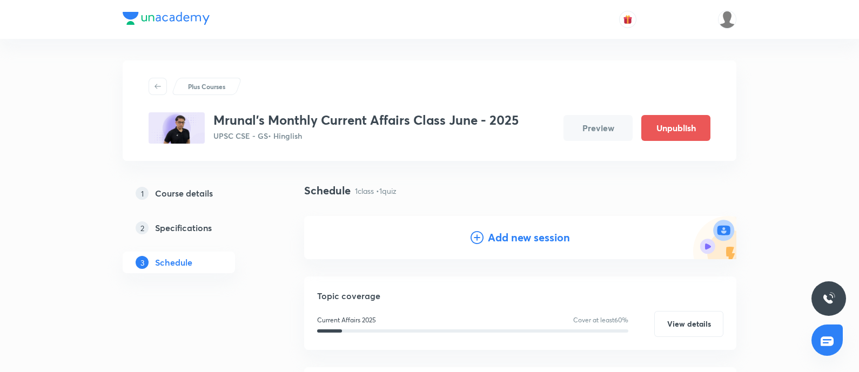
drag, startPoint x: 177, startPoint y: 226, endPoint x: 407, endPoint y: 205, distance: 230.6
click at [178, 226] on h5 "Specifications" at bounding box center [183, 228] width 57 height 13
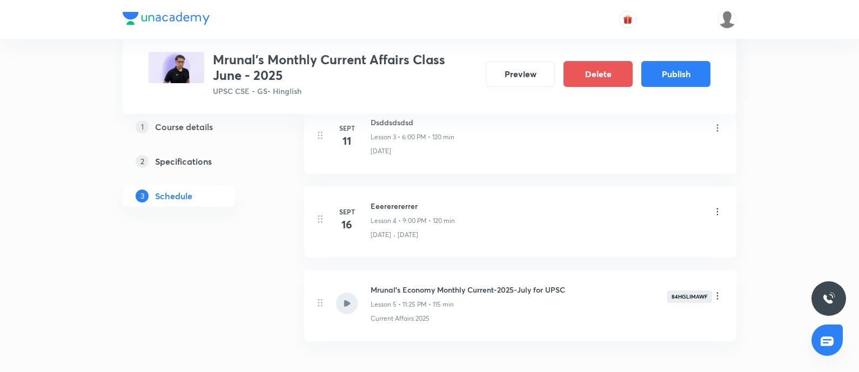
scroll to position [898, 0]
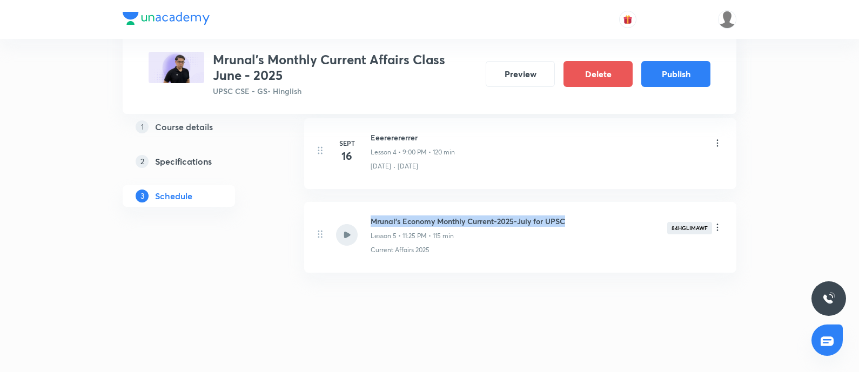
drag, startPoint x: 371, startPoint y: 218, endPoint x: 589, endPoint y: 193, distance: 219.2
click at [589, 193] on ul "[DATE] Current Affairs Quiz - [DATE] Quiz 1 • 9:00 PM • 120 min No questions ad…" at bounding box center [520, 61] width 432 height 423
drag, startPoint x: 673, startPoint y: 224, endPoint x: 685, endPoint y: 225, distance: 11.4
click at [700, 223] on div "84HGLIMAWF" at bounding box center [689, 228] width 45 height 12
drag, startPoint x: 671, startPoint y: 226, endPoint x: 709, endPoint y: 225, distance: 38.9
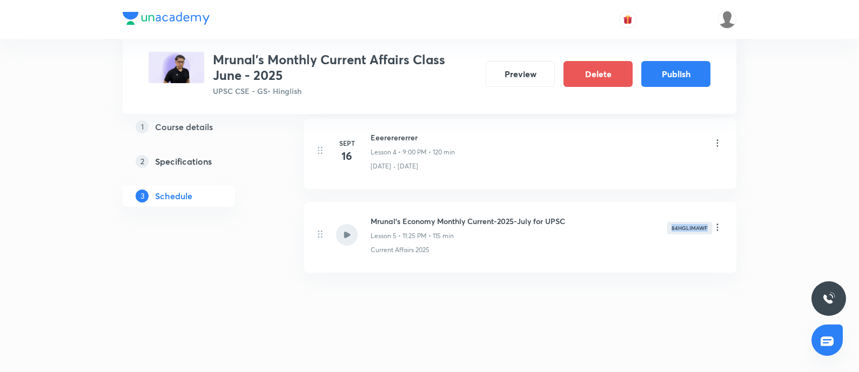
click at [709, 225] on div "84HGLIMAWF" at bounding box center [689, 228] width 45 height 12
copy div "84HGLIMAWF"
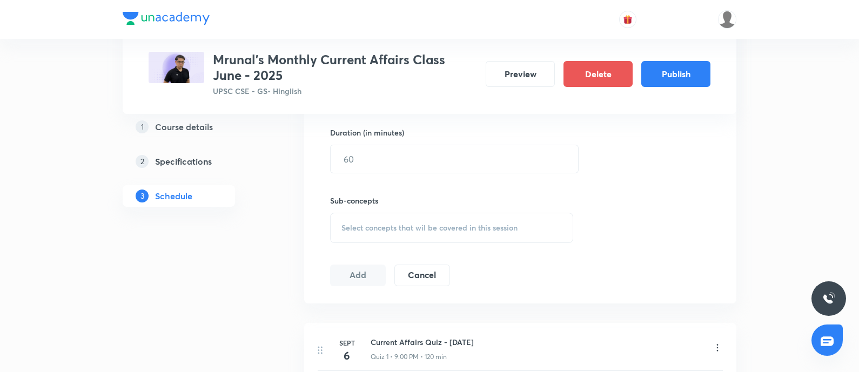
scroll to position [493, 0]
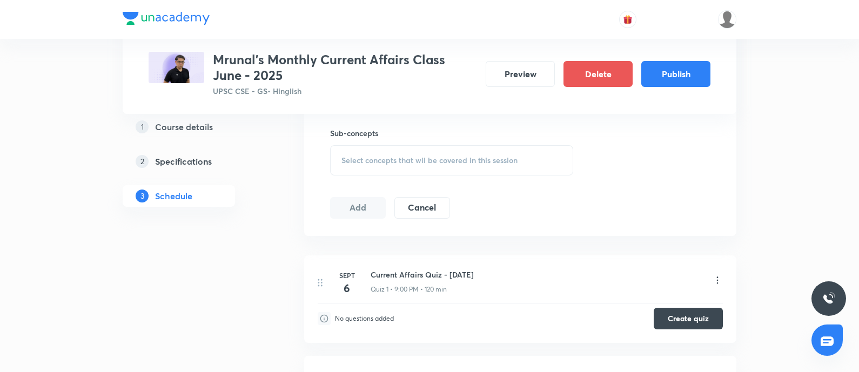
drag, startPoint x: 370, startPoint y: 272, endPoint x: 521, endPoint y: 259, distance: 151.8
click at [521, 259] on li "[DATE] Current Affairs Quiz - [DATE] Quiz 1 • 9:00 PM • 120 min No questions ad…" at bounding box center [520, 300] width 432 height 88
drag, startPoint x: 422, startPoint y: 281, endPoint x: 403, endPoint y: 274, distance: 20.5
click at [422, 279] on div "Current Affairs Quiz - [DATE] Quiz 1 • 9:00 PM • 120 min" at bounding box center [422, 281] width 103 height 25
drag, startPoint x: 371, startPoint y: 271, endPoint x: 483, endPoint y: 258, distance: 112.6
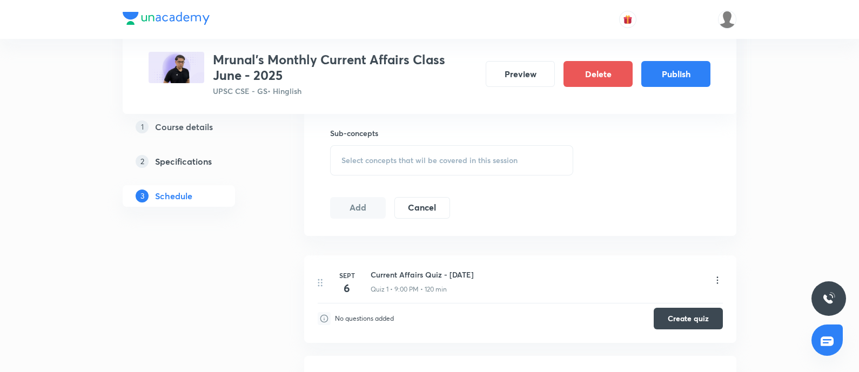
click at [483, 258] on li "[DATE] Current Affairs Quiz - [DATE] Quiz 1 • 9:00 PM • 120 min No questions ad…" at bounding box center [520, 300] width 432 height 88
copy h6 "Current Affairs Quiz - [DATE]"
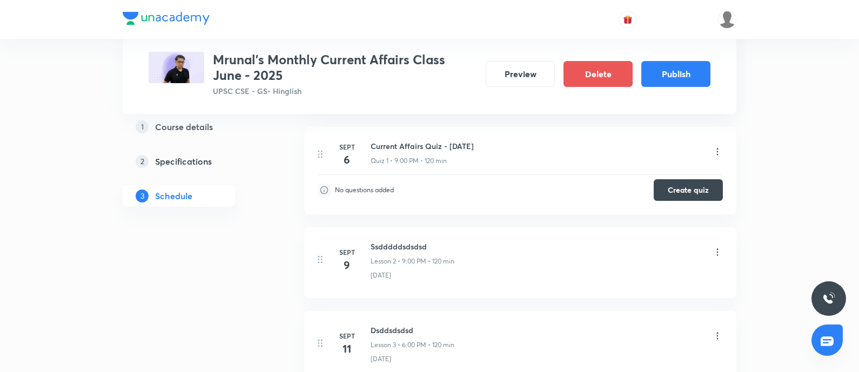
scroll to position [560, 0]
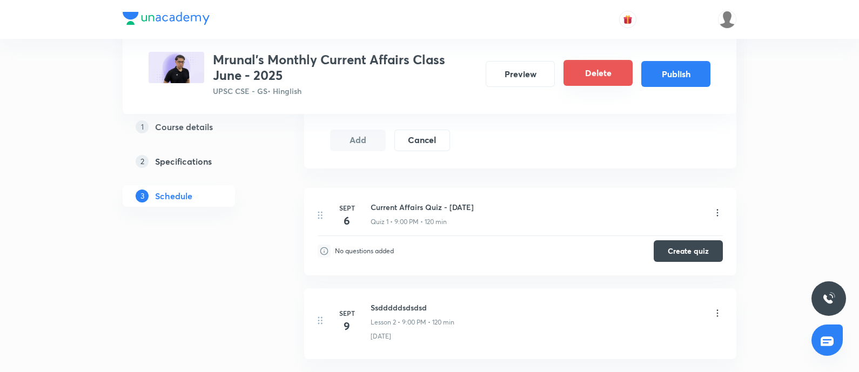
click at [585, 78] on button "Delete" at bounding box center [598, 73] width 69 height 26
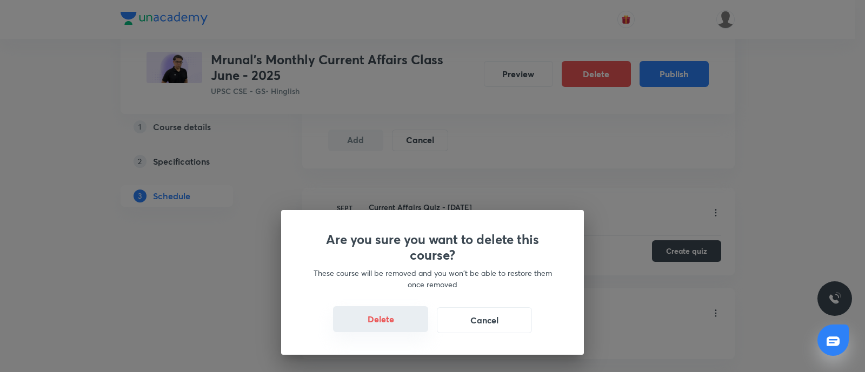
click at [383, 319] on button "Delete" at bounding box center [380, 319] width 95 height 26
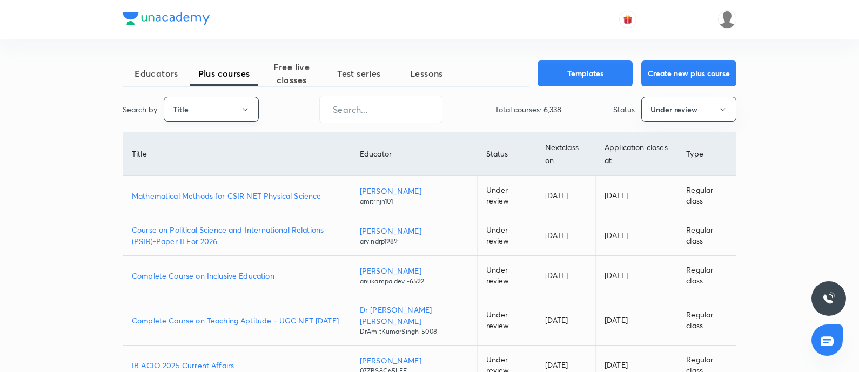
click at [236, 103] on button "Title" at bounding box center [211, 109] width 95 height 25
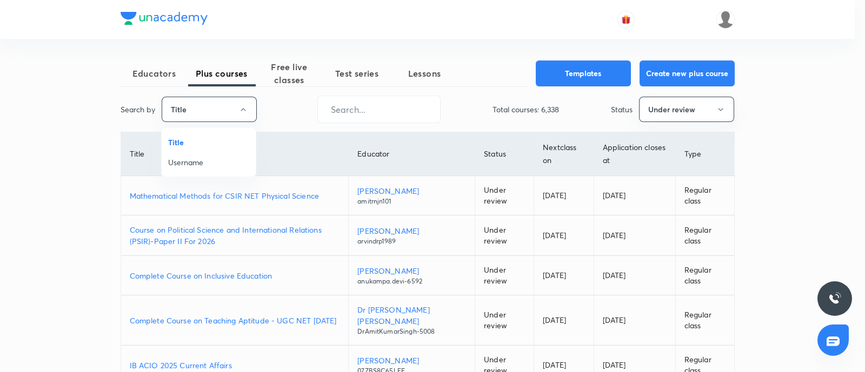
click at [209, 166] on span "Username" at bounding box center [208, 162] width 81 height 11
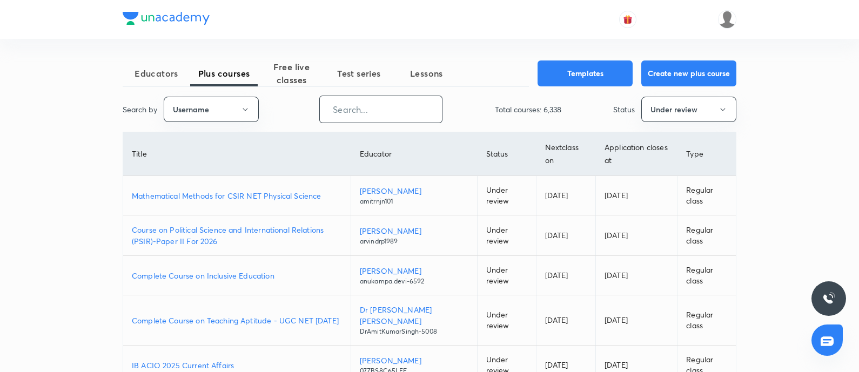
click at [378, 113] on input "text" at bounding box center [381, 110] width 122 height 28
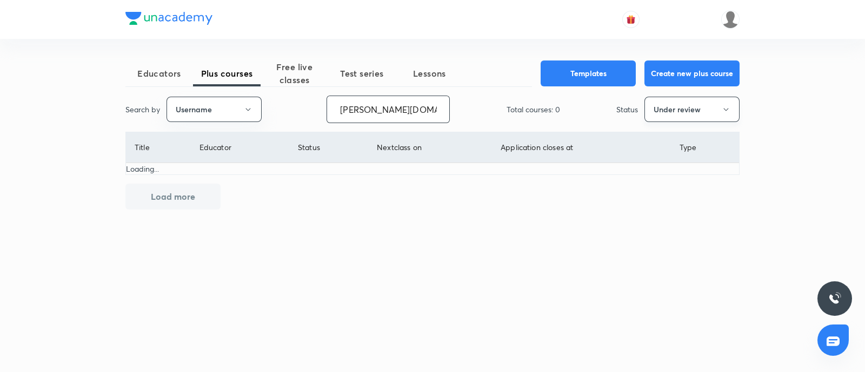
type input "[PERSON_NAME][DOMAIN_NAME]"
click at [646, 108] on button "Under review" at bounding box center [691, 109] width 95 height 25
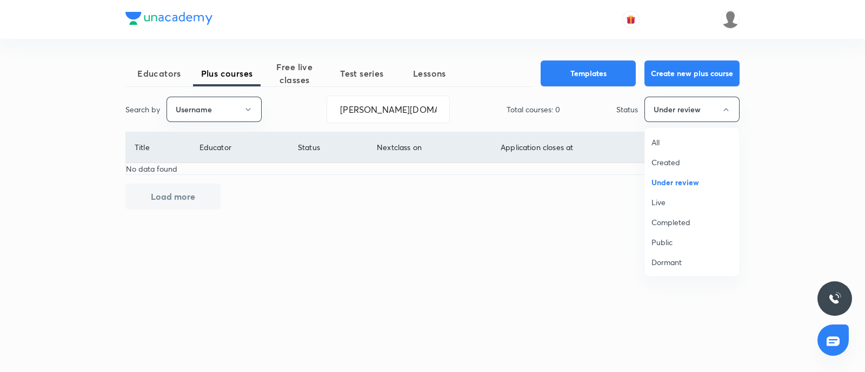
click at [660, 205] on span "Live" at bounding box center [691, 202] width 81 height 11
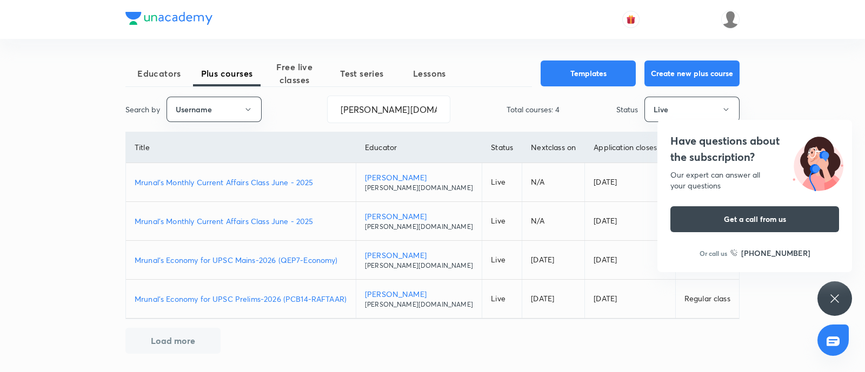
click at [752, 149] on h4 "Have questions about the subscription?" at bounding box center [754, 149] width 169 height 32
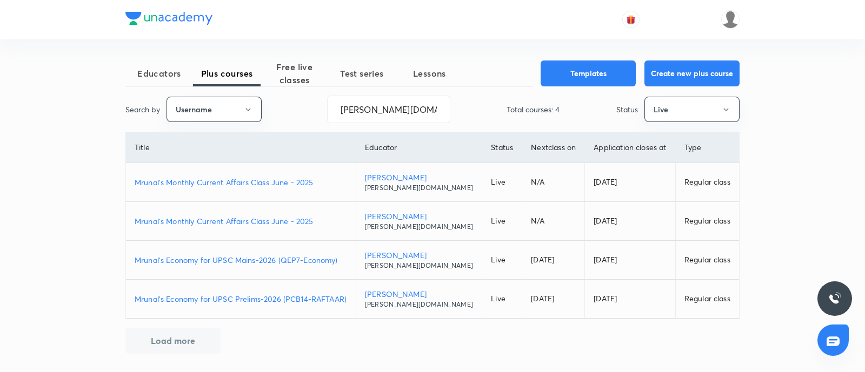
click at [223, 220] on p "Mrunal's Monthly Current Affairs Class June - 2025" at bounding box center [241, 221] width 212 height 11
click at [253, 182] on p "Mrunal's Monthly Current Affairs Class June - 2025" at bounding box center [241, 182] width 212 height 11
drag, startPoint x: 240, startPoint y: 110, endPoint x: 16, endPoint y: 120, distance: 224.5
click at [19, 120] on div "Educators Plus courses Free live classes Test series Lessons Templates Create n…" at bounding box center [432, 186] width 865 height 373
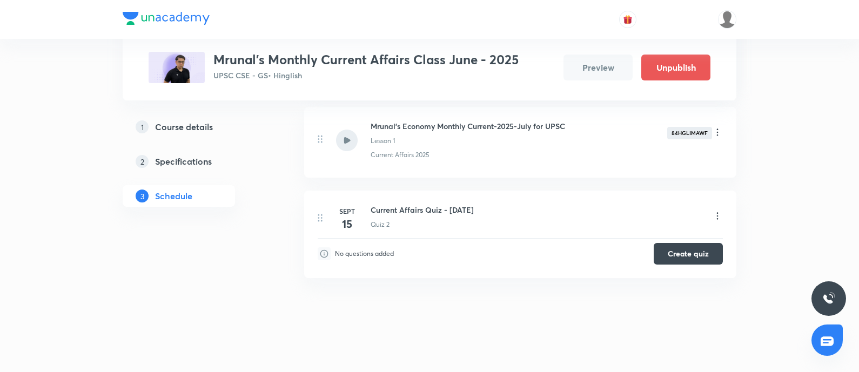
scroll to position [624, 0]
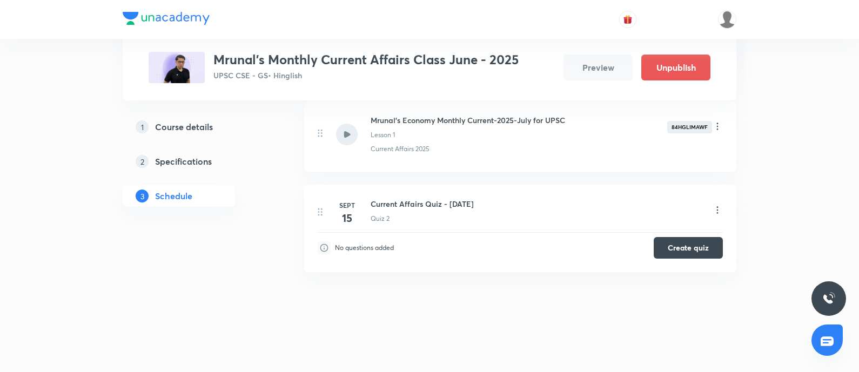
click at [716, 207] on icon at bounding box center [717, 210] width 11 height 11
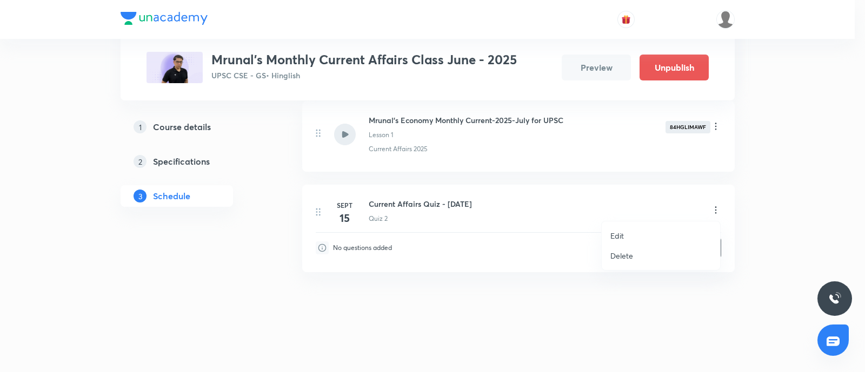
click at [631, 256] on p "Delete" at bounding box center [621, 255] width 23 height 11
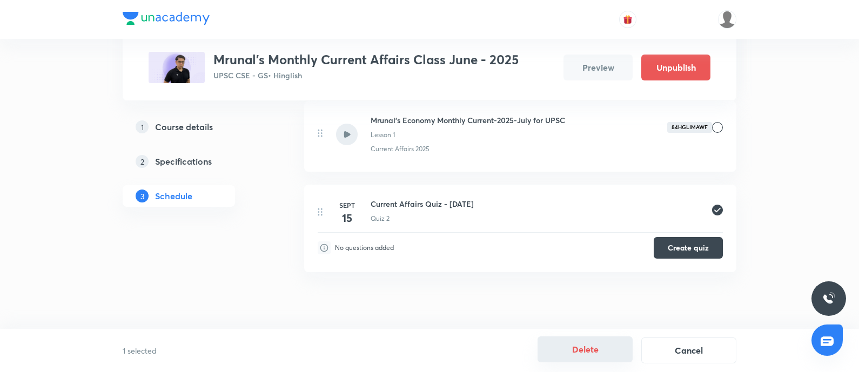
click at [591, 352] on button "Delete" at bounding box center [585, 350] width 95 height 26
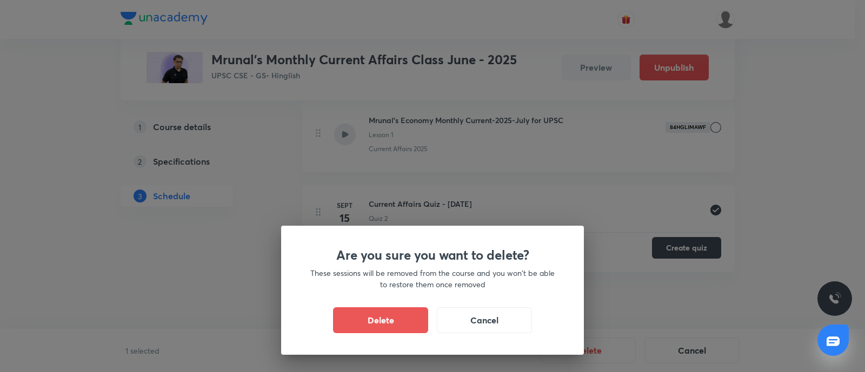
click at [398, 306] on div "Are you sure you want to delete? These sessions will be removed from the course…" at bounding box center [432, 290] width 303 height 129
click at [390, 317] on button "Delete" at bounding box center [380, 319] width 95 height 26
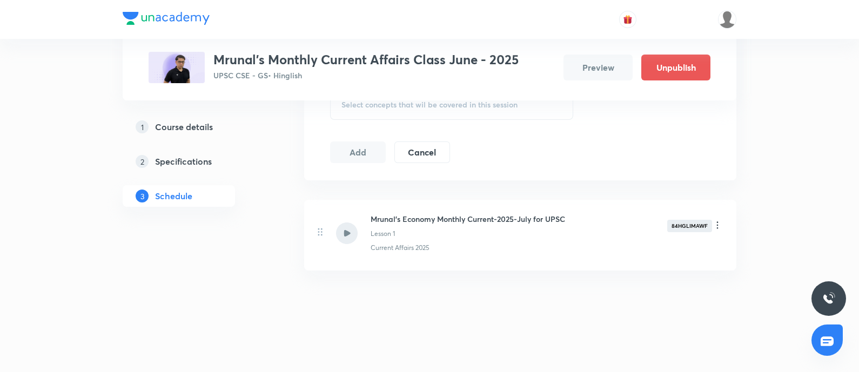
scroll to position [524, 0]
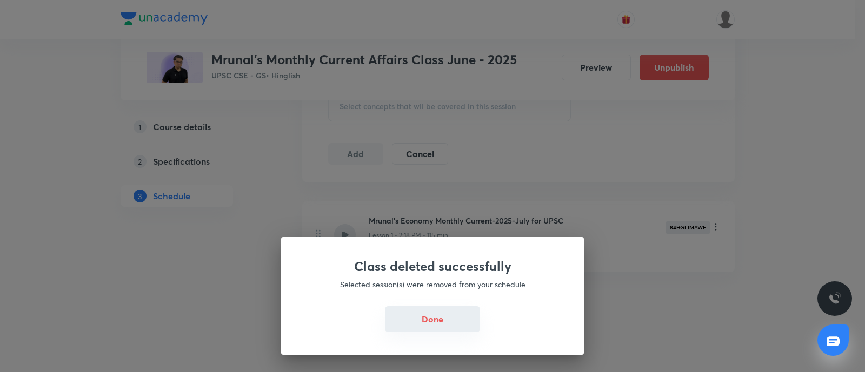
click at [446, 309] on button "Done" at bounding box center [432, 319] width 95 height 26
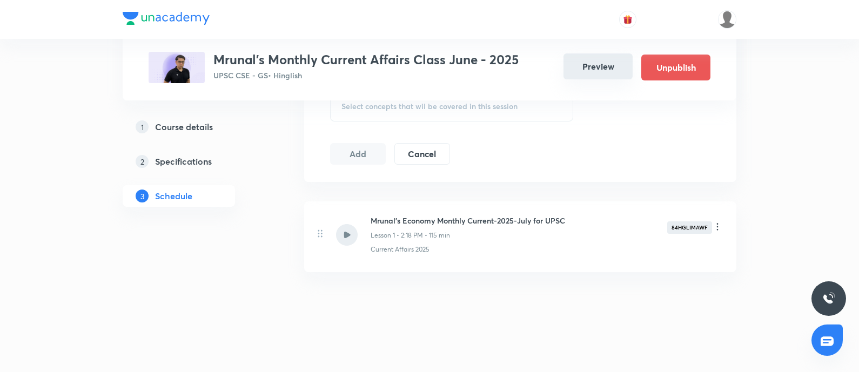
click at [580, 63] on button "Preview" at bounding box center [598, 66] width 69 height 26
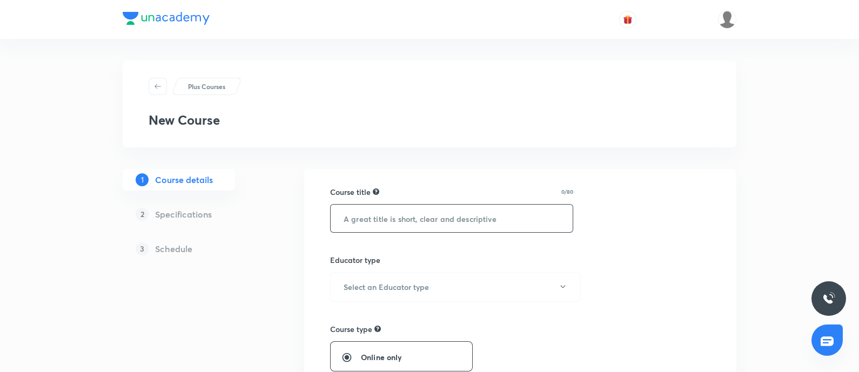
click at [363, 221] on input "text" at bounding box center [452, 219] width 242 height 28
paste input "Mrunal's Monthly Current Affairs Class June - 2025"
click at [338, 217] on input "Mrunal's Monthly Current Affairs Class June - 2025" at bounding box center [452, 219] width 242 height 28
click at [513, 217] on input "Mrunal's Monthly Current Affairs Class June - 2025" at bounding box center [452, 219] width 242 height 28
click at [520, 222] on input "Mrunal's Monthly Current Affairs Class June - 2025" at bounding box center [452, 219] width 242 height 28
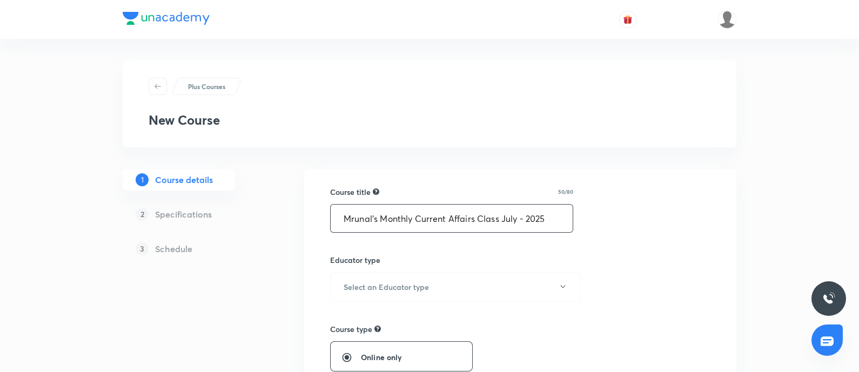
click at [337, 217] on input "Mrunal's Monthly Current Affairs Class July - 2025" at bounding box center [452, 219] width 242 height 28
type input "Mrunal's Monthly Current Affairs Class July - 2025"
click at [381, 278] on button "Select an Educator type" at bounding box center [455, 287] width 251 height 30
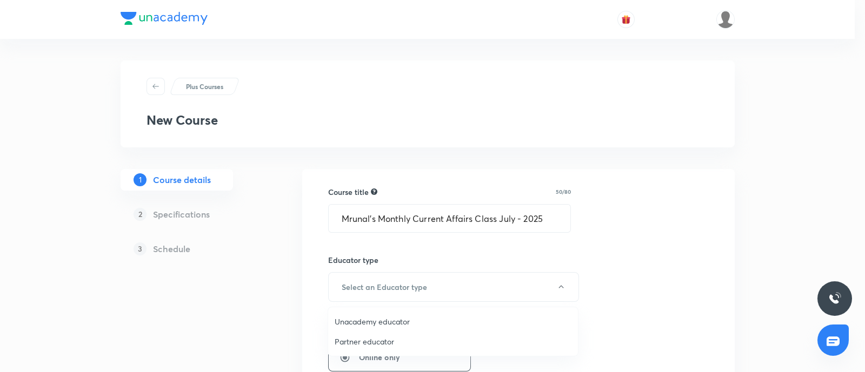
click at [384, 297] on span "Unacademy educator" at bounding box center [452, 321] width 237 height 11
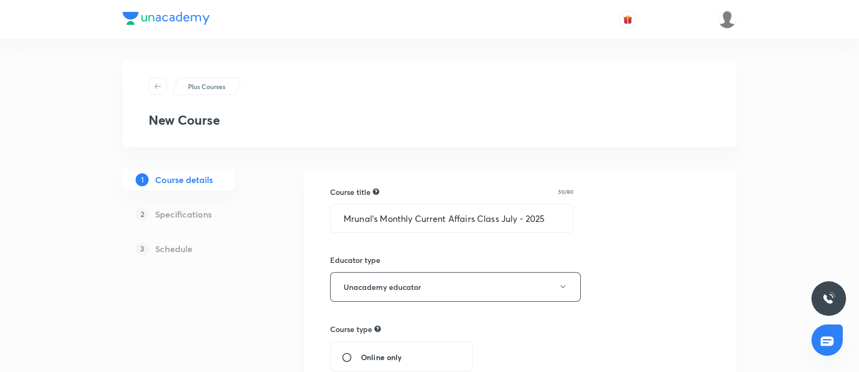
scroll to position [203, 0]
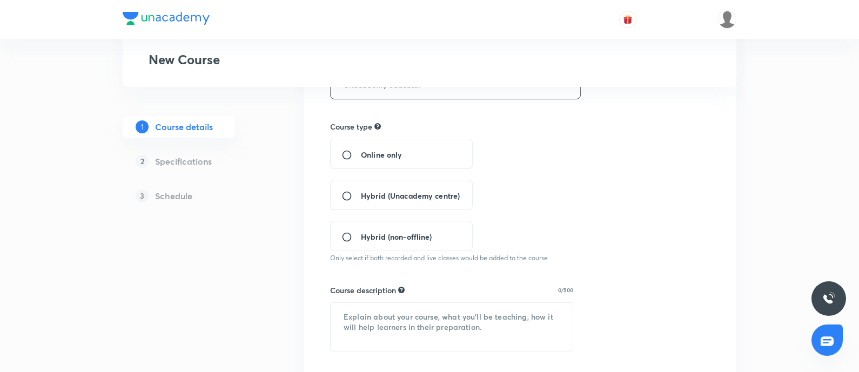
click at [349, 148] on div "Online only" at bounding box center [401, 154] width 143 height 30
click at [346, 156] on input "Online only" at bounding box center [350, 155] width 19 height 11
radio input "true"
click at [373, 297] on textarea at bounding box center [452, 327] width 242 height 48
paste textarea "In this session, renowned UPSC Educator & Economy Subject Expert [PERSON_NAME] …"
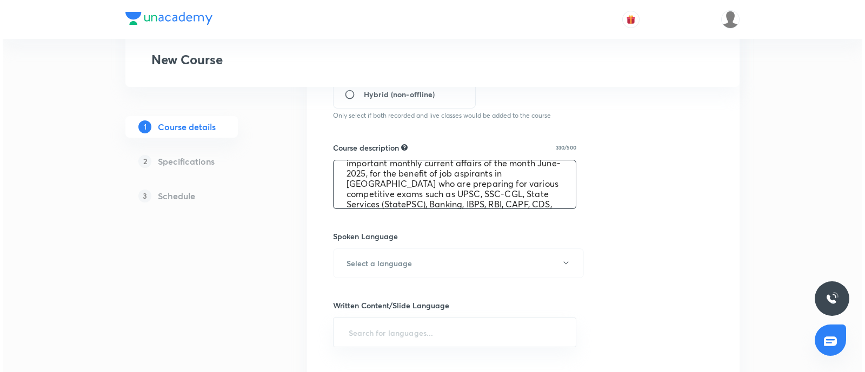
scroll to position [405, 0]
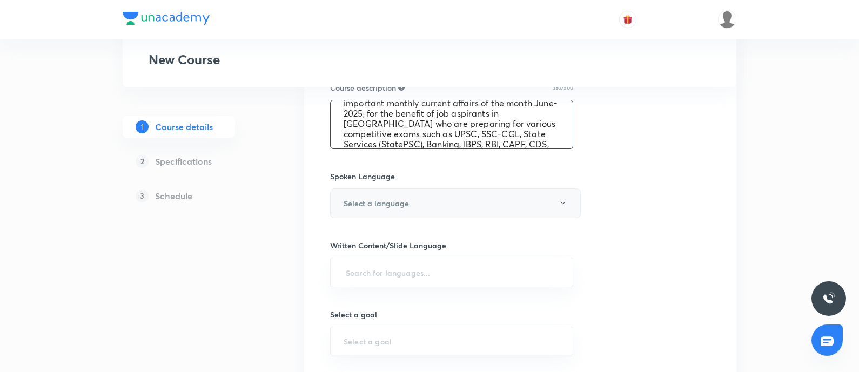
type textarea "In this session, renowned UPSC Educator & Economy Subject Expert [PERSON_NAME] …"
click at [372, 204] on h6 "Select a language" at bounding box center [376, 203] width 65 height 11
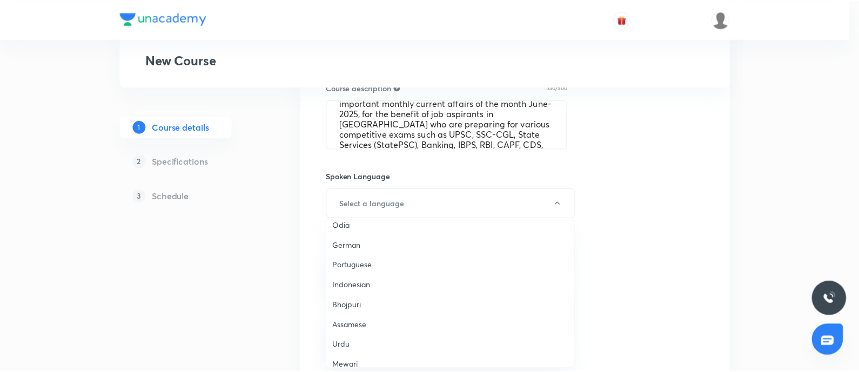
scroll to position [320, 0]
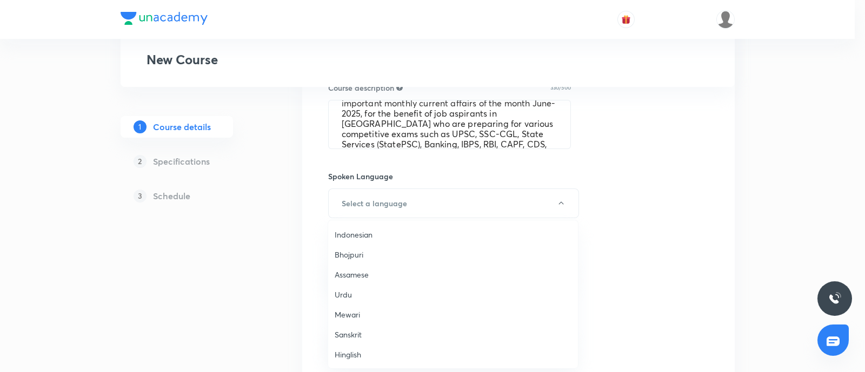
drag, startPoint x: 353, startPoint y: 356, endPoint x: 633, endPoint y: 311, distance: 283.5
click at [354, 297] on span "Hinglish" at bounding box center [452, 354] width 237 height 11
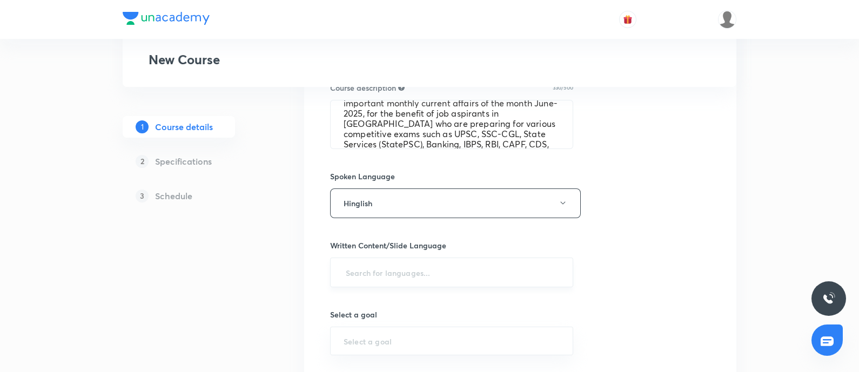
click at [407, 270] on input "text" at bounding box center [452, 273] width 216 height 20
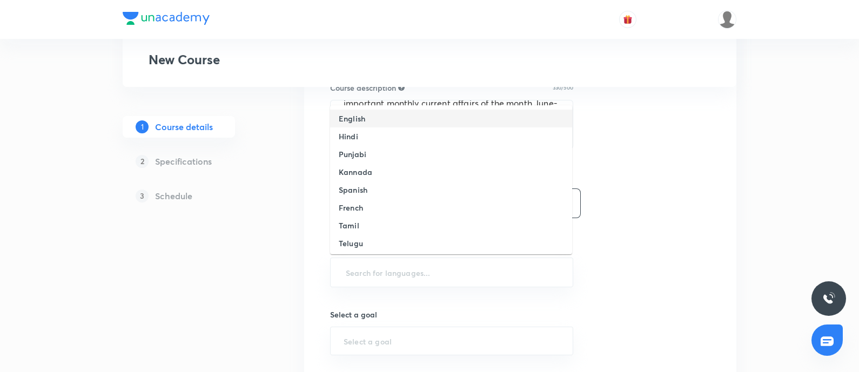
click at [346, 112] on li "English" at bounding box center [451, 119] width 242 height 18
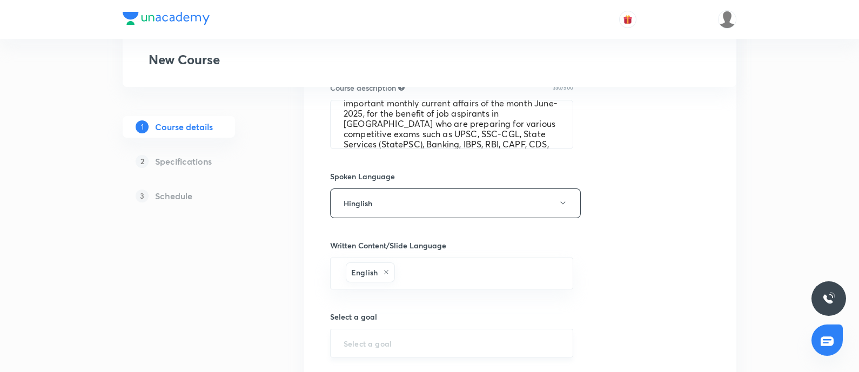
click at [354, 297] on div "​" at bounding box center [451, 343] width 243 height 29
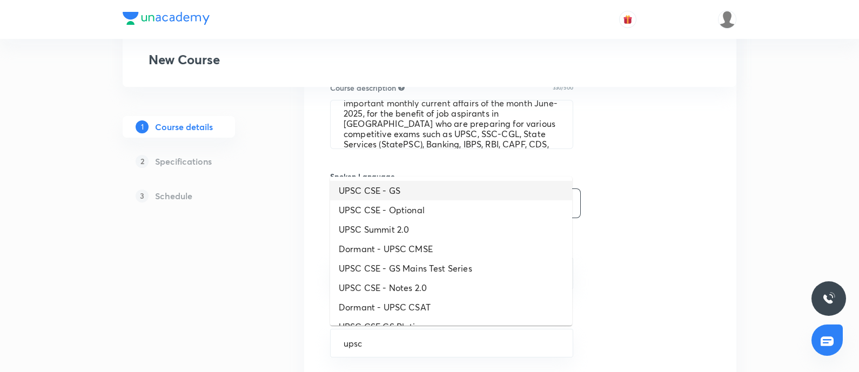
click at [413, 191] on li "UPSC CSE - GS" at bounding box center [451, 190] width 242 height 19
type input "UPSC CSE - GS"
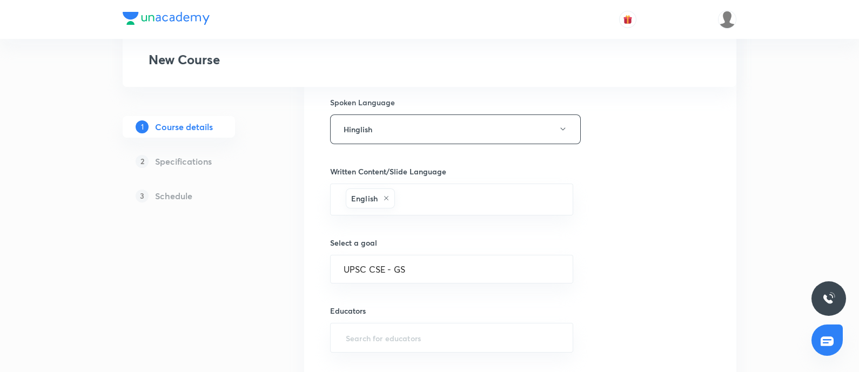
scroll to position [557, 0]
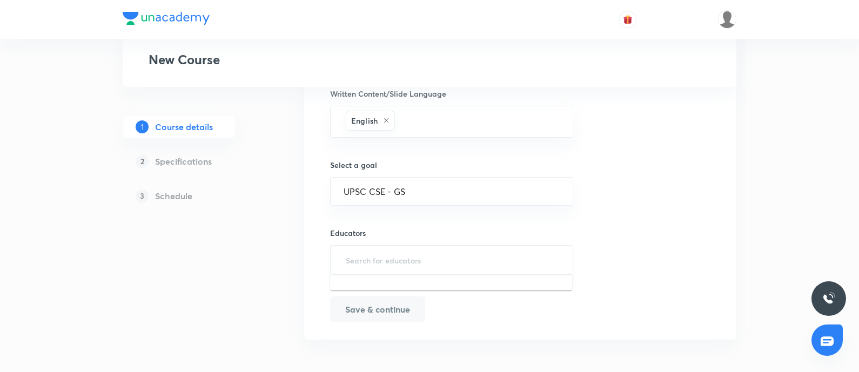
click at [399, 260] on input "text" at bounding box center [452, 260] width 216 height 20
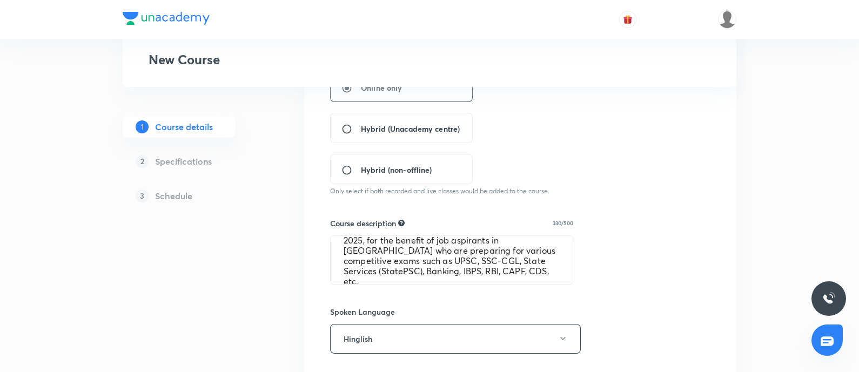
scroll to position [472, 0]
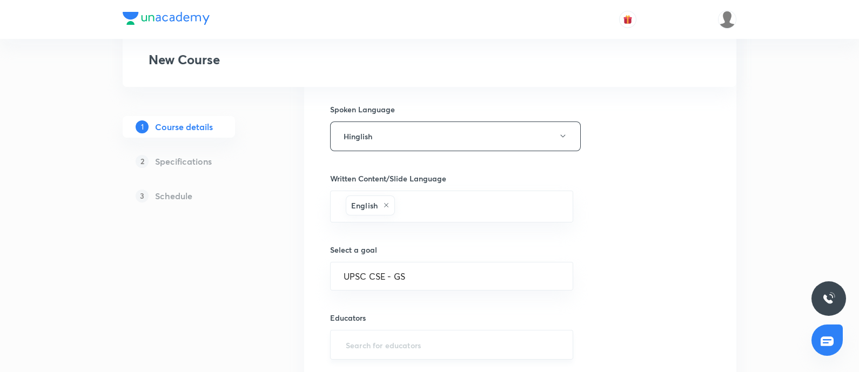
click at [458, 297] on input "text" at bounding box center [452, 345] width 216 height 20
paste input "mrunal.org"
type input "mrunal.org"
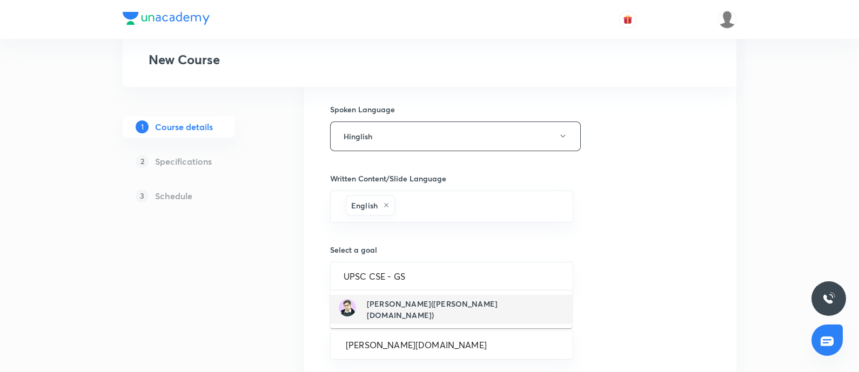
click at [413, 297] on div "Mrunal Patel(mrunal.org)" at bounding box center [451, 309] width 225 height 23
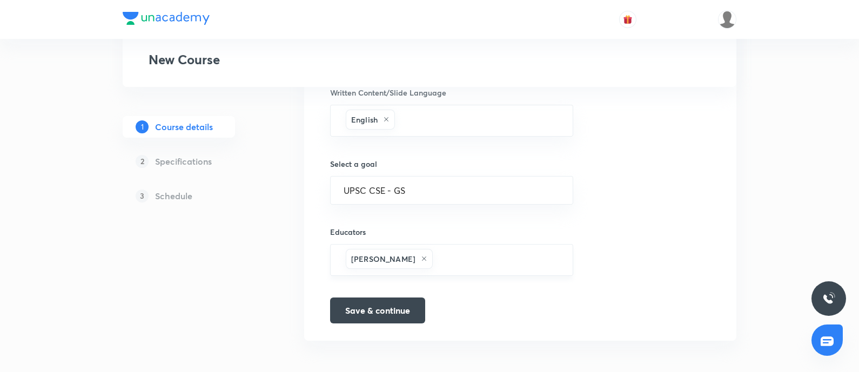
scroll to position [559, 0]
drag, startPoint x: 407, startPoint y: 306, endPoint x: 572, endPoint y: 307, distance: 164.3
click at [407, 297] on button "Save & continue" at bounding box center [377, 310] width 95 height 26
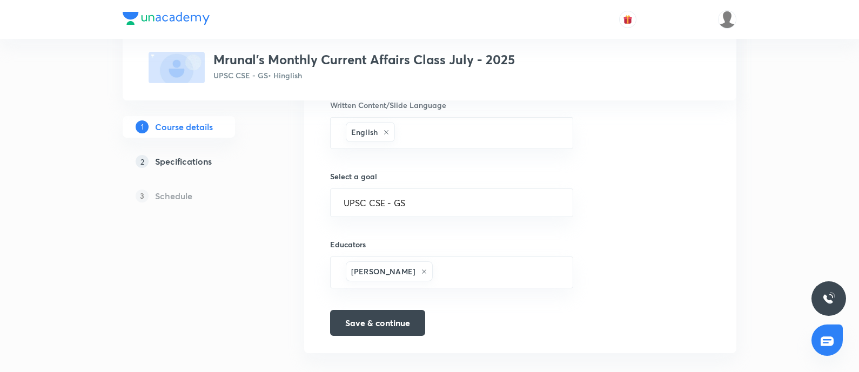
scroll to position [573, 0]
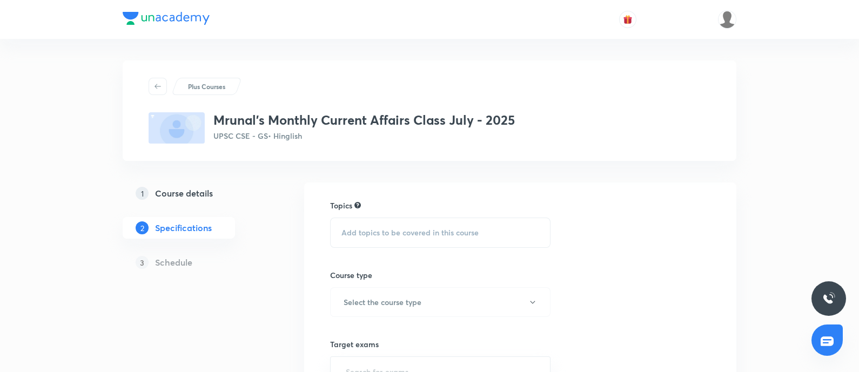
click at [364, 229] on span "Add topics to be covered in this course" at bounding box center [409, 233] width 137 height 9
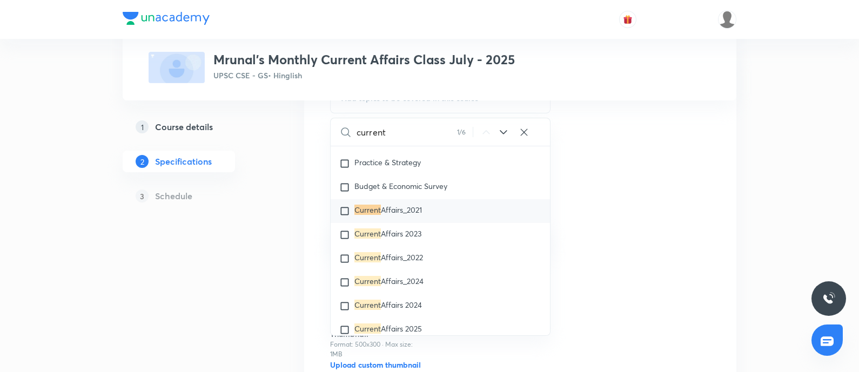
scroll to position [1301, 0]
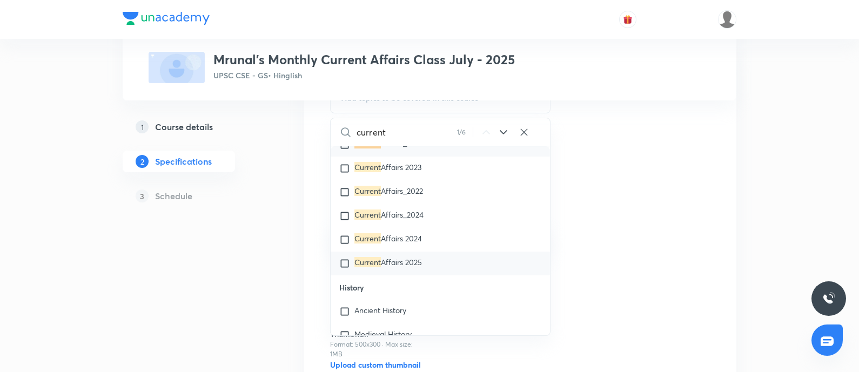
type input "current"
click at [406, 267] on span "Affairs 2025" at bounding box center [401, 262] width 41 height 10
checkbox input "true"
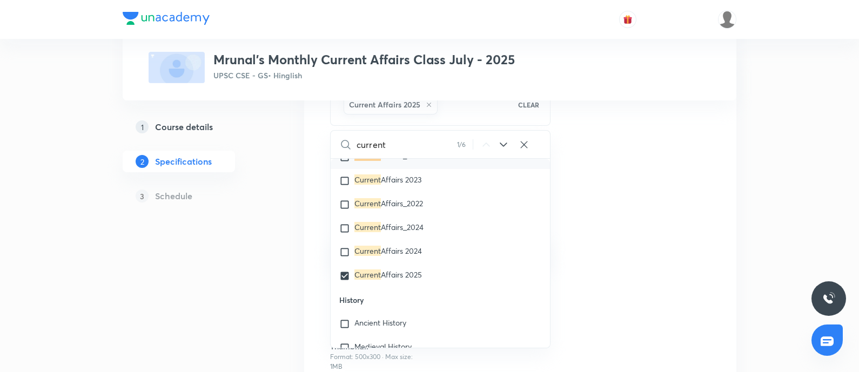
click at [679, 240] on div "Topics Current Affairs 2025 CLEAR current 1 / 6 ​ Optional Courses Hindi Litera…" at bounding box center [520, 250] width 380 height 370
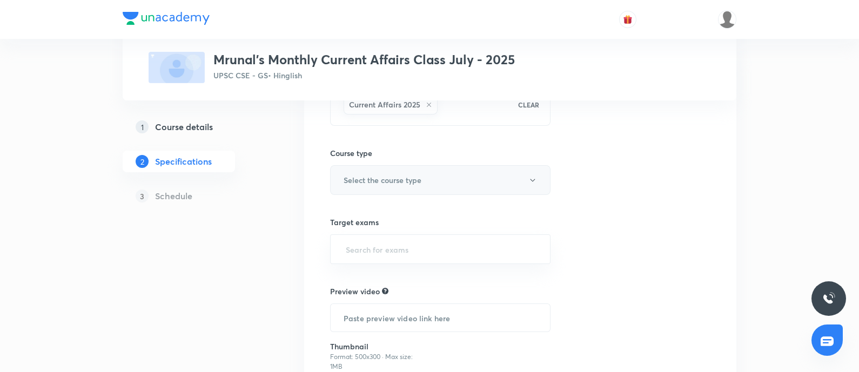
click at [452, 177] on button "Select the course type" at bounding box center [440, 180] width 220 height 30
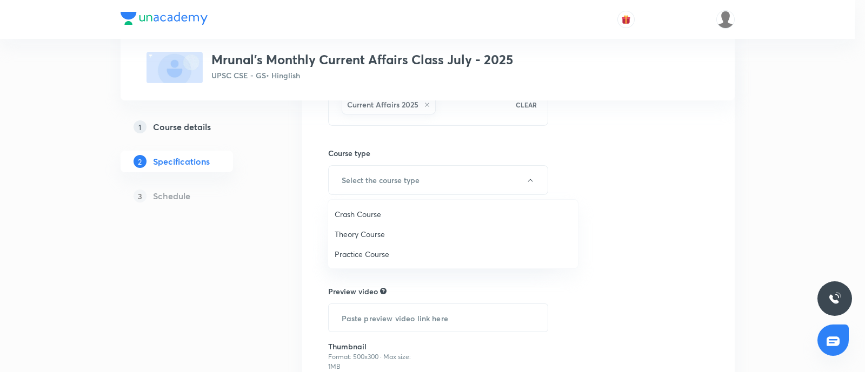
click at [377, 233] on span "Theory Course" at bounding box center [452, 234] width 237 height 11
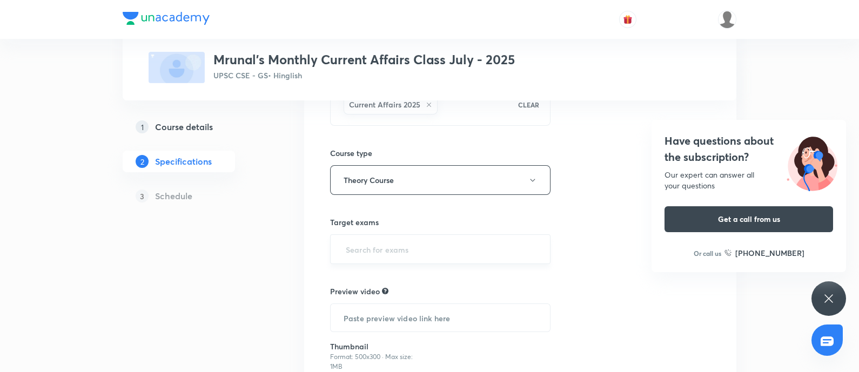
drag, startPoint x: 386, startPoint y: 257, endPoint x: 386, endPoint y: 247, distance: 9.2
click at [386, 254] on input "text" at bounding box center [440, 249] width 193 height 20
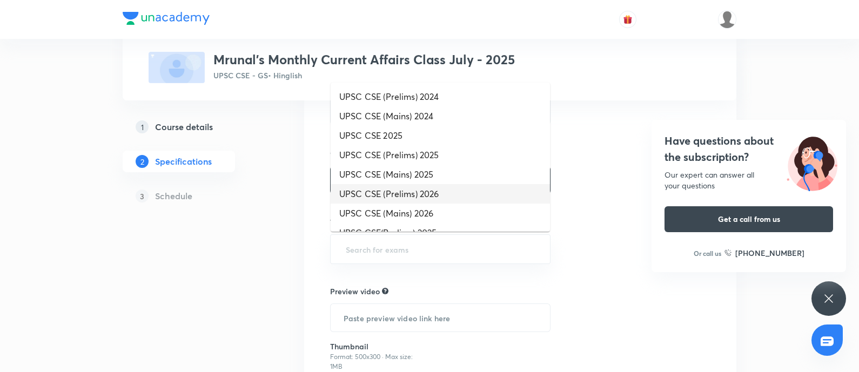
click at [401, 191] on li "UPSC CSE (Prelims) 2026" at bounding box center [440, 193] width 219 height 19
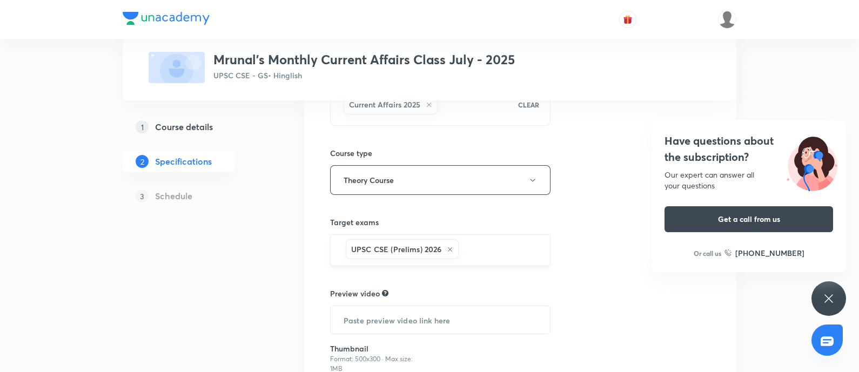
click at [468, 247] on input "text" at bounding box center [499, 250] width 76 height 20
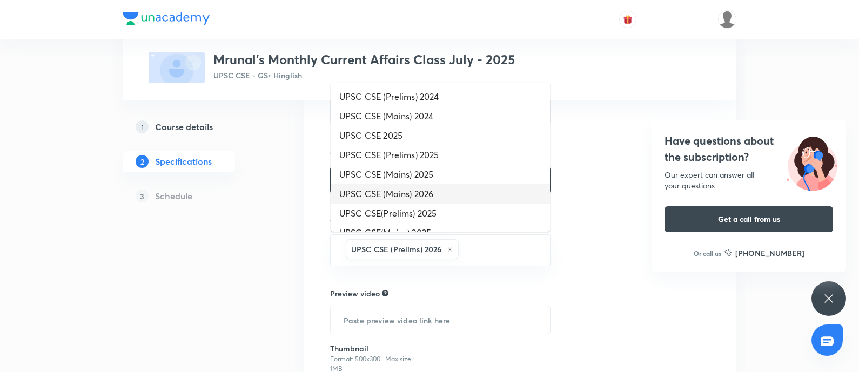
click at [429, 198] on li "UPSC CSE (Mains) 2026" at bounding box center [440, 193] width 219 height 19
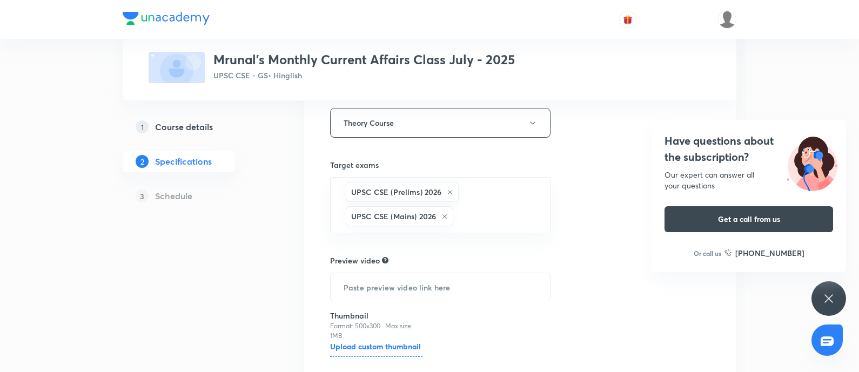
scroll to position [270, 0]
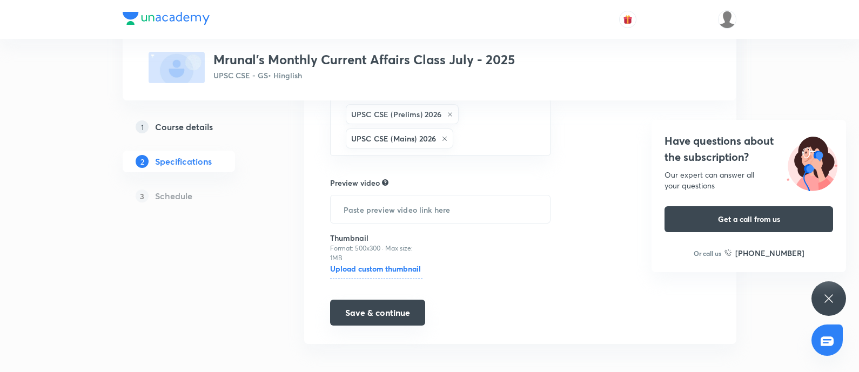
click at [371, 297] on button "Save & continue" at bounding box center [377, 313] width 95 height 26
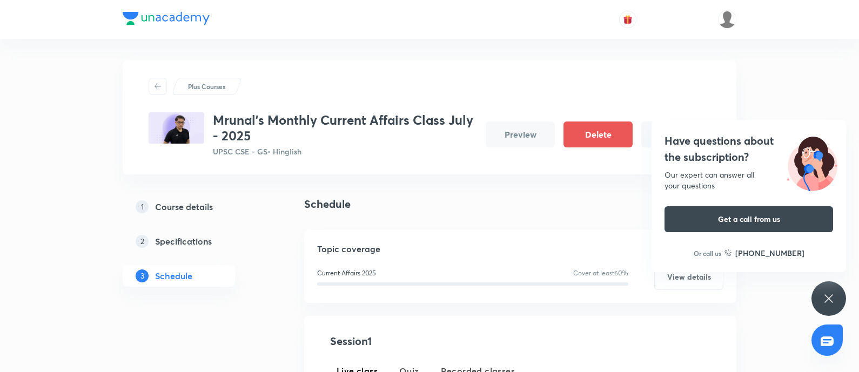
scroll to position [135, 0]
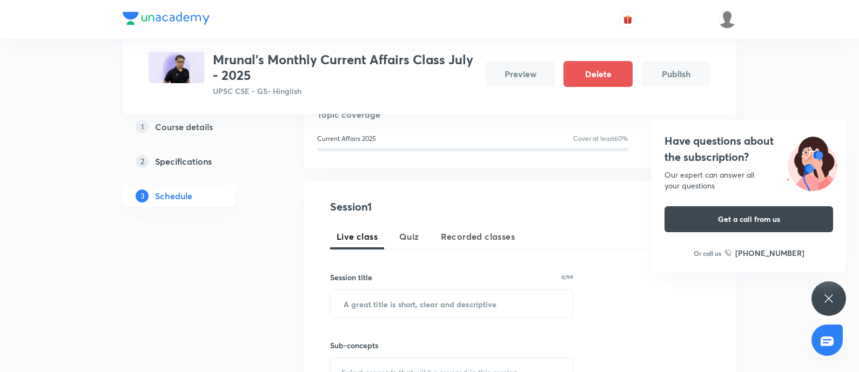
drag, startPoint x: 459, startPoint y: 240, endPoint x: 457, endPoint y: 246, distance: 6.3
click at [460, 239] on span "Recorded classes" at bounding box center [478, 236] width 74 height 13
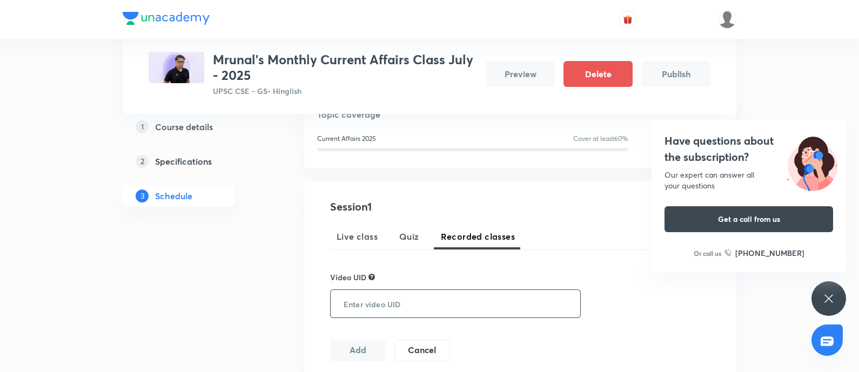
click at [416, 295] on input "text" at bounding box center [453, 304] width 245 height 28
paste input "2VXXPQ2J67"
type input "2VXXPQ2J67"
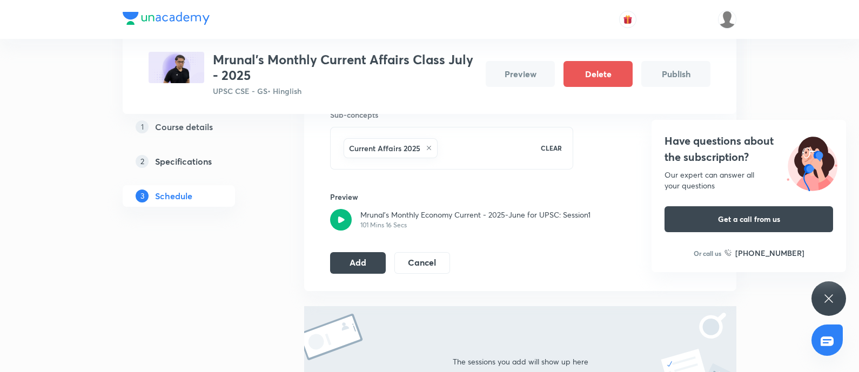
scroll to position [472, 0]
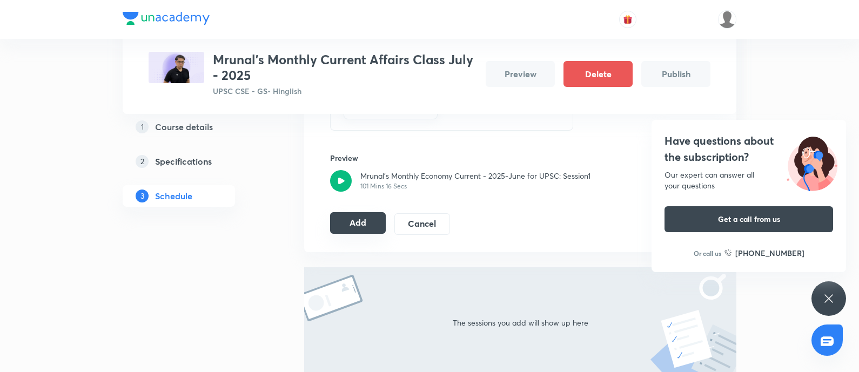
click at [364, 232] on div "Add Cancel" at bounding box center [394, 224] width 129 height 22
click at [685, 144] on h4 "Have questions about the subscription?" at bounding box center [749, 149] width 169 height 32
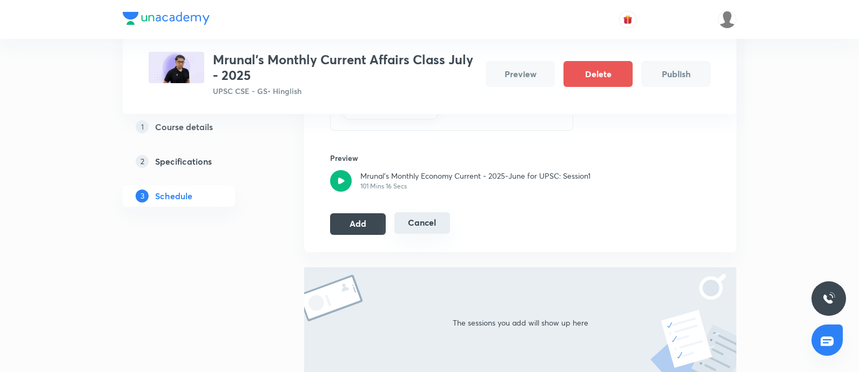
click at [424, 220] on button "Cancel" at bounding box center [422, 223] width 56 height 22
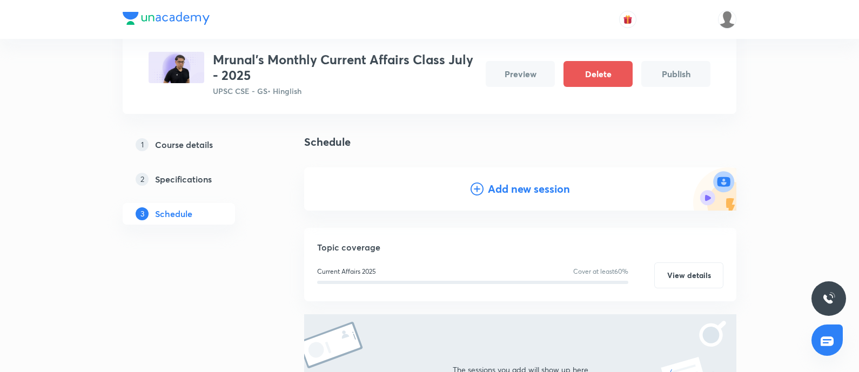
scroll to position [2, 0]
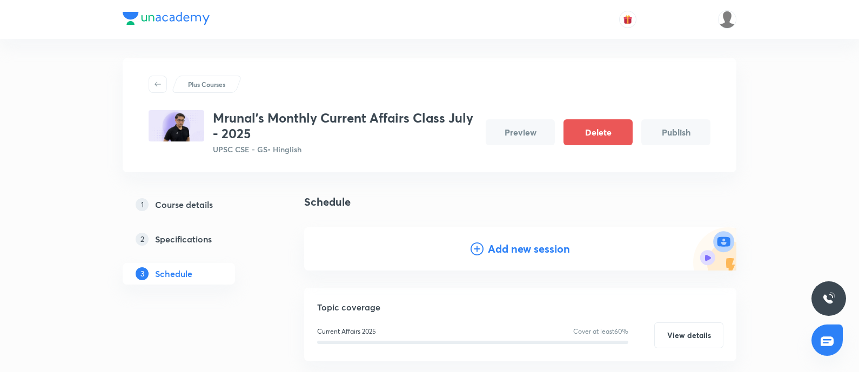
click at [529, 248] on h4 "Add new session" at bounding box center [529, 249] width 82 height 16
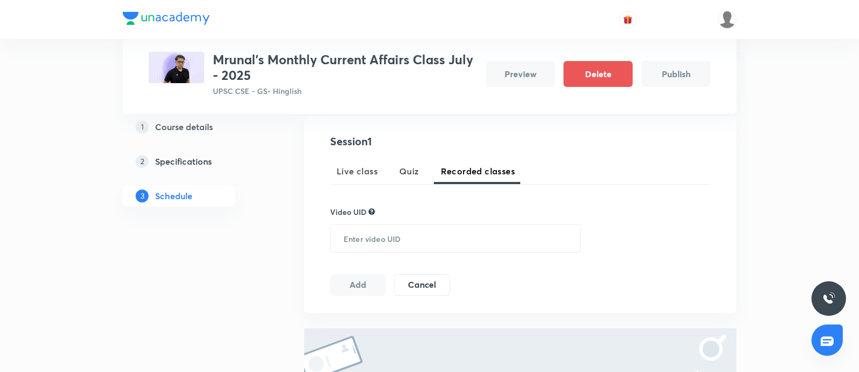
scroll to position [205, 0]
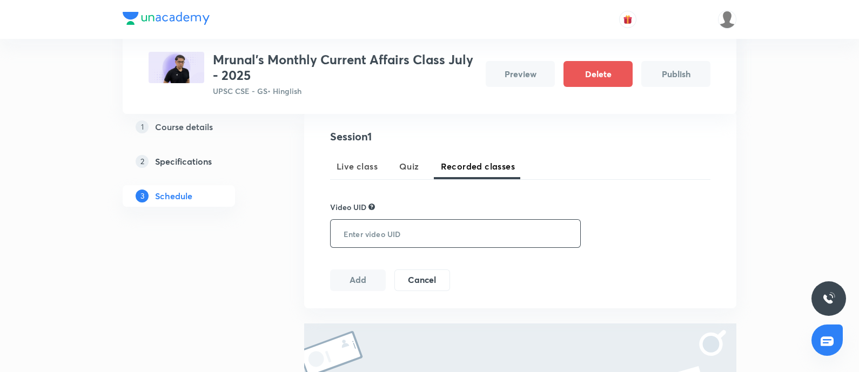
click at [408, 223] on input "text" at bounding box center [453, 234] width 245 height 28
paste input "84HGLIMAWF"
type input "84HGLIMAWF"
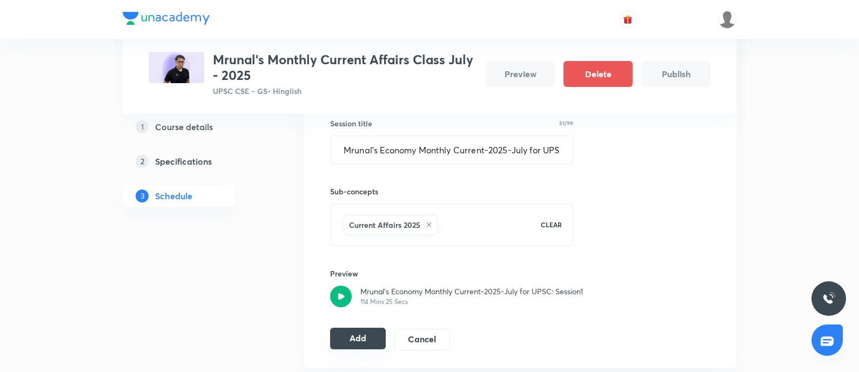
scroll to position [407, 0]
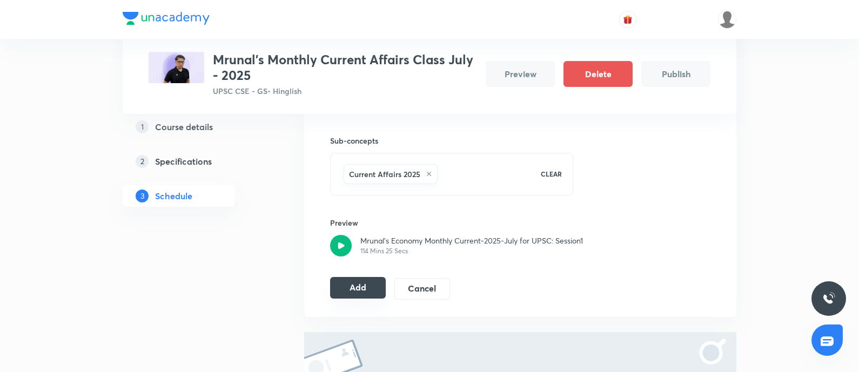
click at [365, 280] on button "Add" at bounding box center [358, 288] width 56 height 22
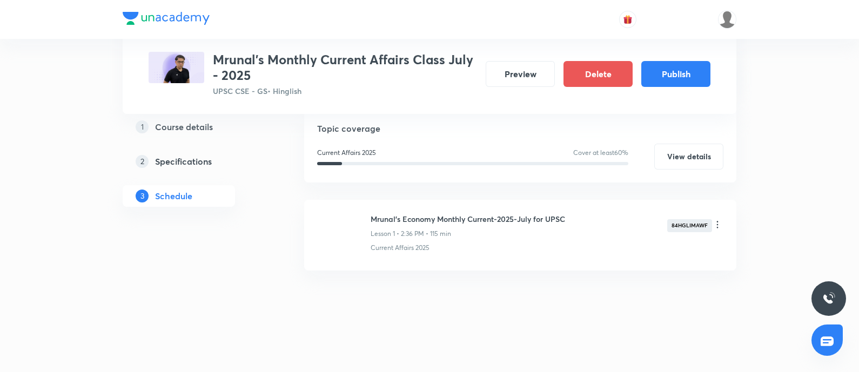
scroll to position [190, 0]
click at [664, 69] on button "Publish" at bounding box center [675, 73] width 69 height 26
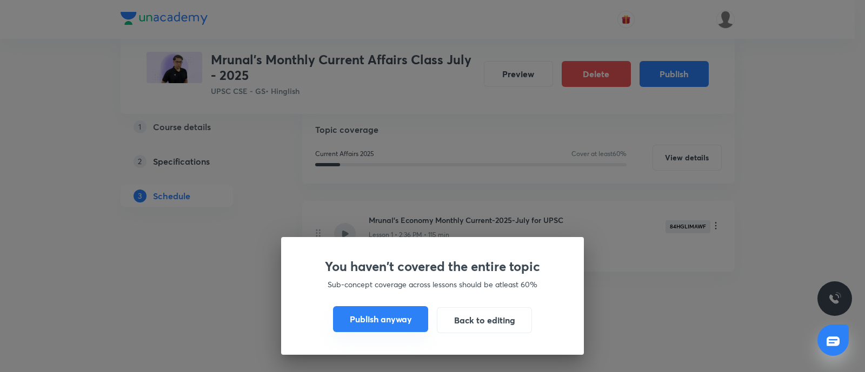
click at [371, 297] on button "Publish anyway" at bounding box center [380, 319] width 95 height 26
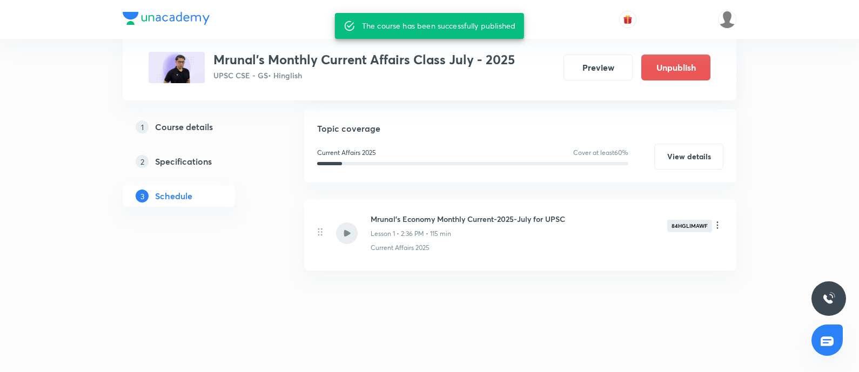
scroll to position [167, 0]
click at [612, 69] on button "Preview" at bounding box center [598, 66] width 69 height 26
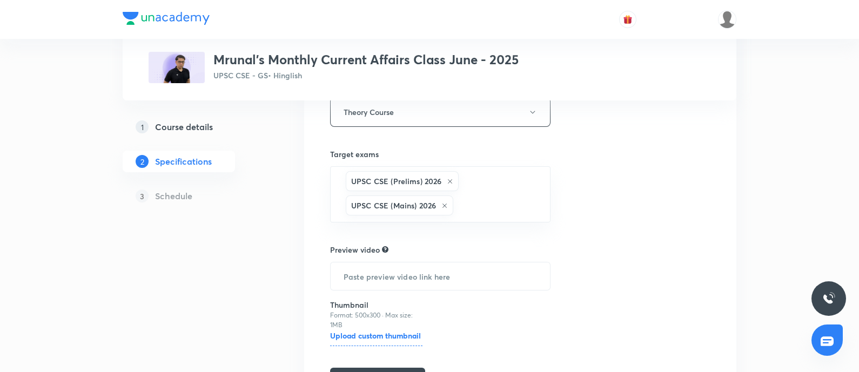
click at [198, 128] on h5 "Course details" at bounding box center [184, 126] width 58 height 13
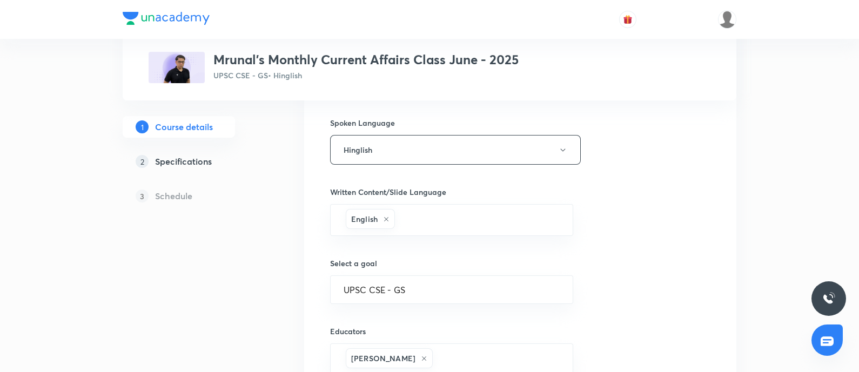
scroll to position [573, 0]
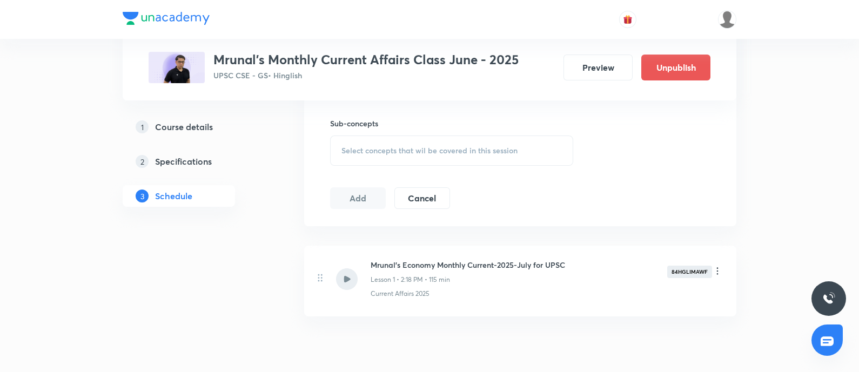
scroll to position [524, 0]
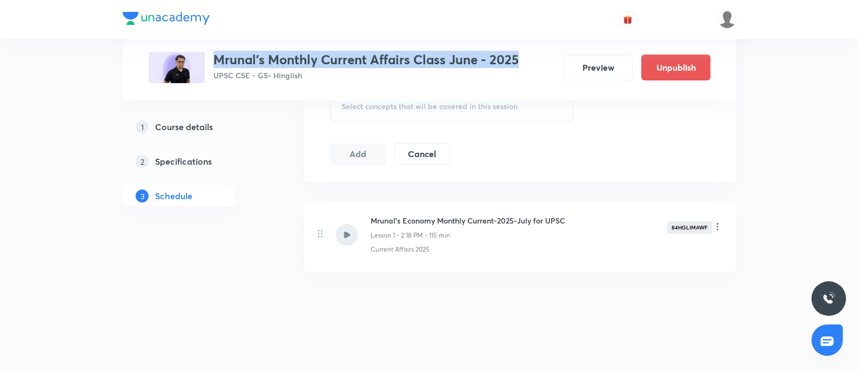
drag, startPoint x: 216, startPoint y: 56, endPoint x: 528, endPoint y: 44, distance: 313.1
click at [529, 44] on div "Plus Courses Mrunal's Monthly Current Affairs Class June - 2025 UPSC CSE - GS •…" at bounding box center [430, 50] width 562 height 66
copy h3 "Mrunal's Monthly Current Affairs Class June - 2025"
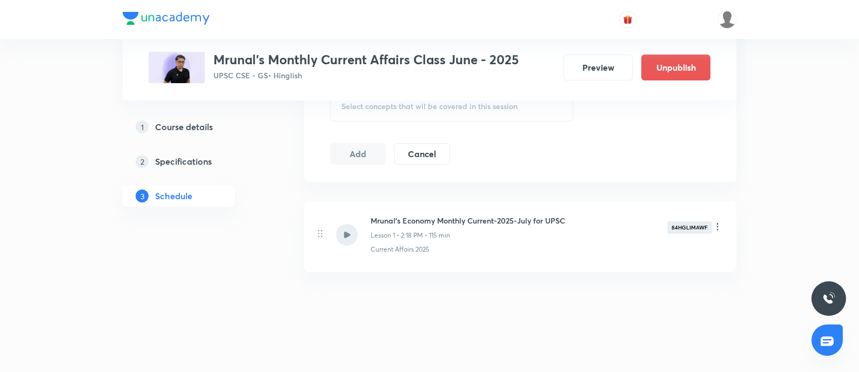
click at [176, 112] on div "1 Course details 2 Specifications 3 Schedule" at bounding box center [196, 6] width 147 height 695
click at [172, 125] on h5 "Course details" at bounding box center [184, 126] width 58 height 13
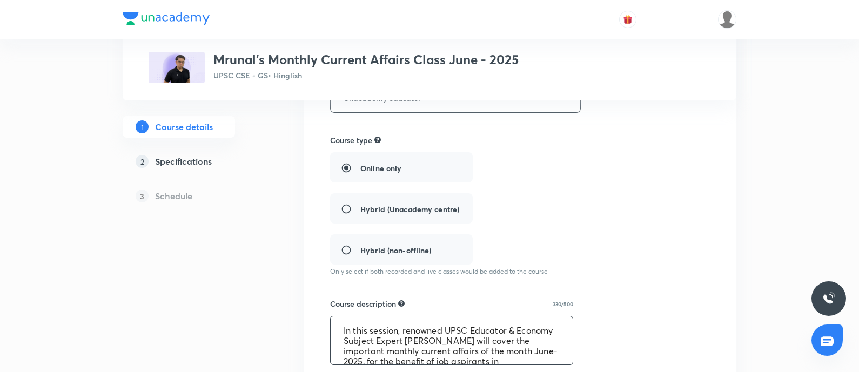
scroll to position [41, 0]
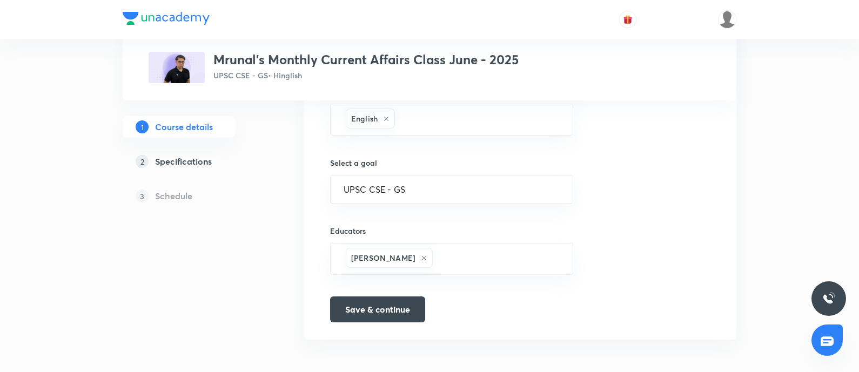
drag, startPoint x: 339, startPoint y: 328, endPoint x: 654, endPoint y: 387, distance: 320.5
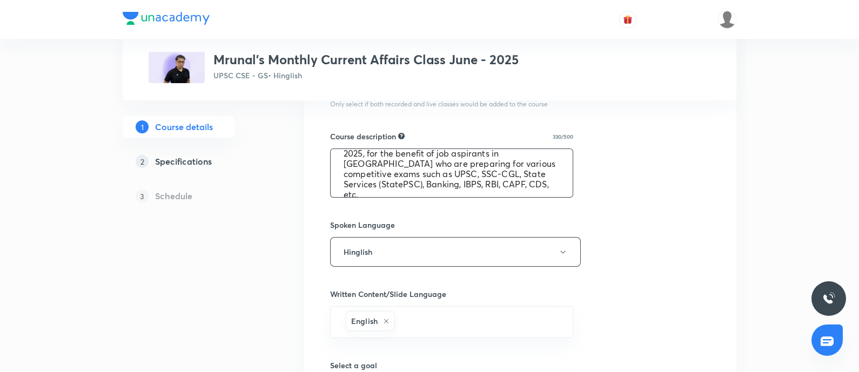
scroll to position [0, 0]
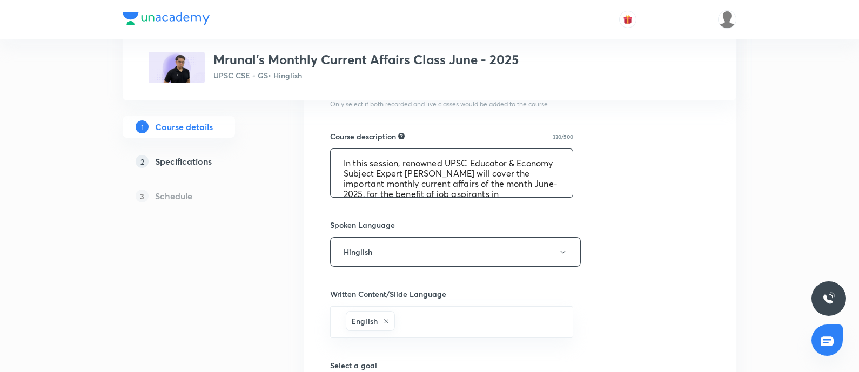
drag, startPoint x: 193, startPoint y: 158, endPoint x: 317, endPoint y: 166, distance: 124.0
click at [193, 158] on h5 "Specifications" at bounding box center [183, 161] width 57 height 13
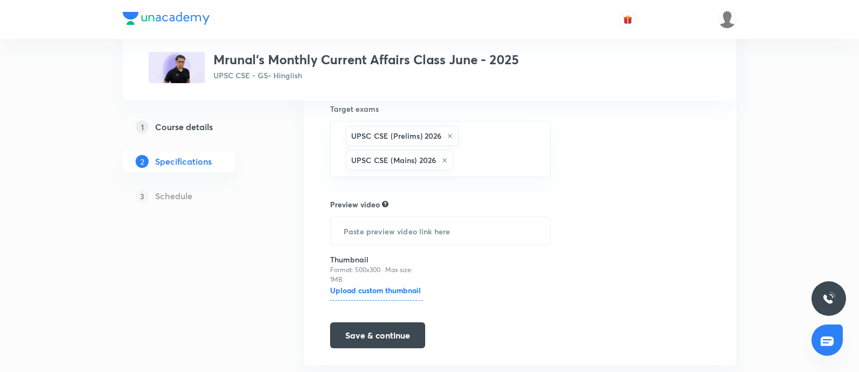
scroll to position [270, 0]
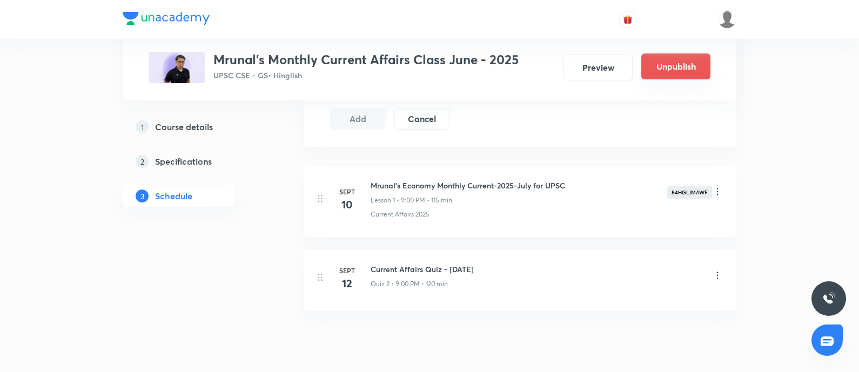
click at [659, 60] on button "Unpublish" at bounding box center [675, 66] width 69 height 26
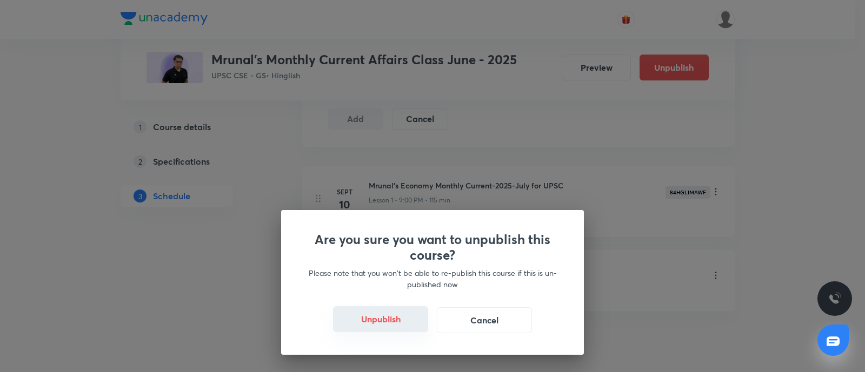
click at [361, 312] on button "Unpublish" at bounding box center [380, 319] width 95 height 26
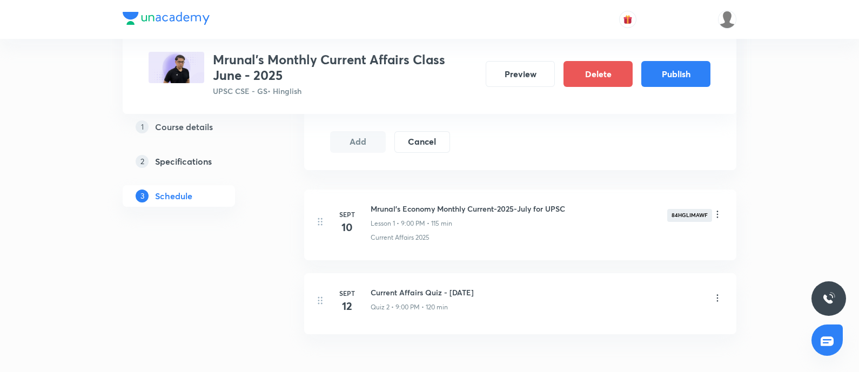
scroll to position [486, 0]
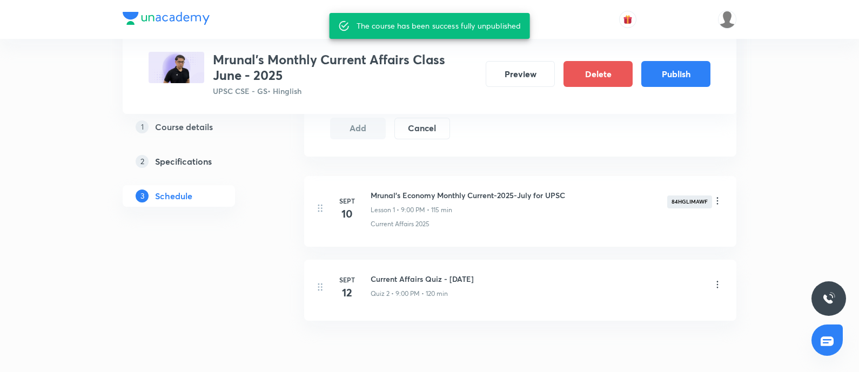
drag, startPoint x: 189, startPoint y: 120, endPoint x: 261, endPoint y: 125, distance: 72.0
click at [189, 121] on h5 "Course details" at bounding box center [184, 126] width 58 height 13
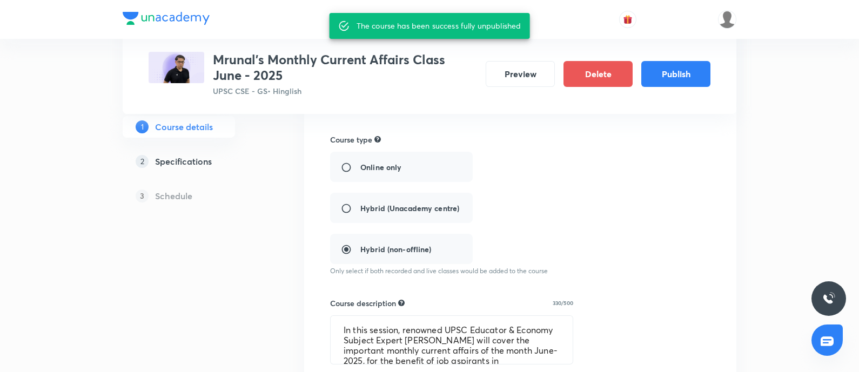
scroll to position [270, 0]
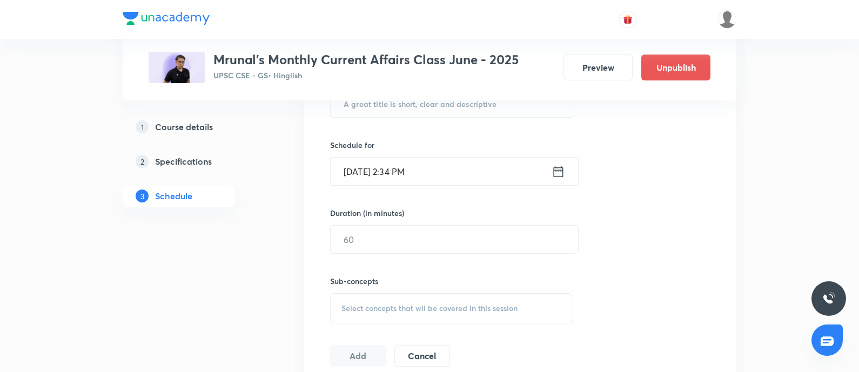
scroll to position [186, 0]
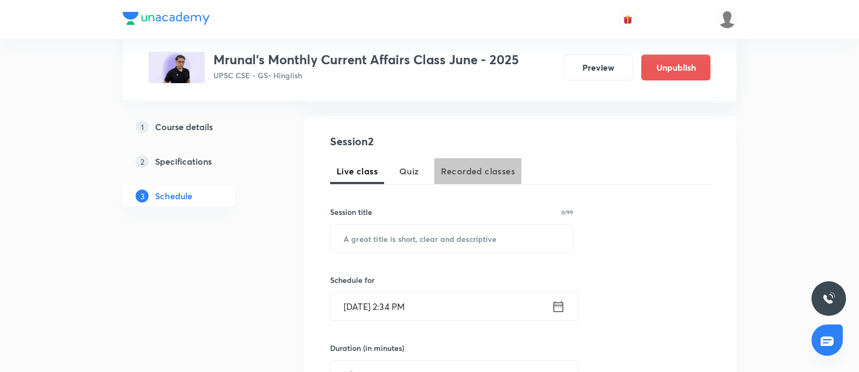
click at [460, 166] on span "Recorded classes" at bounding box center [478, 171] width 74 height 13
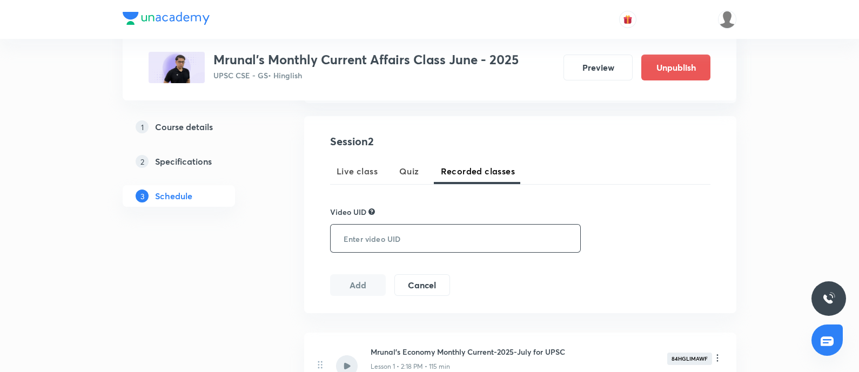
click at [413, 242] on input "text" at bounding box center [453, 239] width 245 height 28
paste input "2VXXPQ2J67"
type input "2VXXPQ2J67"
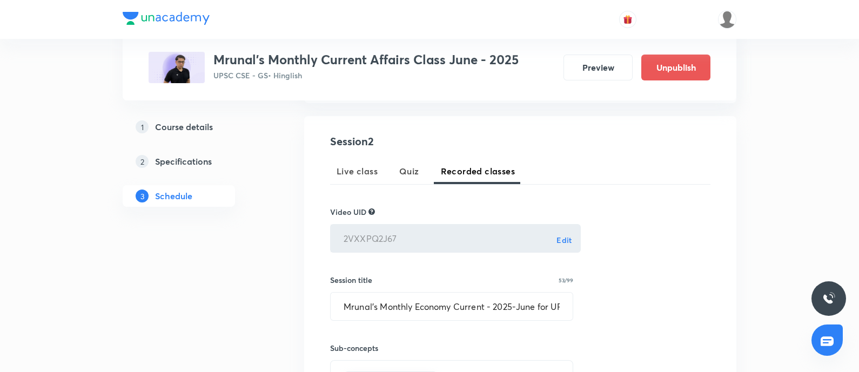
scroll to position [389, 0]
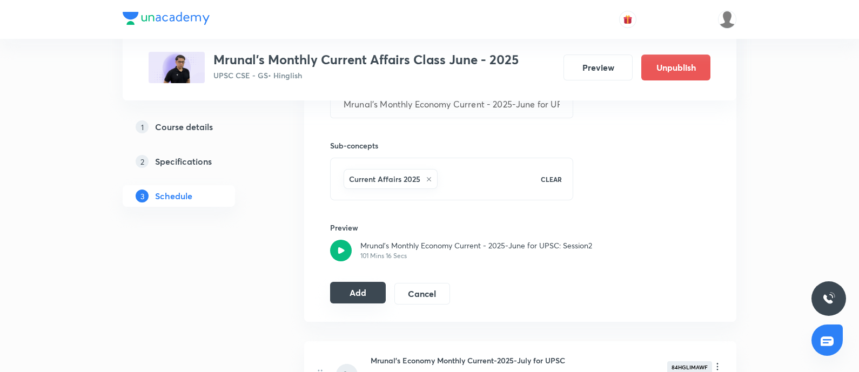
click at [356, 288] on button "Add" at bounding box center [358, 293] width 56 height 22
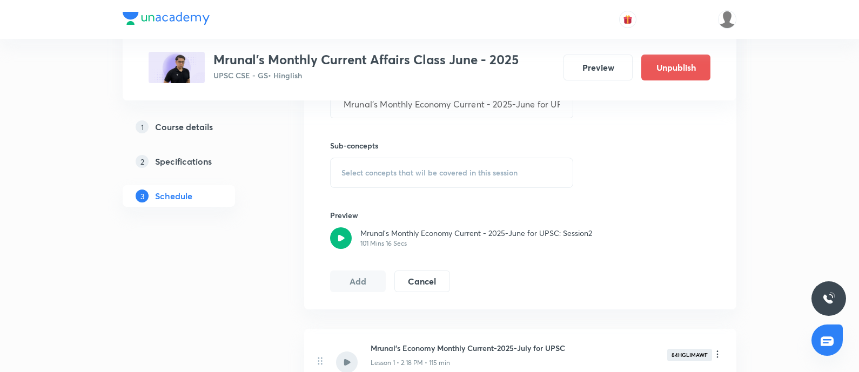
scroll to position [167, 0]
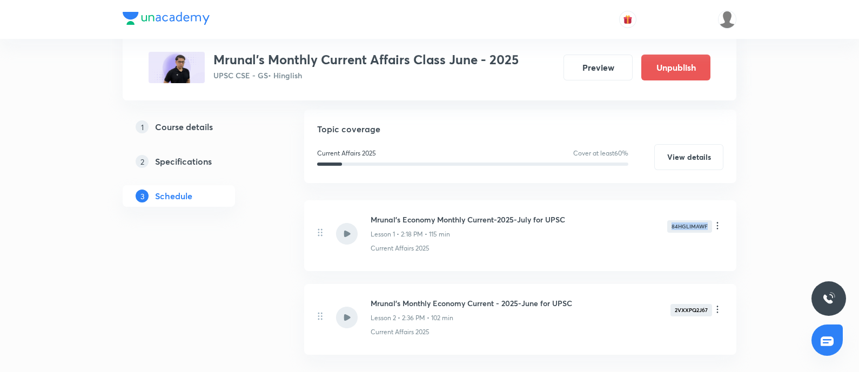
drag, startPoint x: 670, startPoint y: 229, endPoint x: 708, endPoint y: 230, distance: 37.8
click at [708, 230] on div "84HGLIMAWF" at bounding box center [689, 226] width 45 height 12
copy div "84HGLIMAWF"
click at [722, 222] on icon at bounding box center [717, 225] width 11 height 11
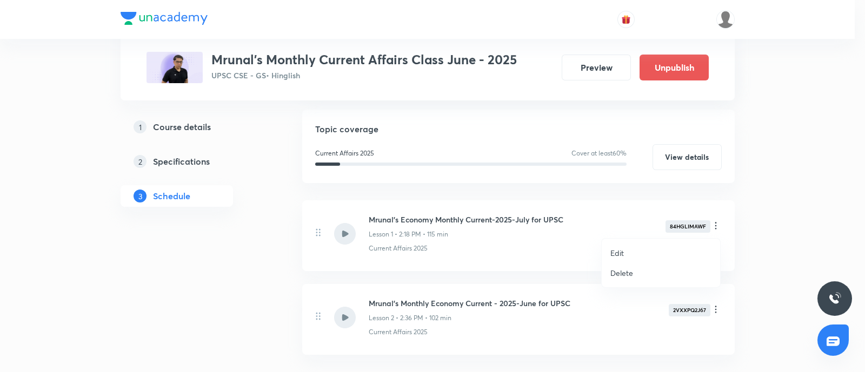
click at [632, 266] on li "Delete" at bounding box center [660, 273] width 118 height 20
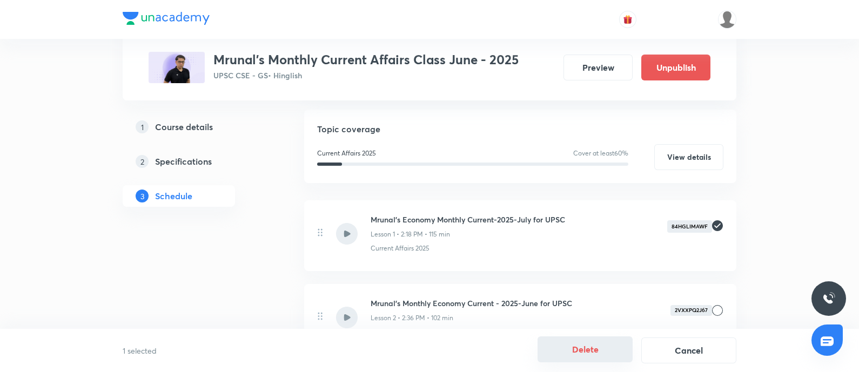
click at [597, 357] on button "Delete" at bounding box center [585, 350] width 95 height 26
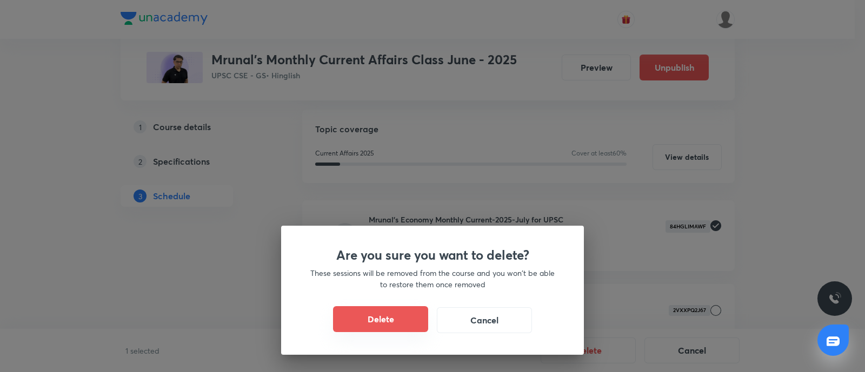
click at [399, 323] on button "Delete" at bounding box center [380, 319] width 95 height 26
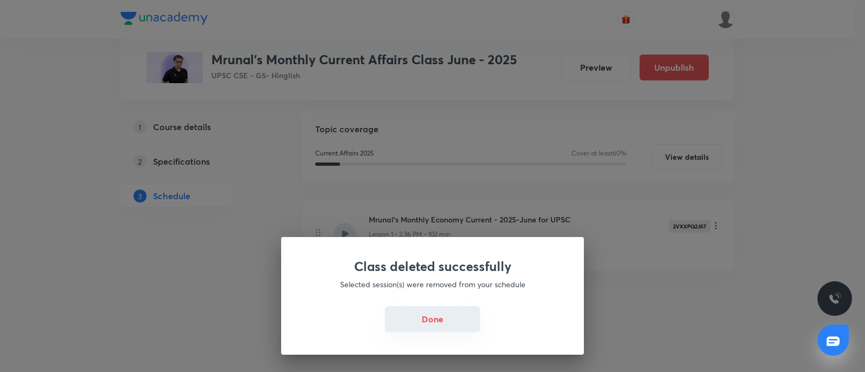
drag, startPoint x: 419, startPoint y: 325, endPoint x: 452, endPoint y: 321, distance: 33.7
click at [419, 325] on button "Done" at bounding box center [432, 319] width 95 height 26
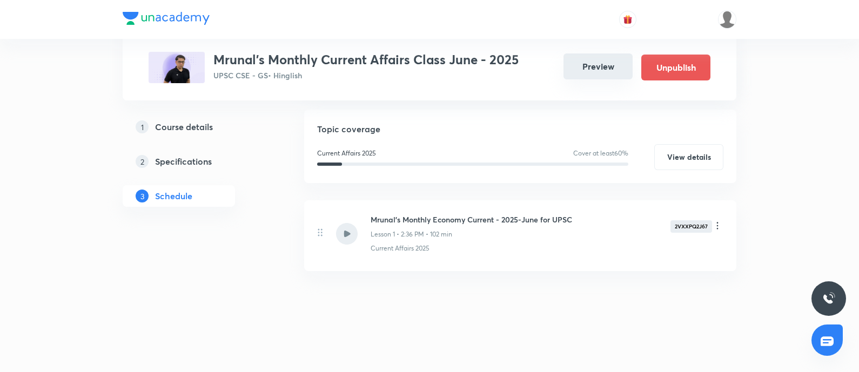
click at [584, 68] on button "Preview" at bounding box center [598, 66] width 69 height 26
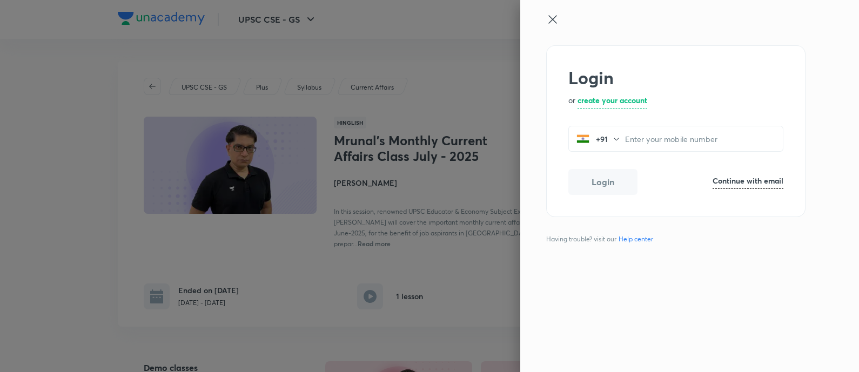
drag, startPoint x: 551, startPoint y: 25, endPoint x: 284, endPoint y: 200, distance: 319.5
click at [551, 24] on icon at bounding box center [552, 19] width 13 height 13
